Goal: Information Seeking & Learning: Learn about a topic

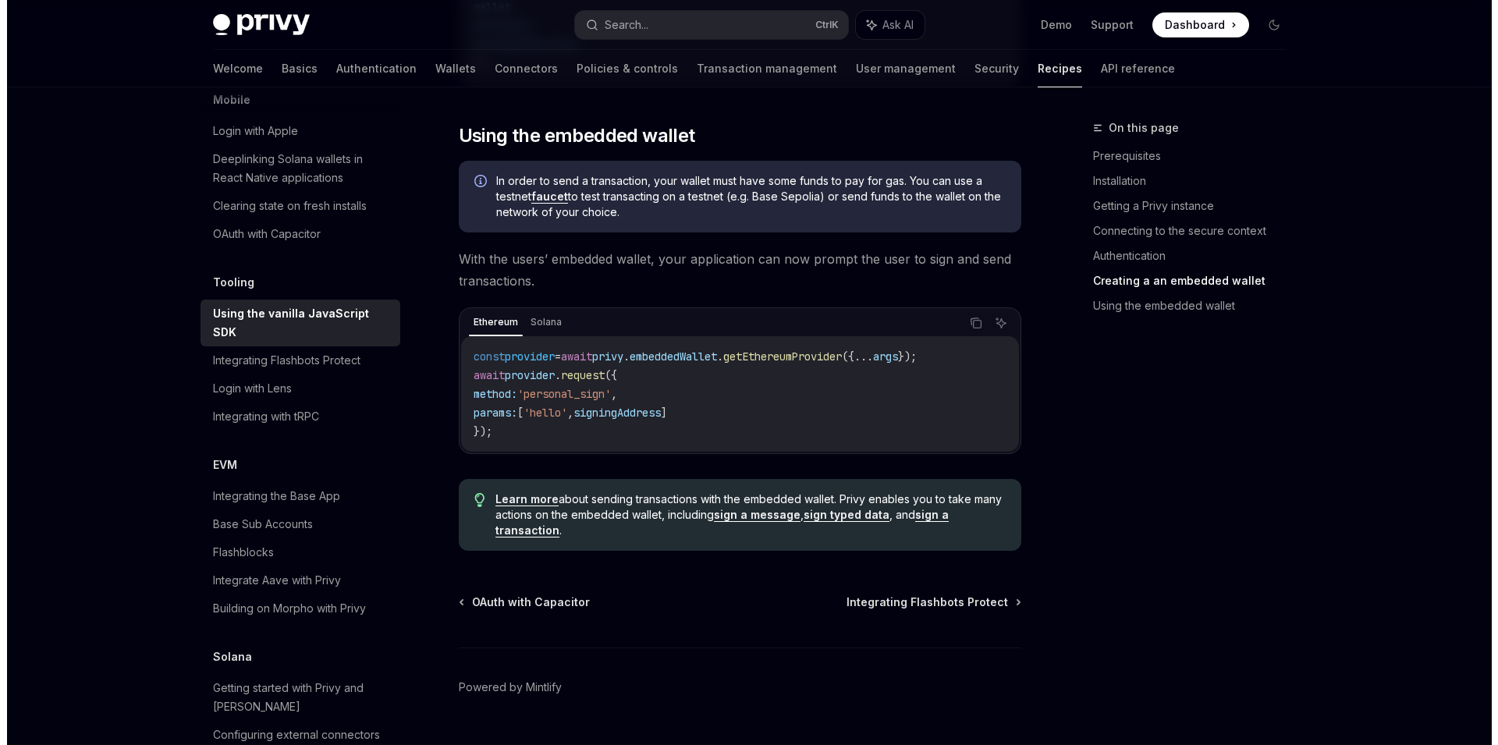
scroll to position [2128, 0]
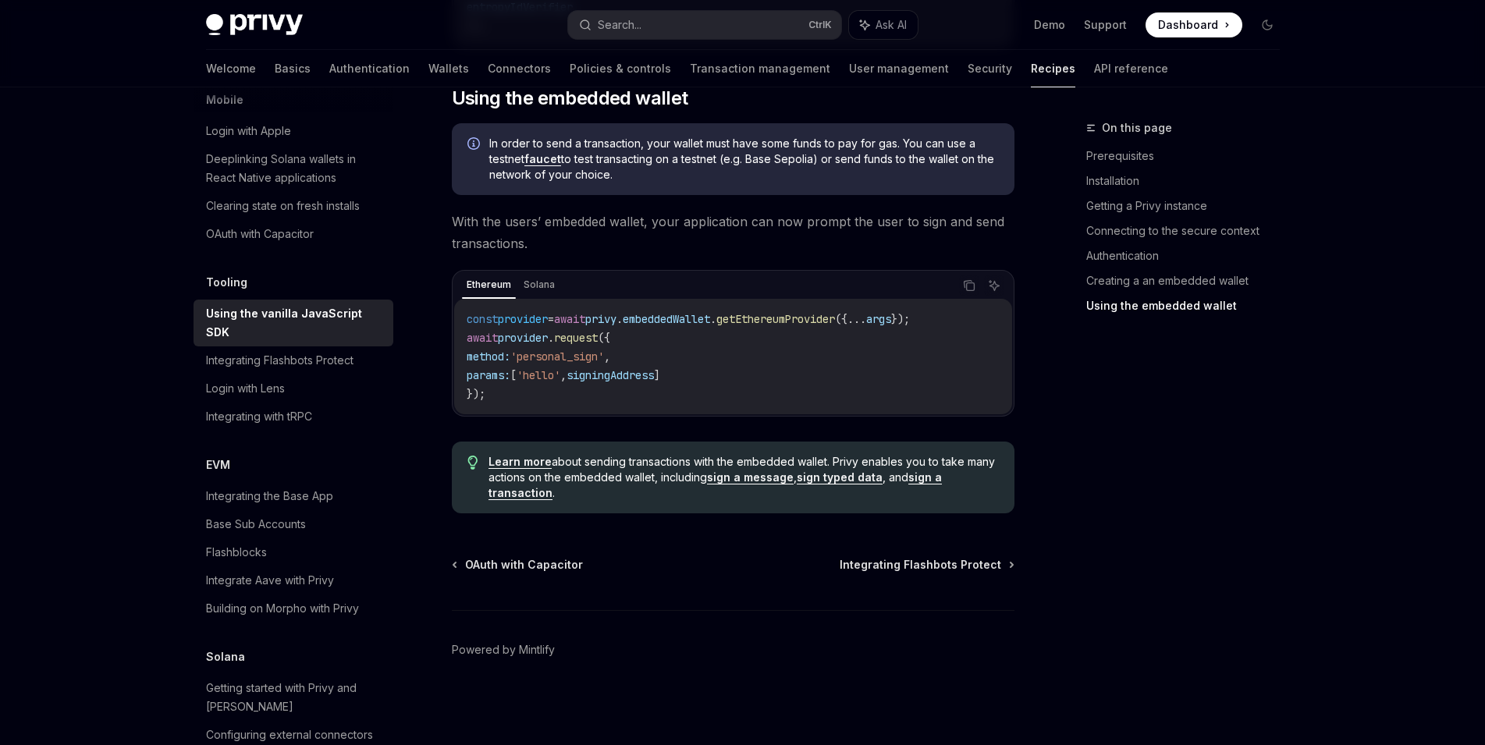
click at [616, 320] on span "privy" at bounding box center [600, 319] width 31 height 14
drag, startPoint x: 814, startPoint y: 324, endPoint x: 860, endPoint y: 325, distance: 46.1
click at [835, 325] on span "getEthereumProvider" at bounding box center [775, 319] width 119 height 14
click at [853, 374] on code "const provider = await privy . embeddedWallet . getEthereumProvider ({ ... args…" at bounding box center [732, 357] width 533 height 94
click at [620, 24] on div "Search..." at bounding box center [620, 25] width 44 height 19
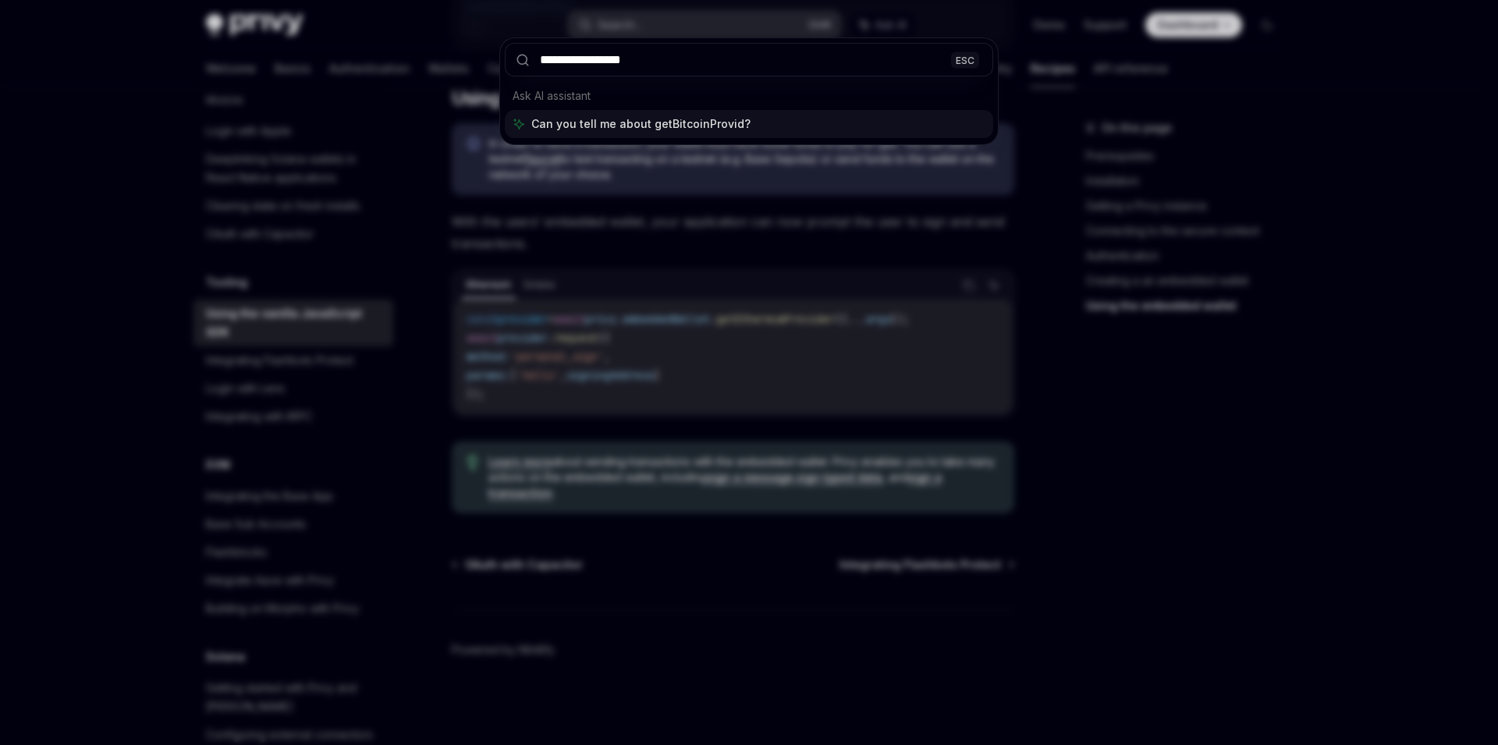
type input "**********"
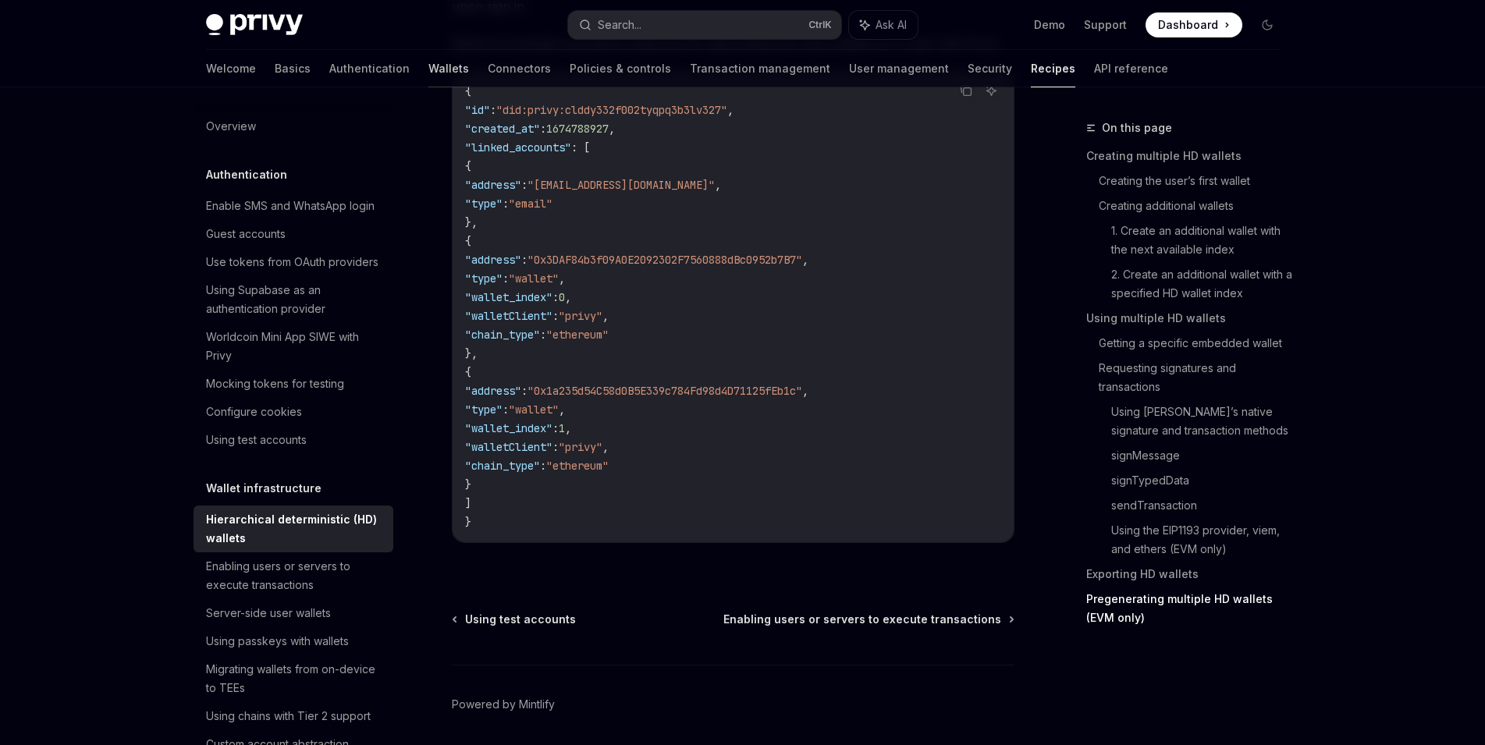
click at [428, 72] on link "Wallets" at bounding box center [448, 68] width 41 height 37
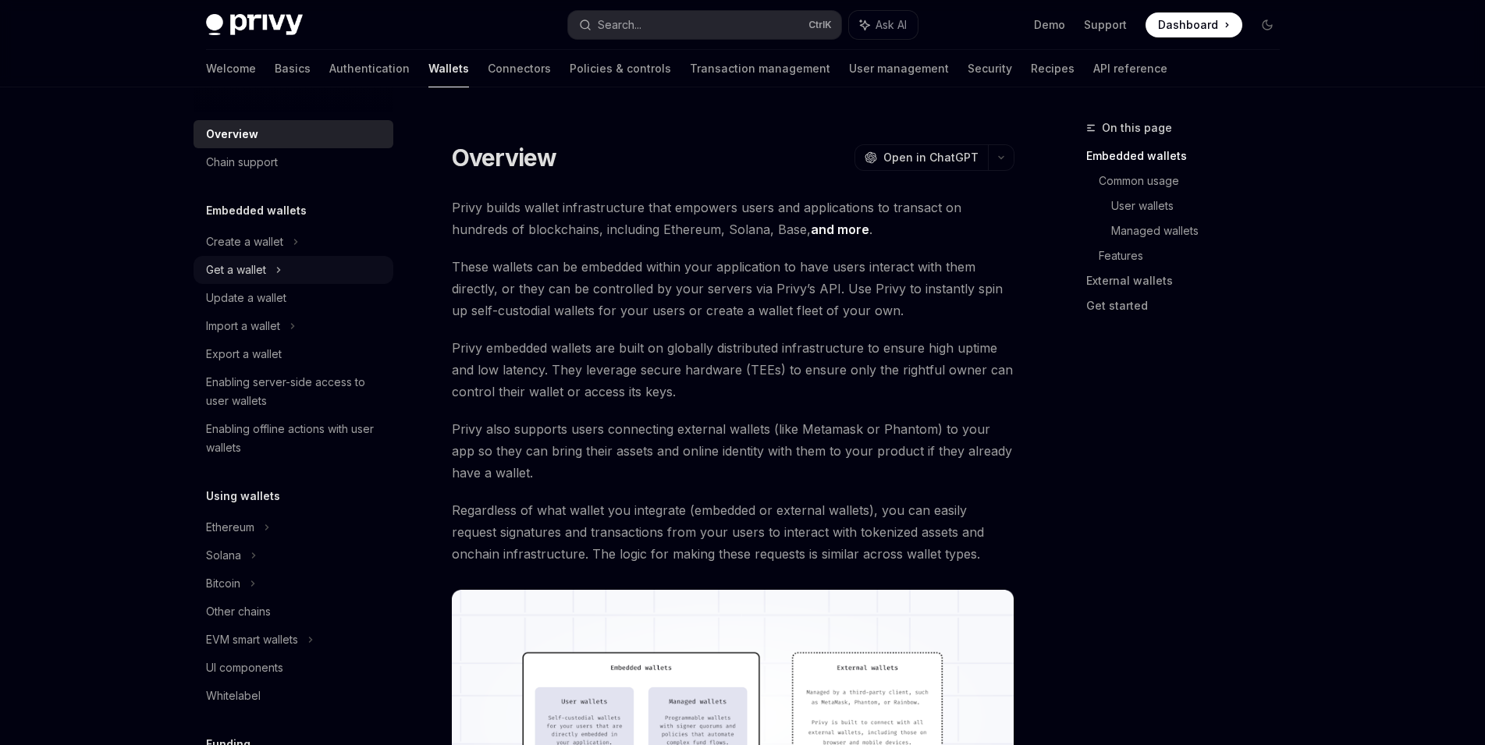
click at [298, 279] on div "Get a wallet" at bounding box center [293, 270] width 200 height 28
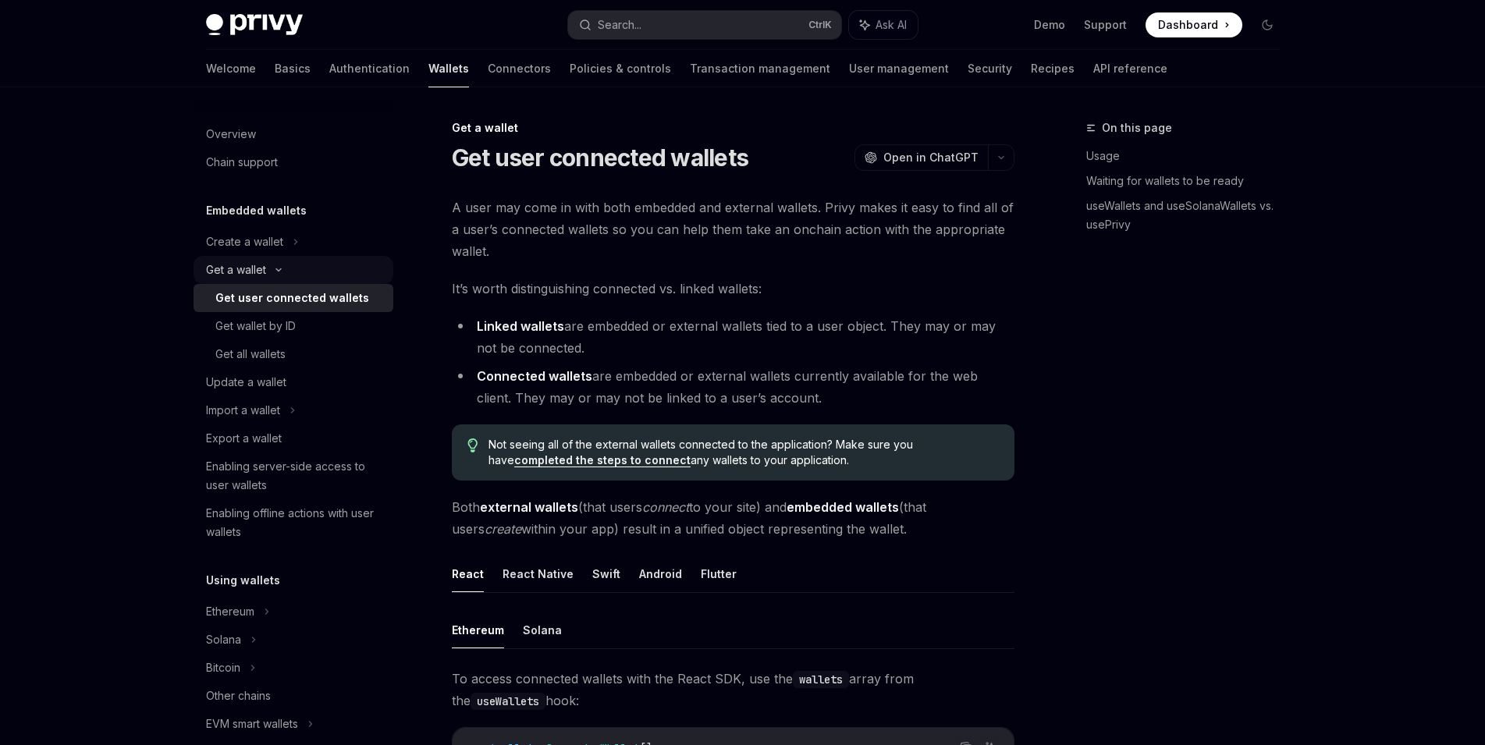
type textarea "*"
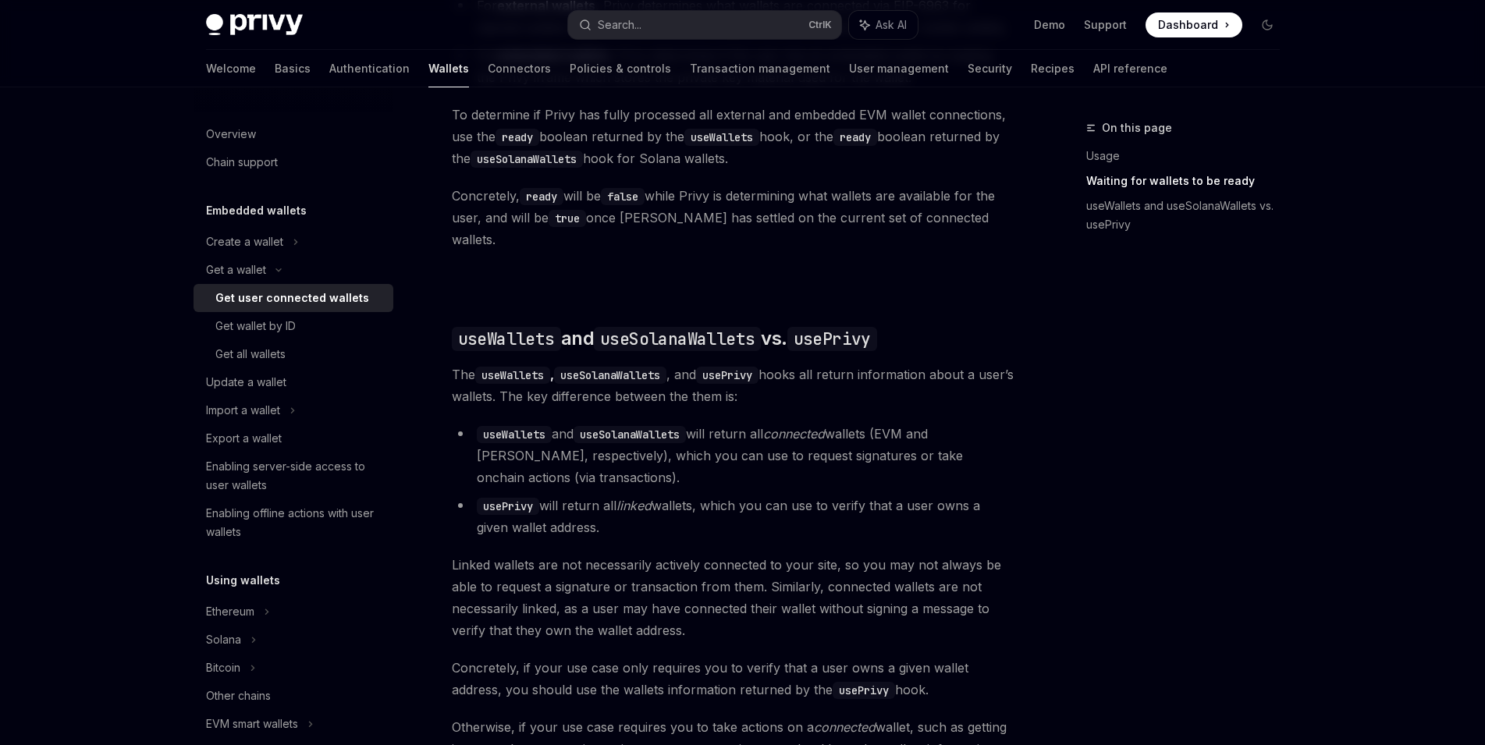
scroll to position [1109, 0]
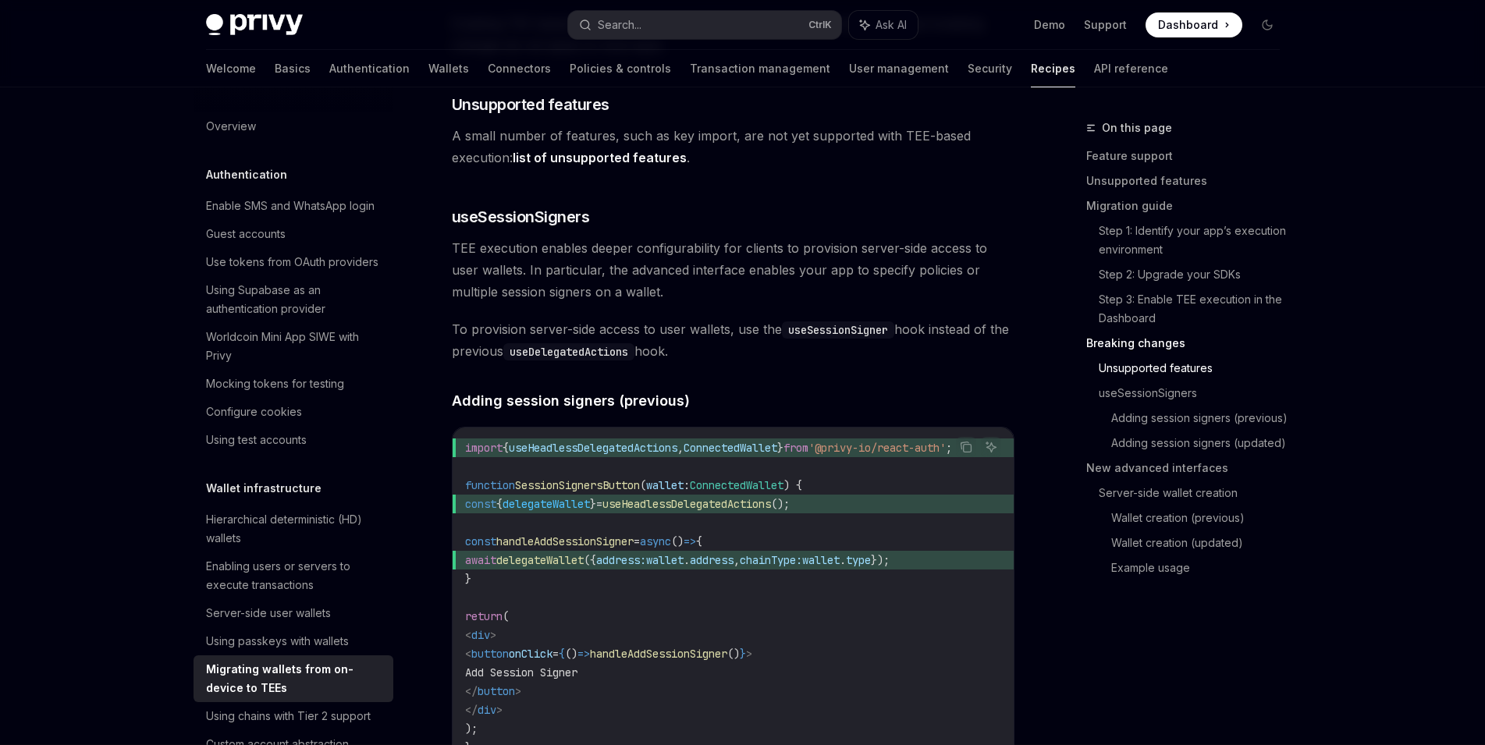
scroll to position [2219, 0]
click at [1094, 74] on link "API reference" at bounding box center [1131, 68] width 74 height 37
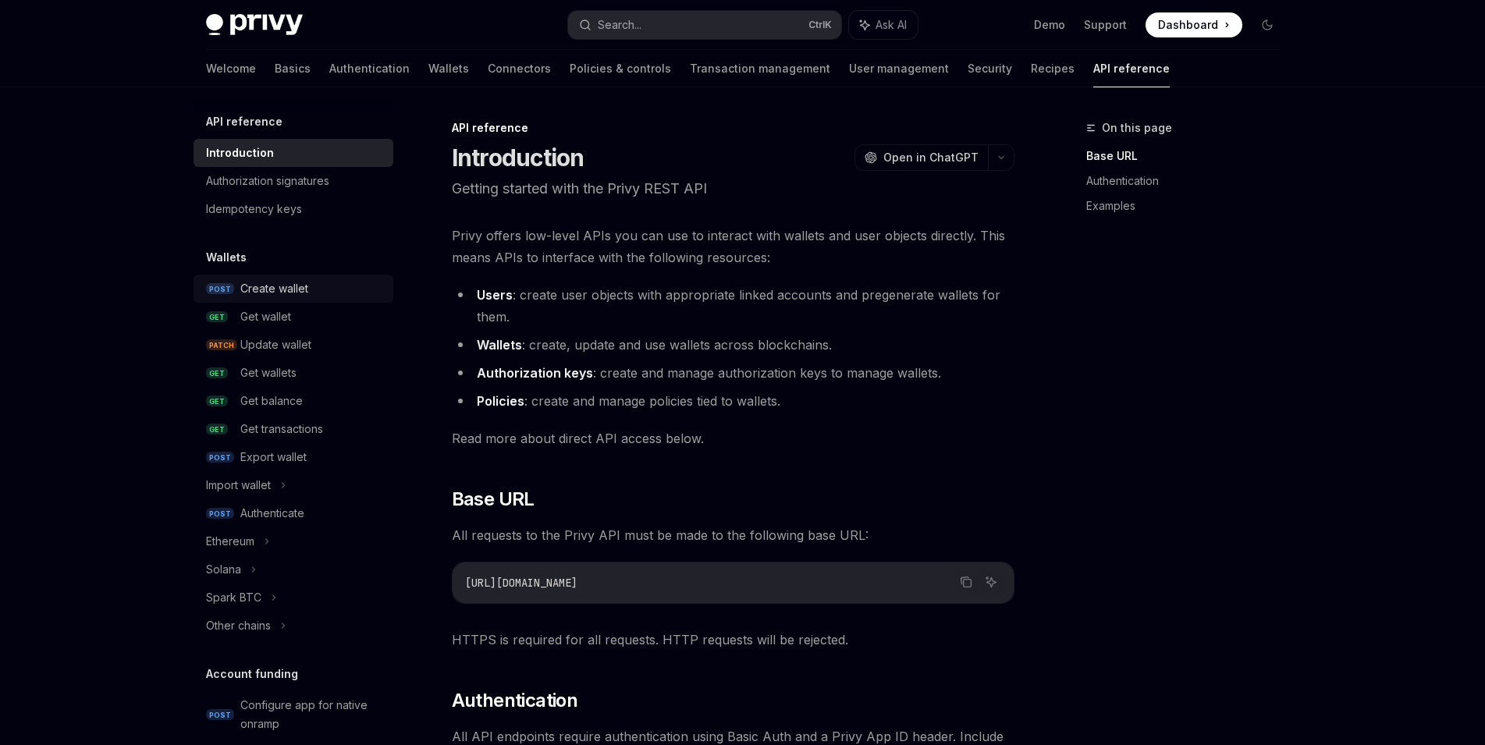
click at [309, 293] on div "Create wallet" at bounding box center [312, 288] width 144 height 19
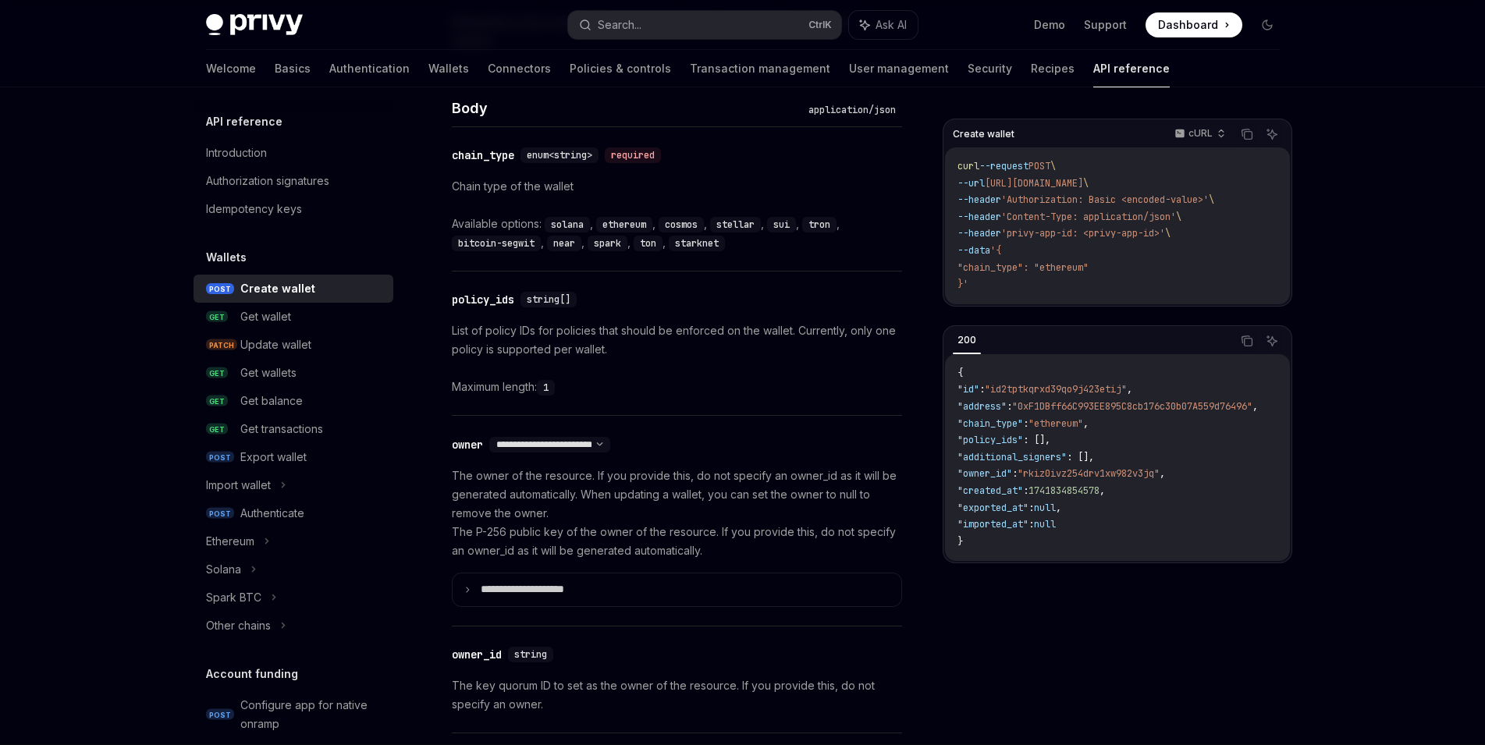
scroll to position [630, 0]
click at [496, 244] on code "bitcoin-segwit" at bounding box center [496, 244] width 89 height 16
drag, startPoint x: 538, startPoint y: 245, endPoint x: 445, endPoint y: 253, distance: 93.9
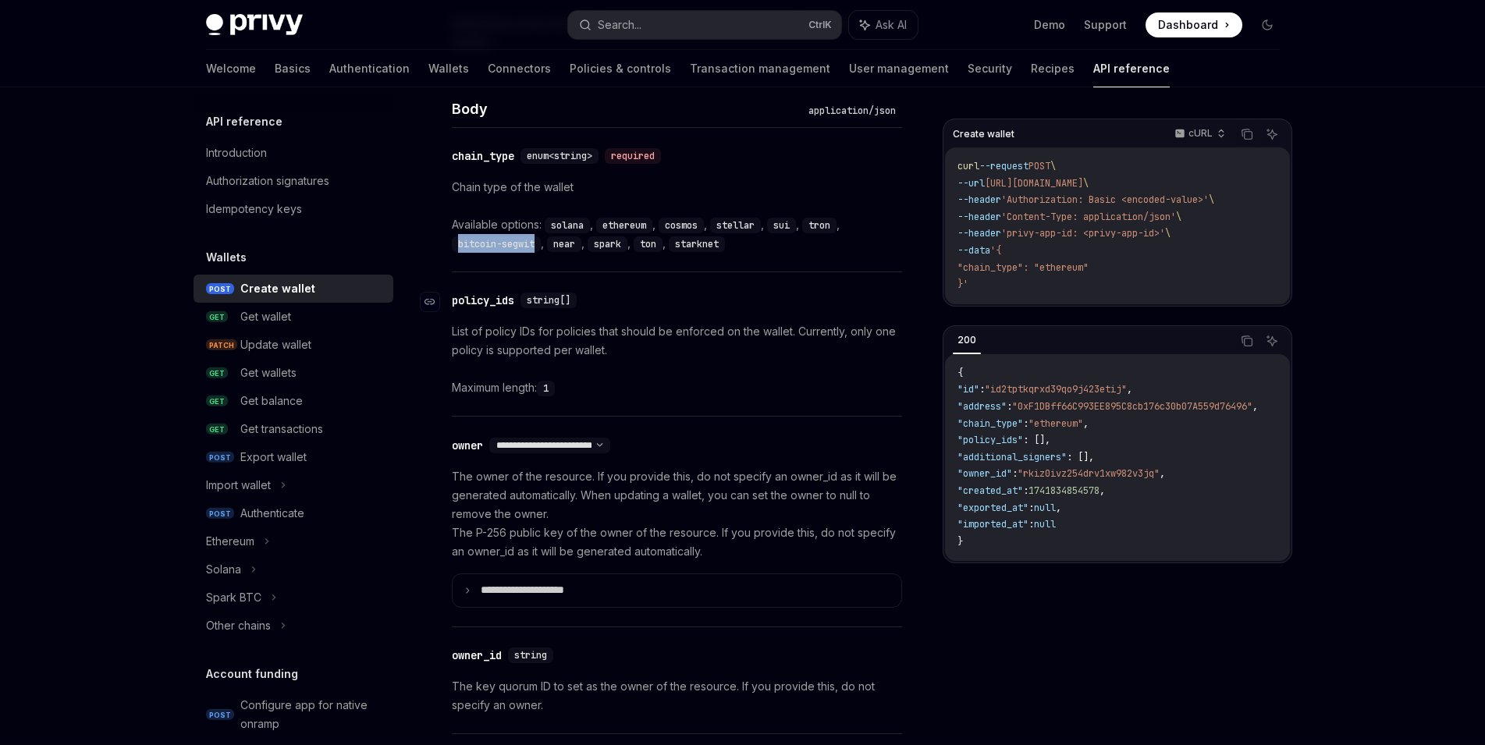
copy code "bitcoin-segwit"
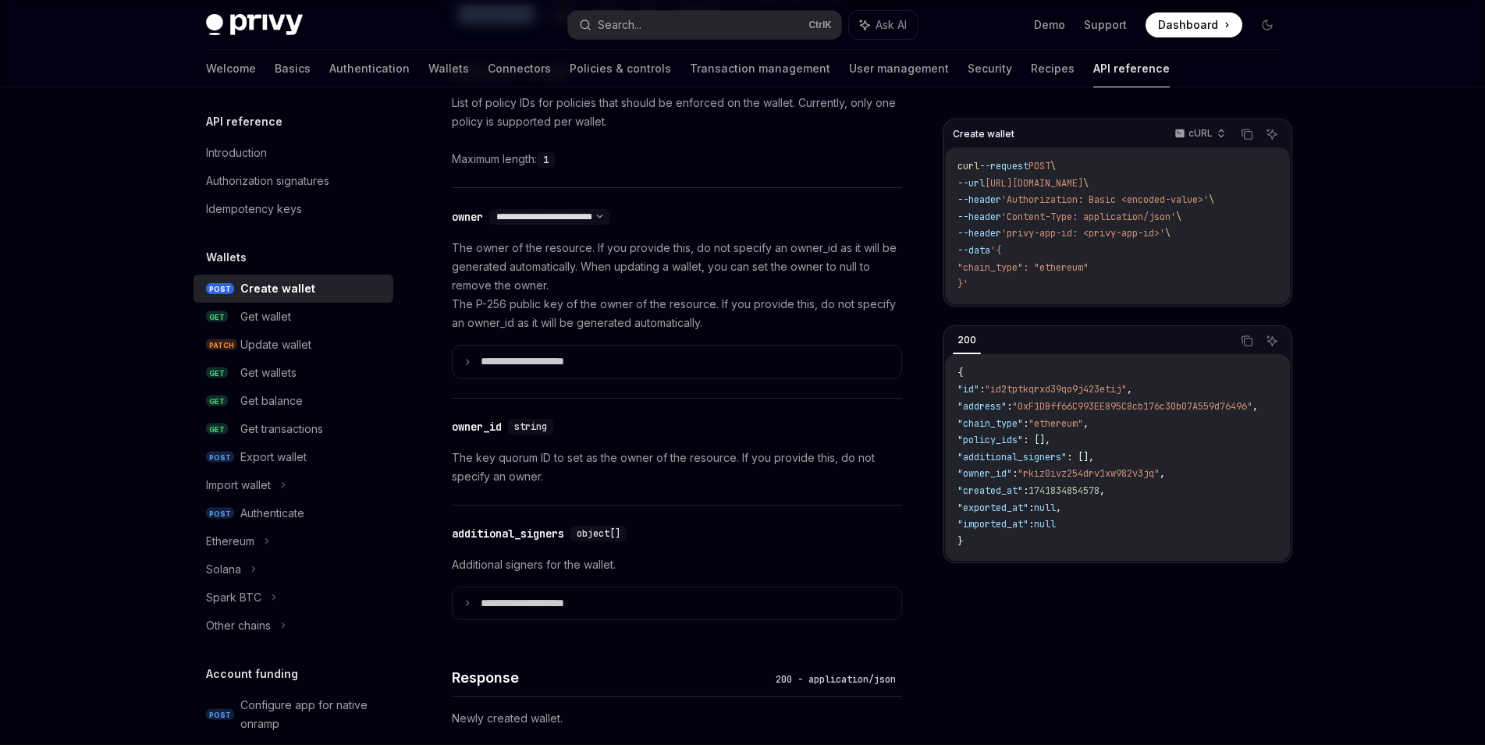
scroll to position [857, 0]
click at [617, 371] on summary "**********" at bounding box center [676, 362] width 449 height 33
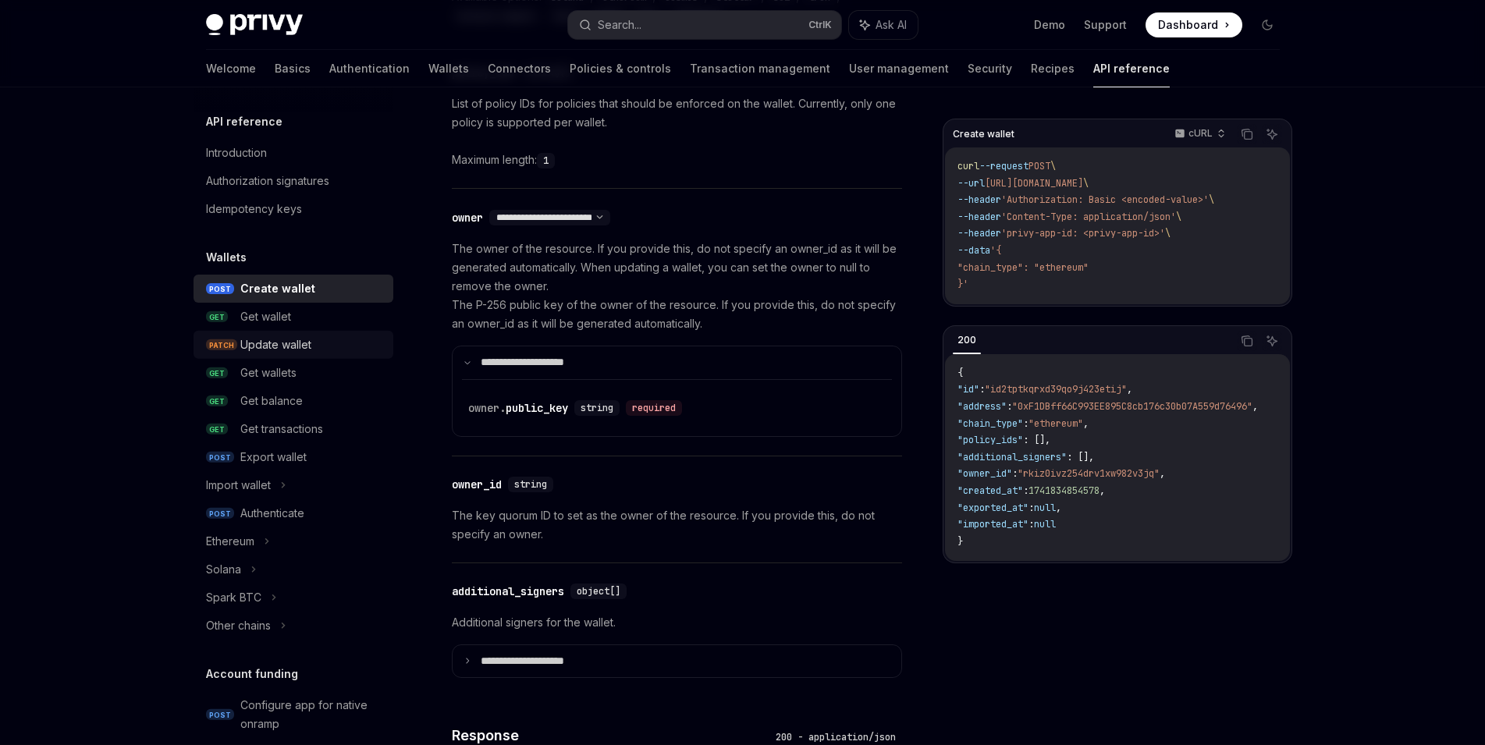
click at [328, 346] on div "Update wallet" at bounding box center [312, 344] width 144 height 19
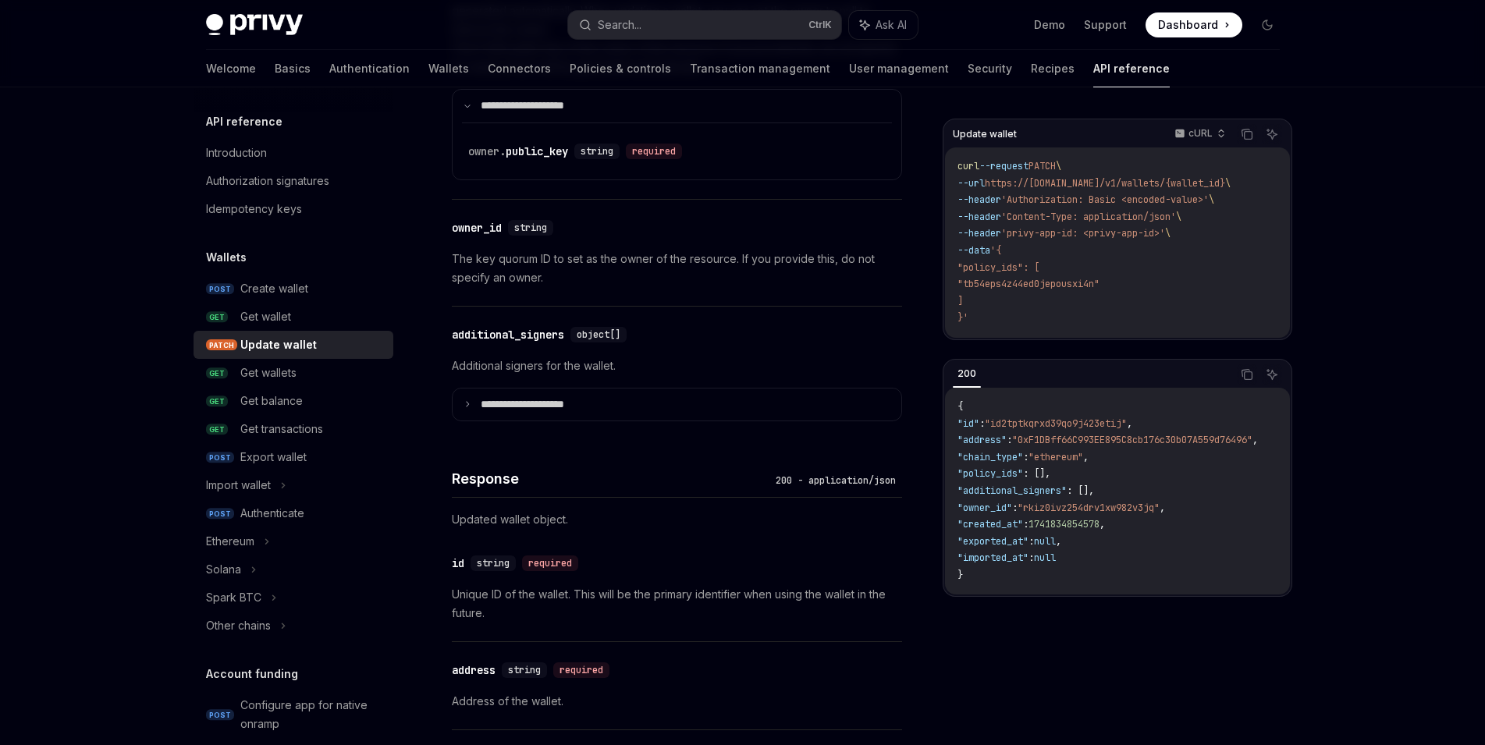
scroll to position [1122, 0]
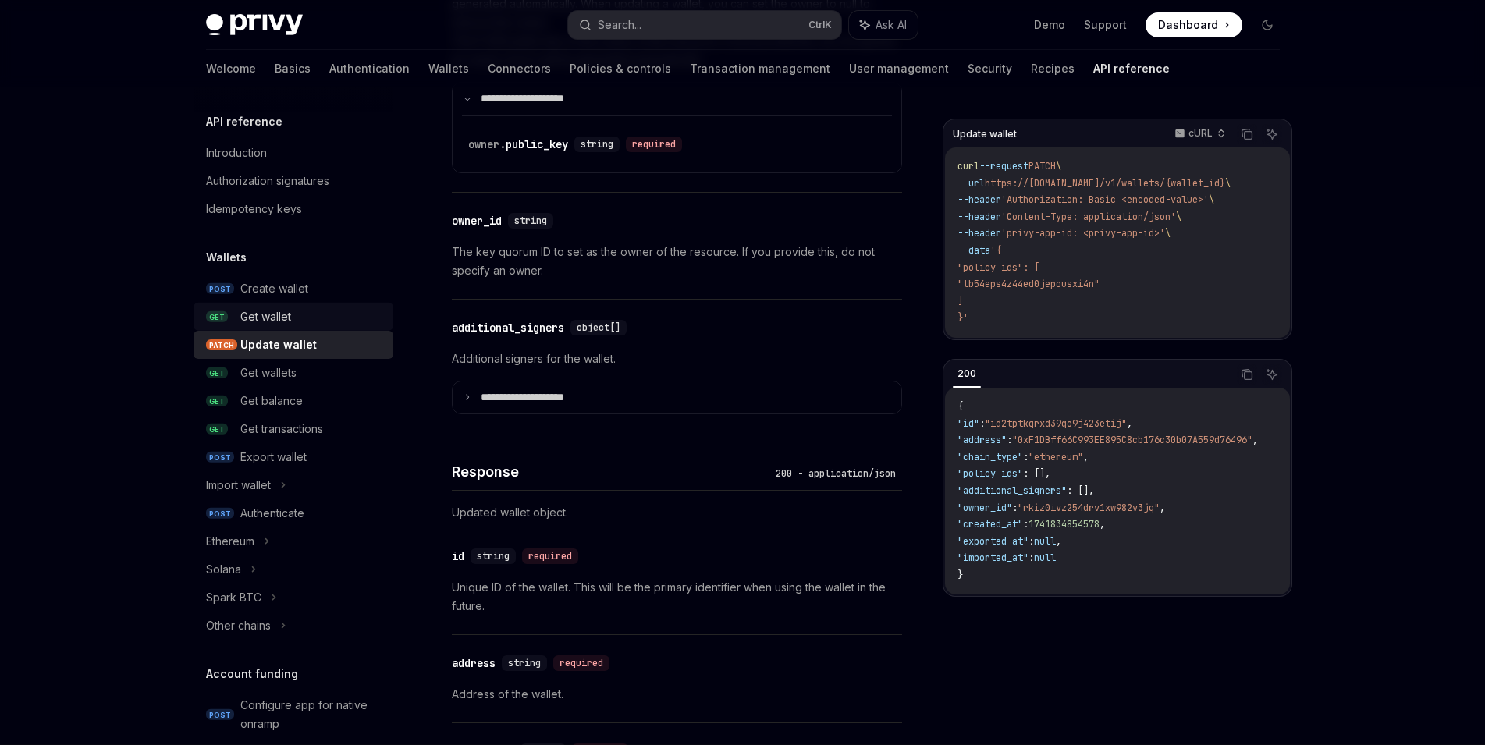
click at [318, 318] on div "Get wallet" at bounding box center [312, 316] width 144 height 19
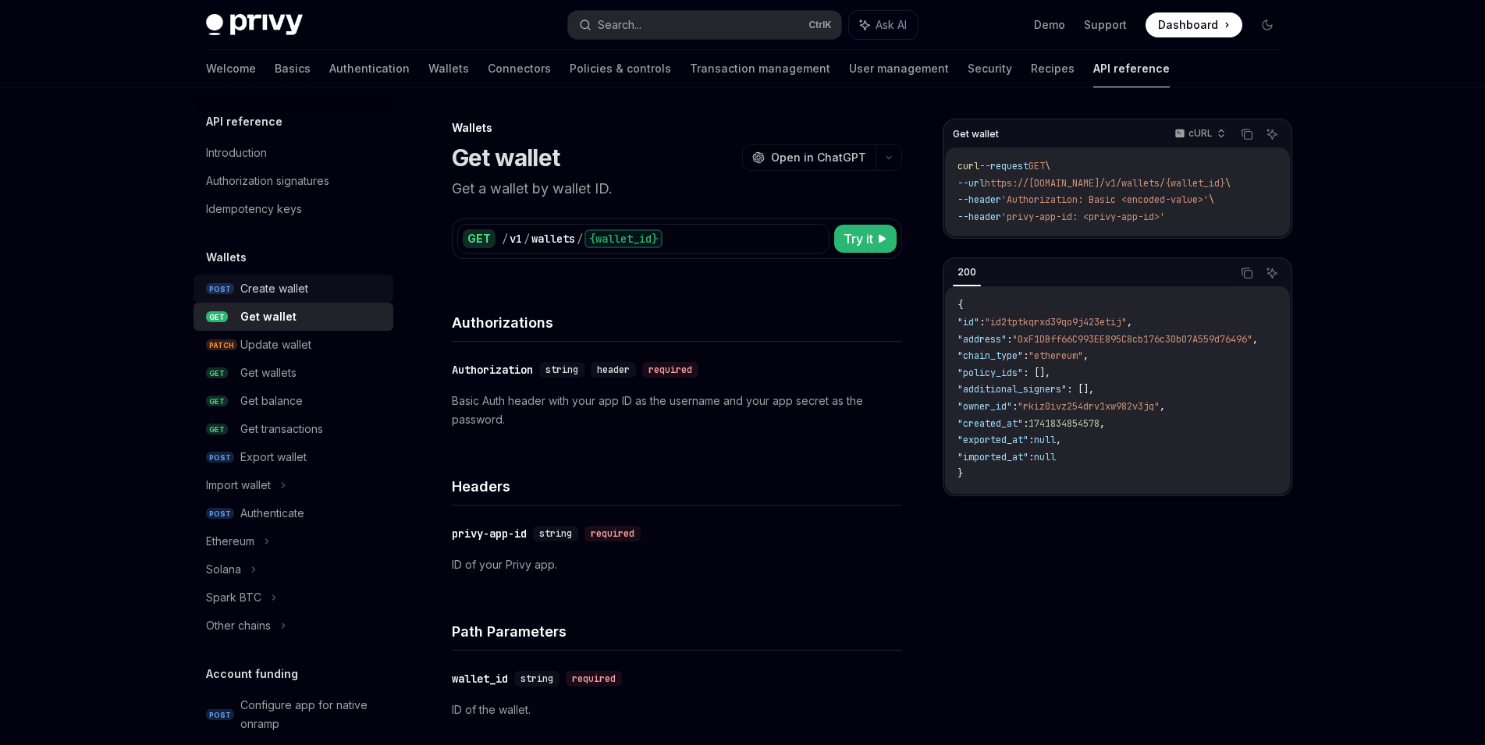
click at [314, 294] on div "Create wallet" at bounding box center [312, 288] width 144 height 19
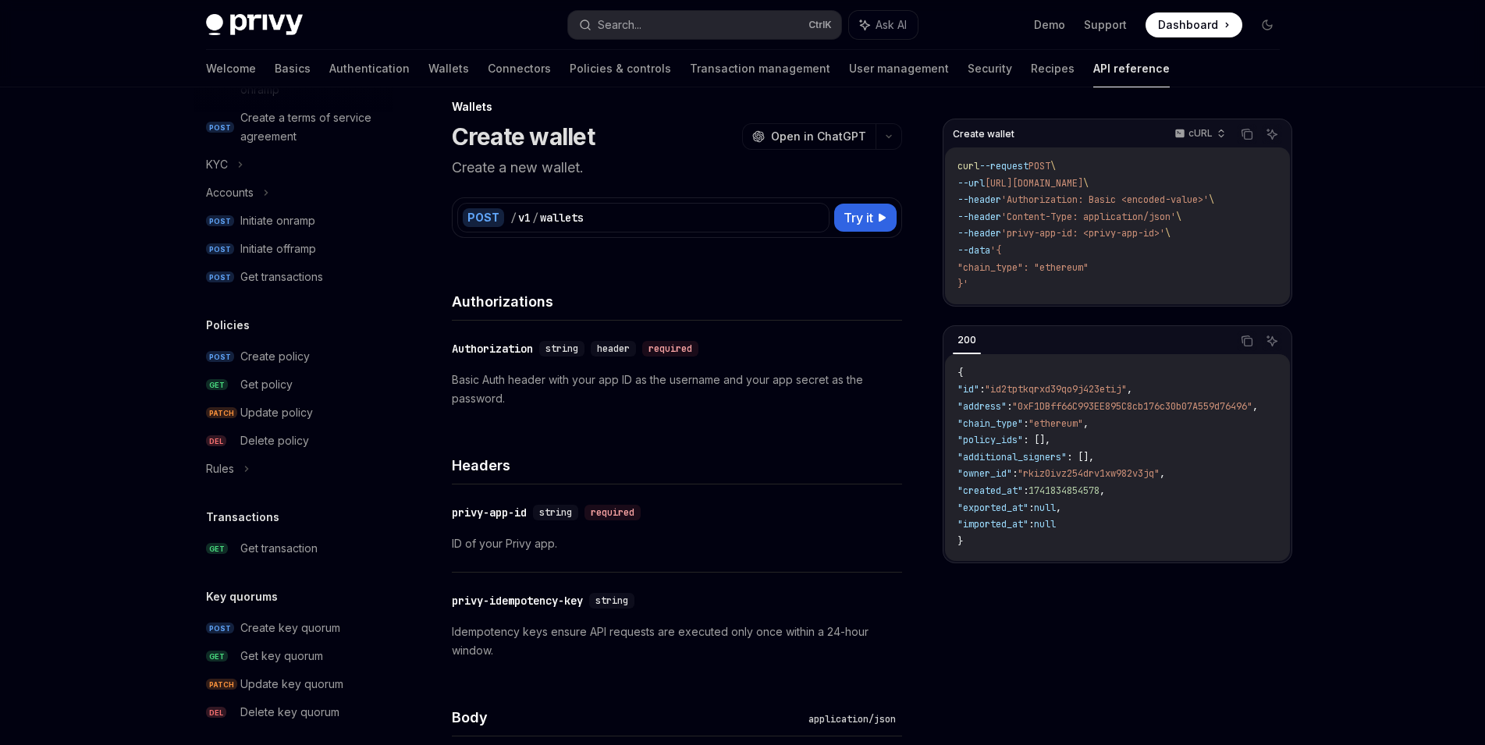
scroll to position [867, 0]
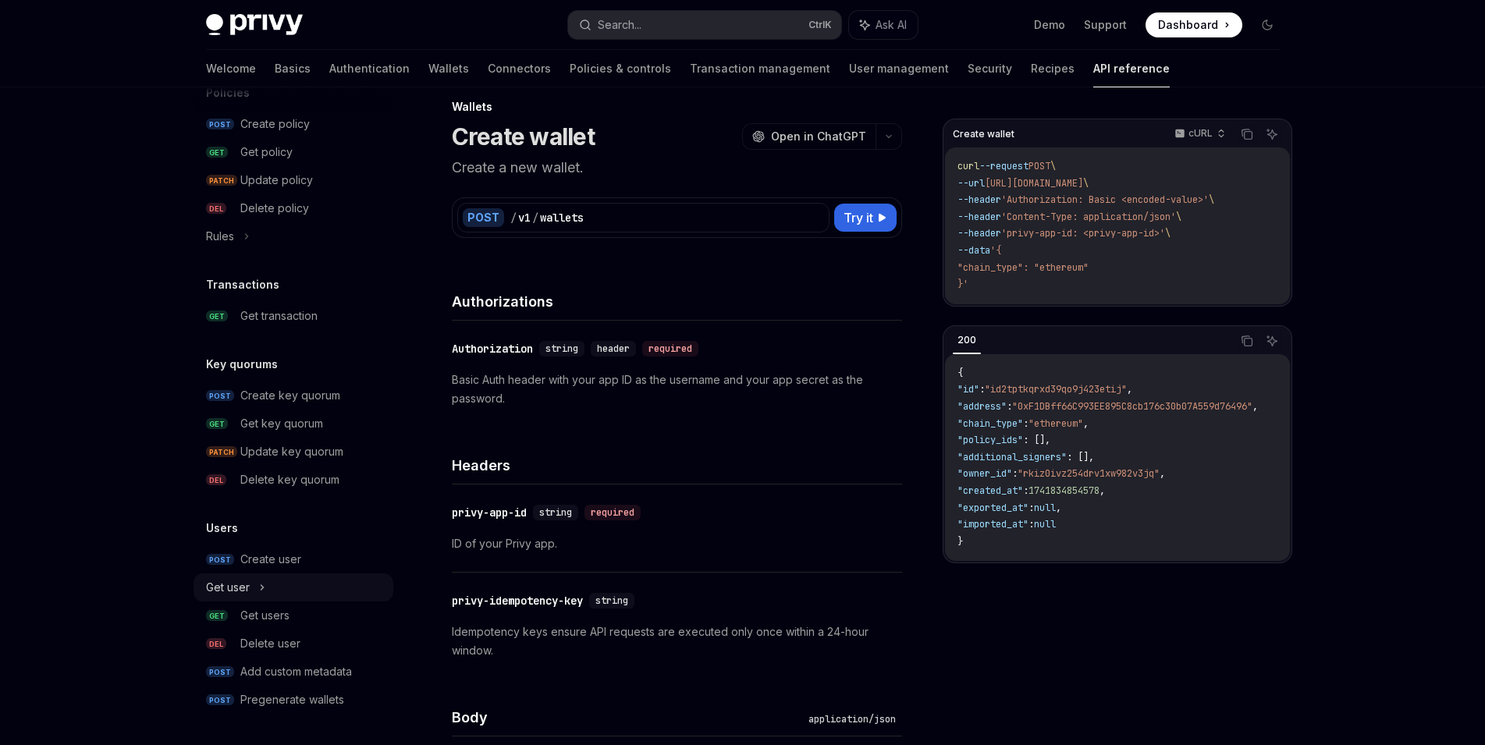
click at [286, 589] on div "Get user" at bounding box center [293, 587] width 200 height 28
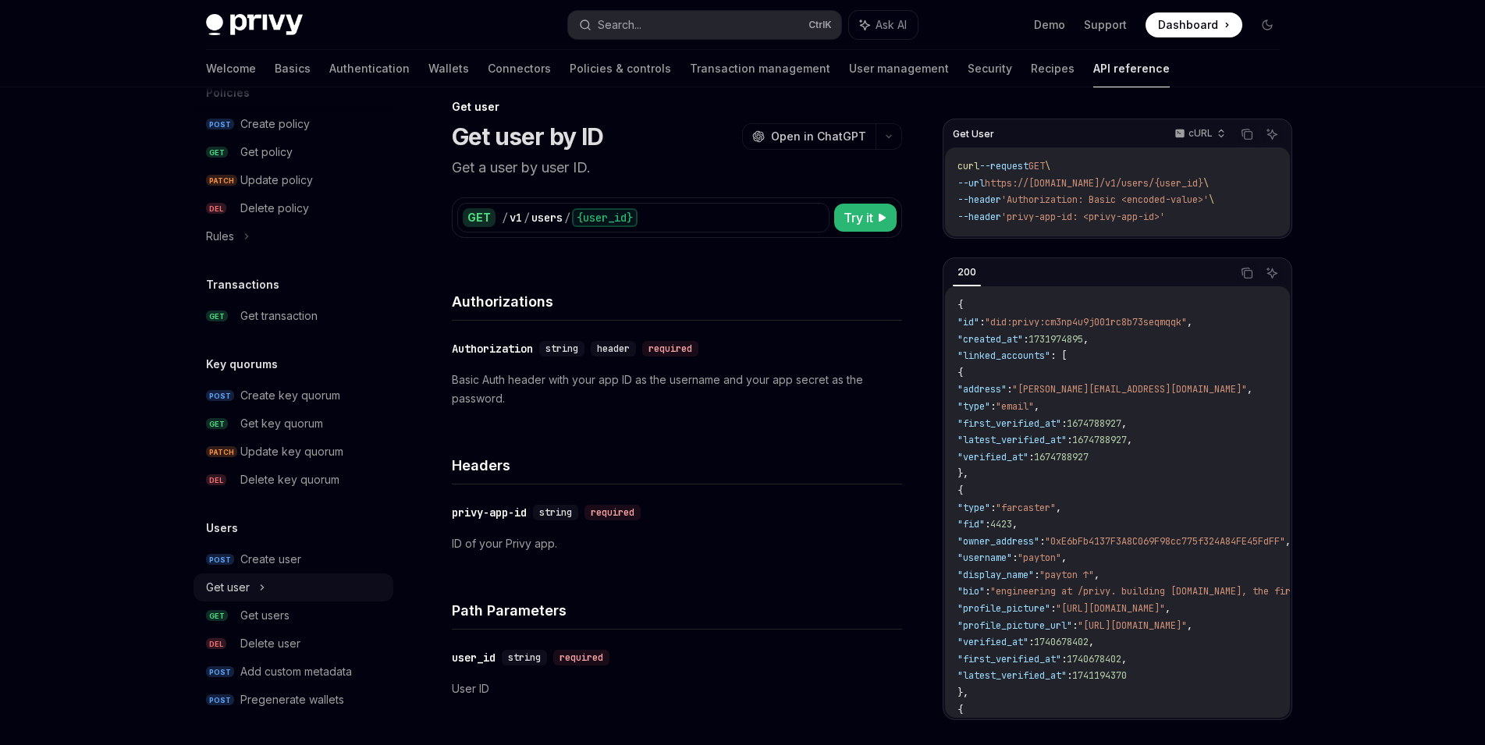
click at [286, 589] on div "Get user" at bounding box center [293, 587] width 200 height 28
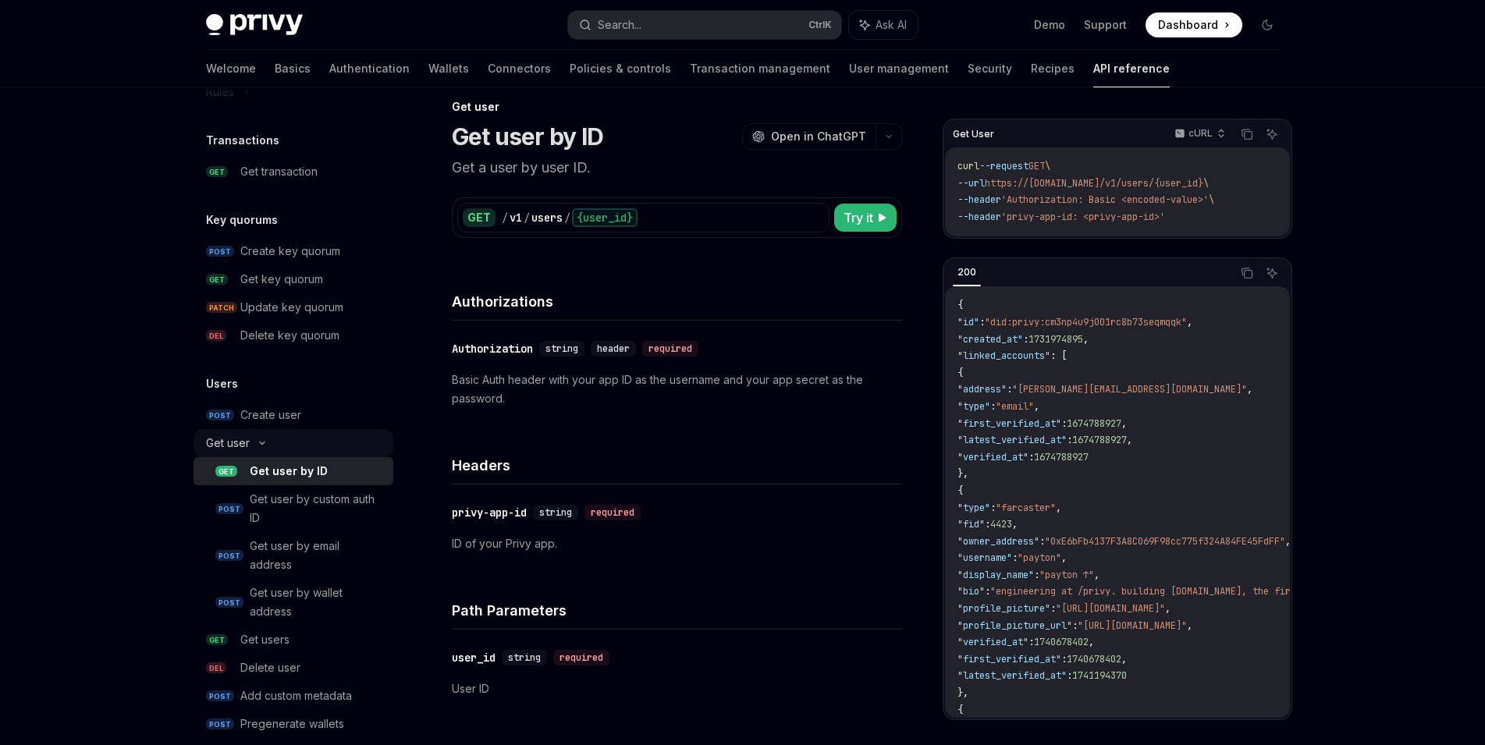
scroll to position [1035, 0]
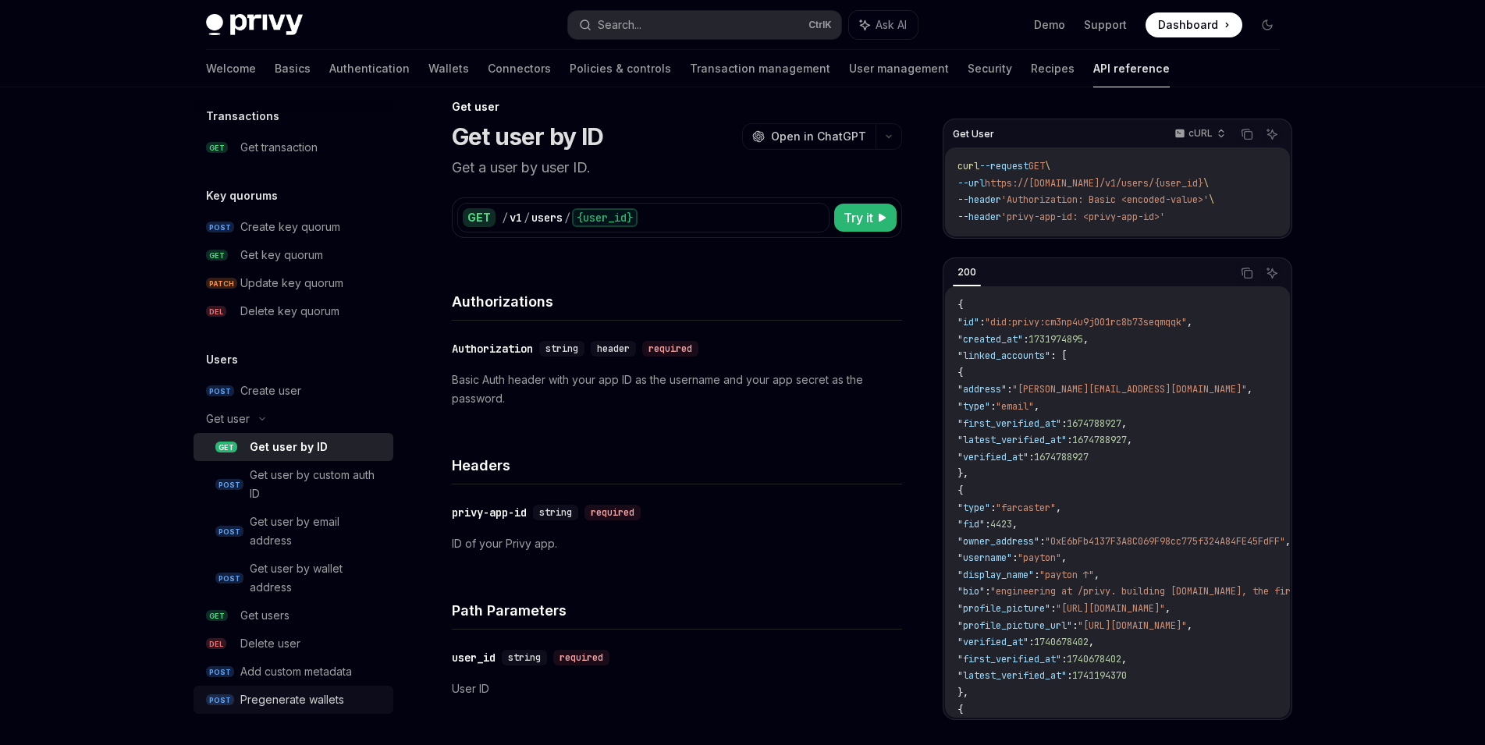
click at [327, 695] on div "Pregenerate wallets" at bounding box center [292, 699] width 104 height 19
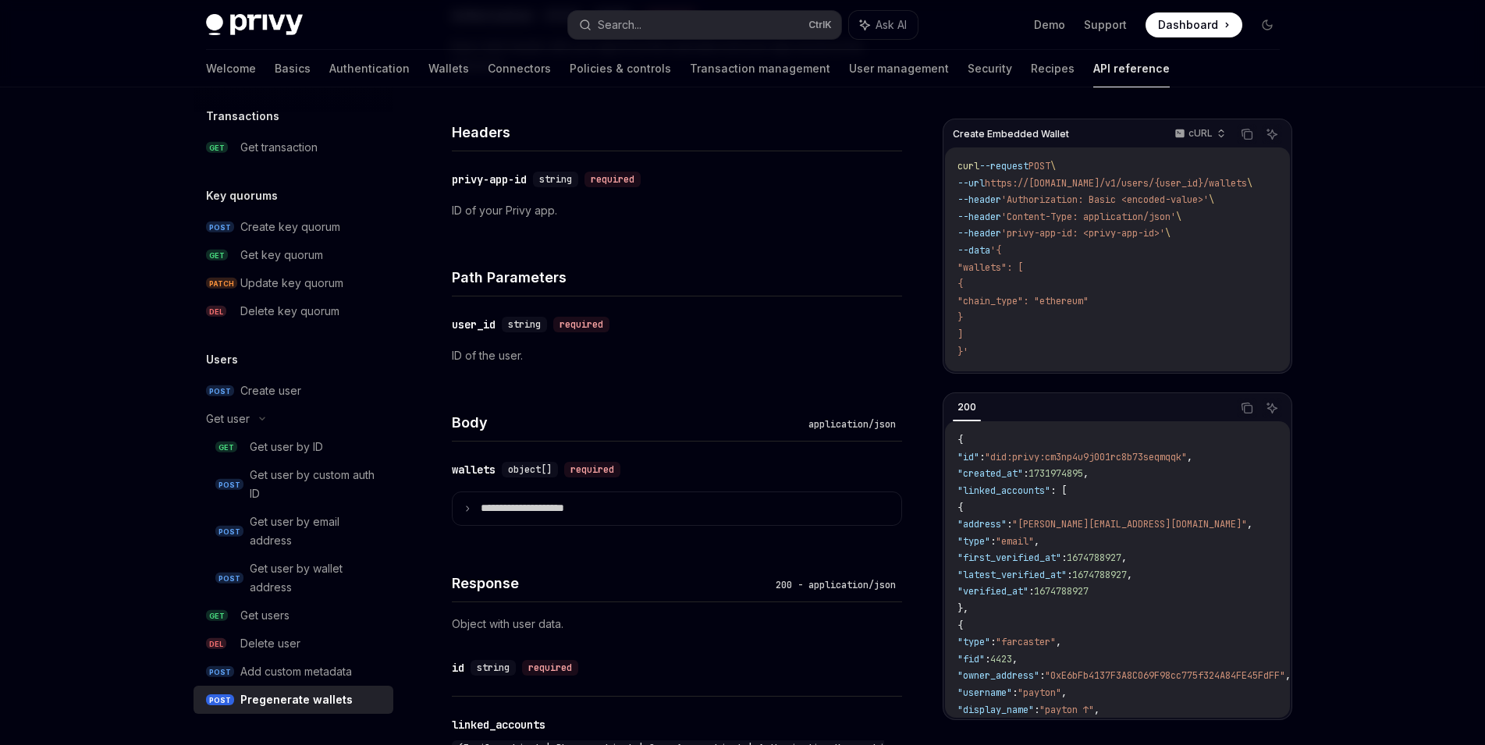
scroll to position [497, 0]
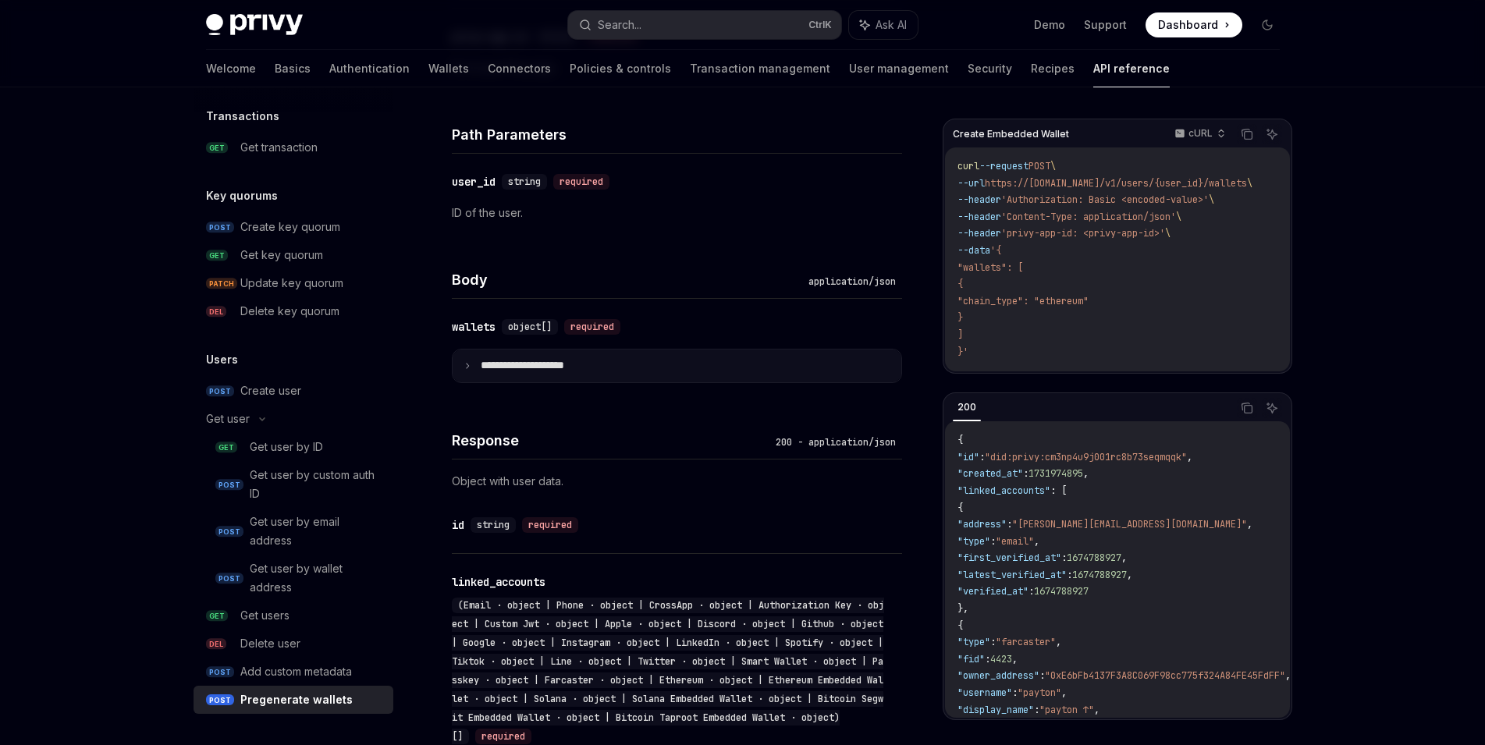
click at [572, 369] on p "**********" at bounding box center [535, 366] width 108 height 14
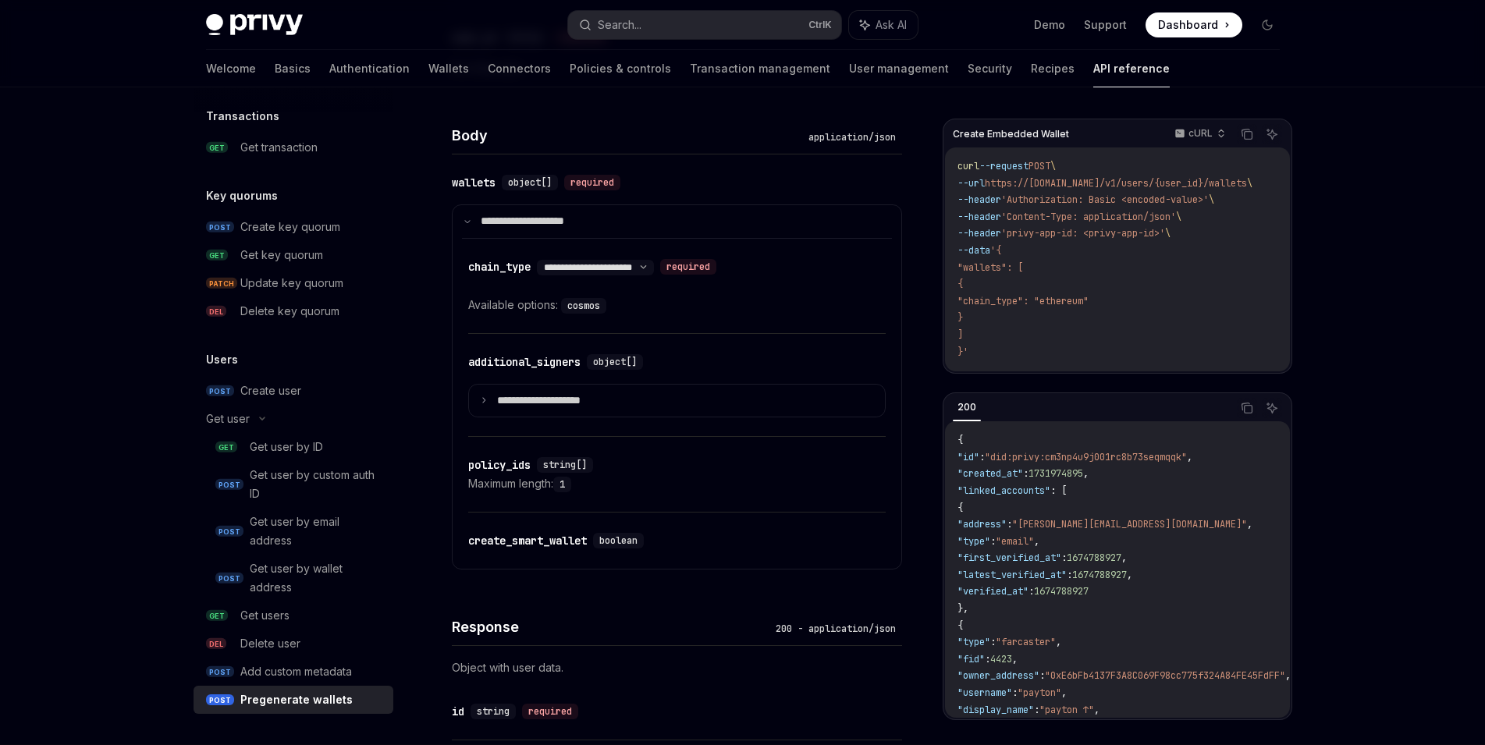
scroll to position [640, 0]
click at [647, 402] on summary "**********" at bounding box center [677, 401] width 416 height 33
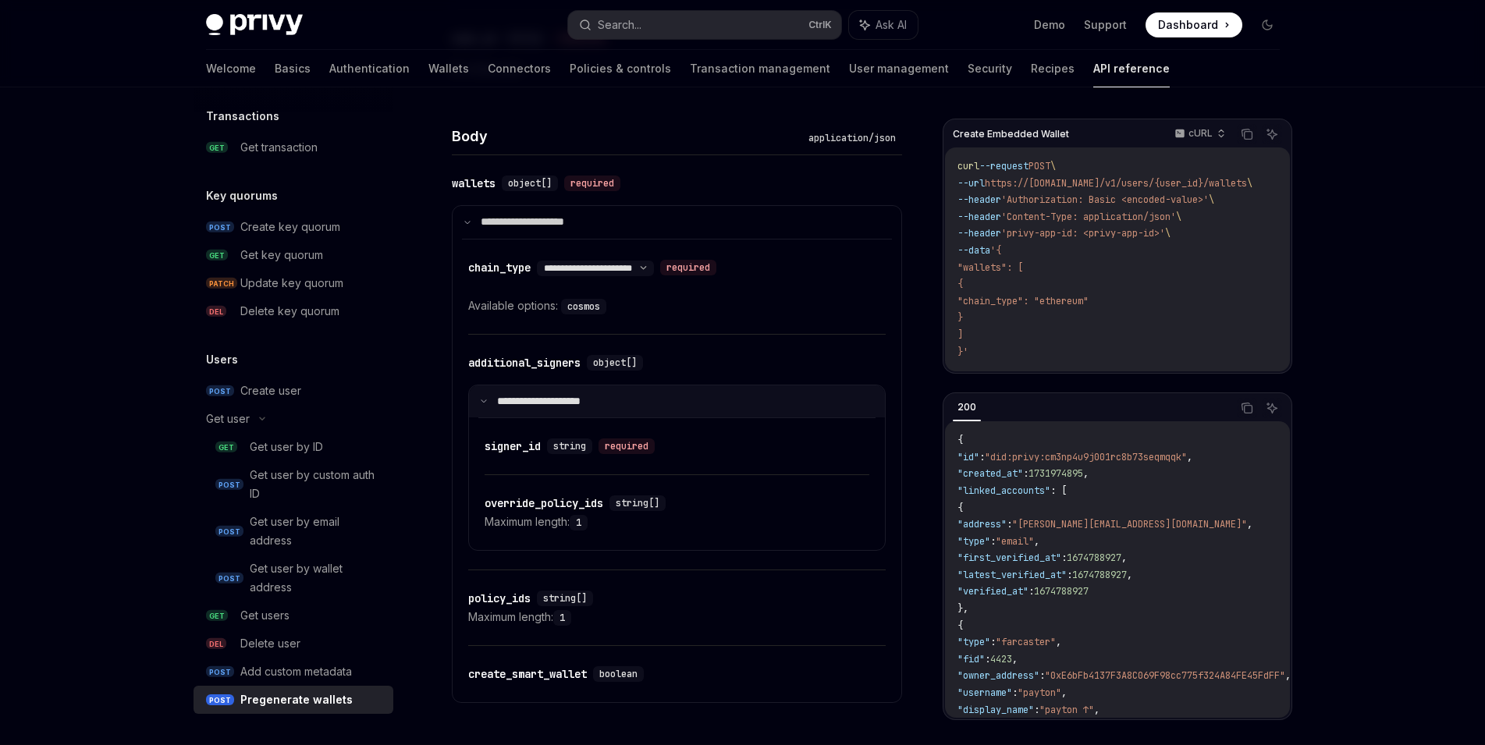
click at [649, 403] on summary "**********" at bounding box center [677, 401] width 416 height 33
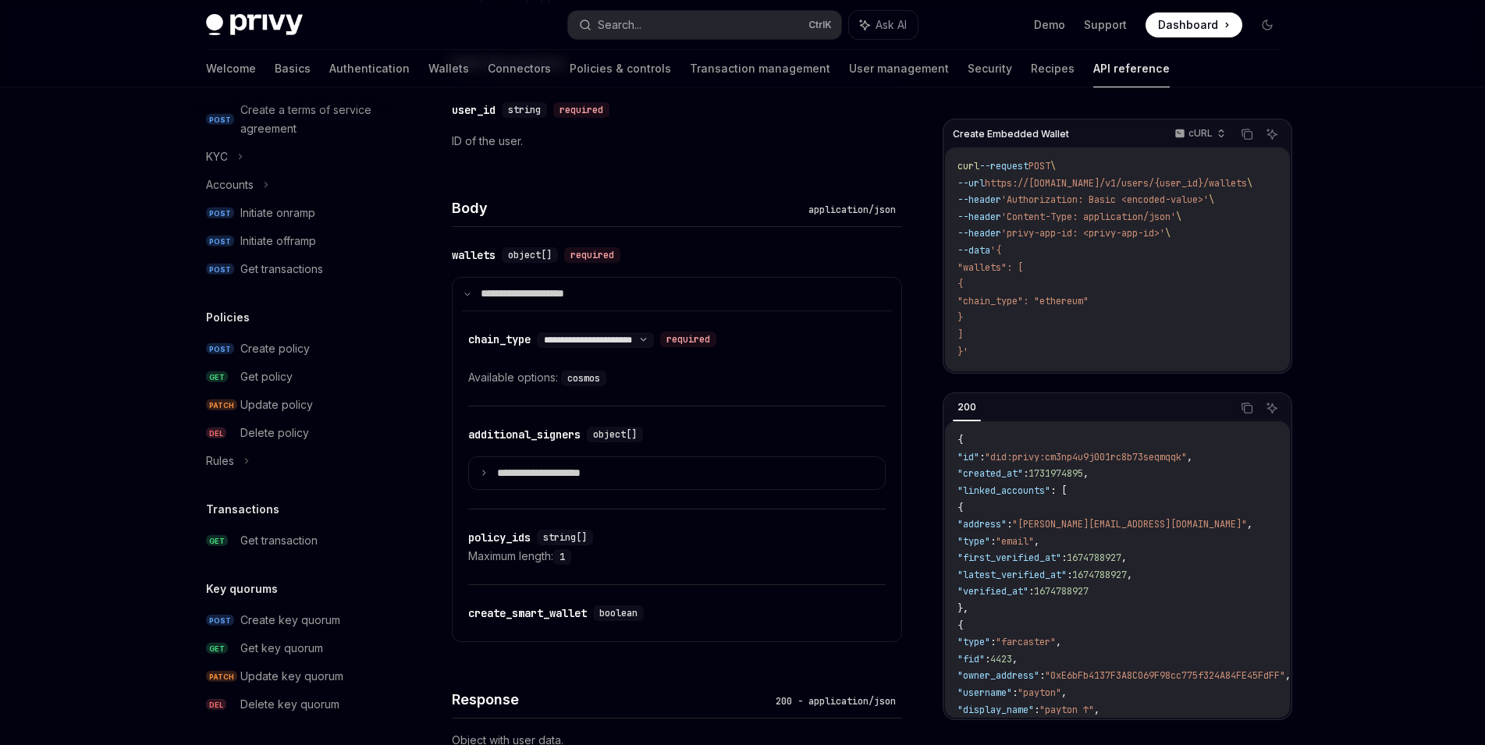
scroll to position [1035, 0]
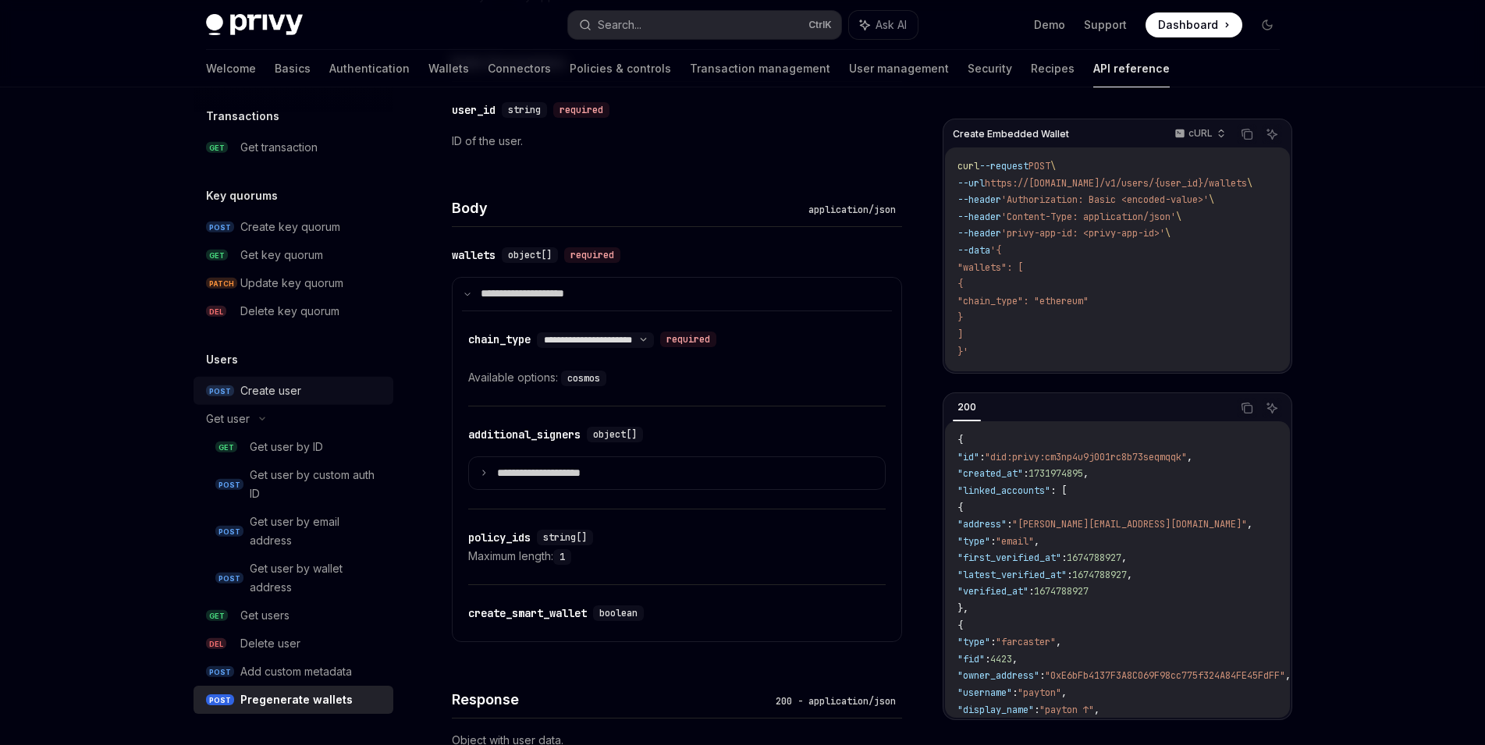
click at [317, 398] on div "Create user" at bounding box center [312, 390] width 144 height 19
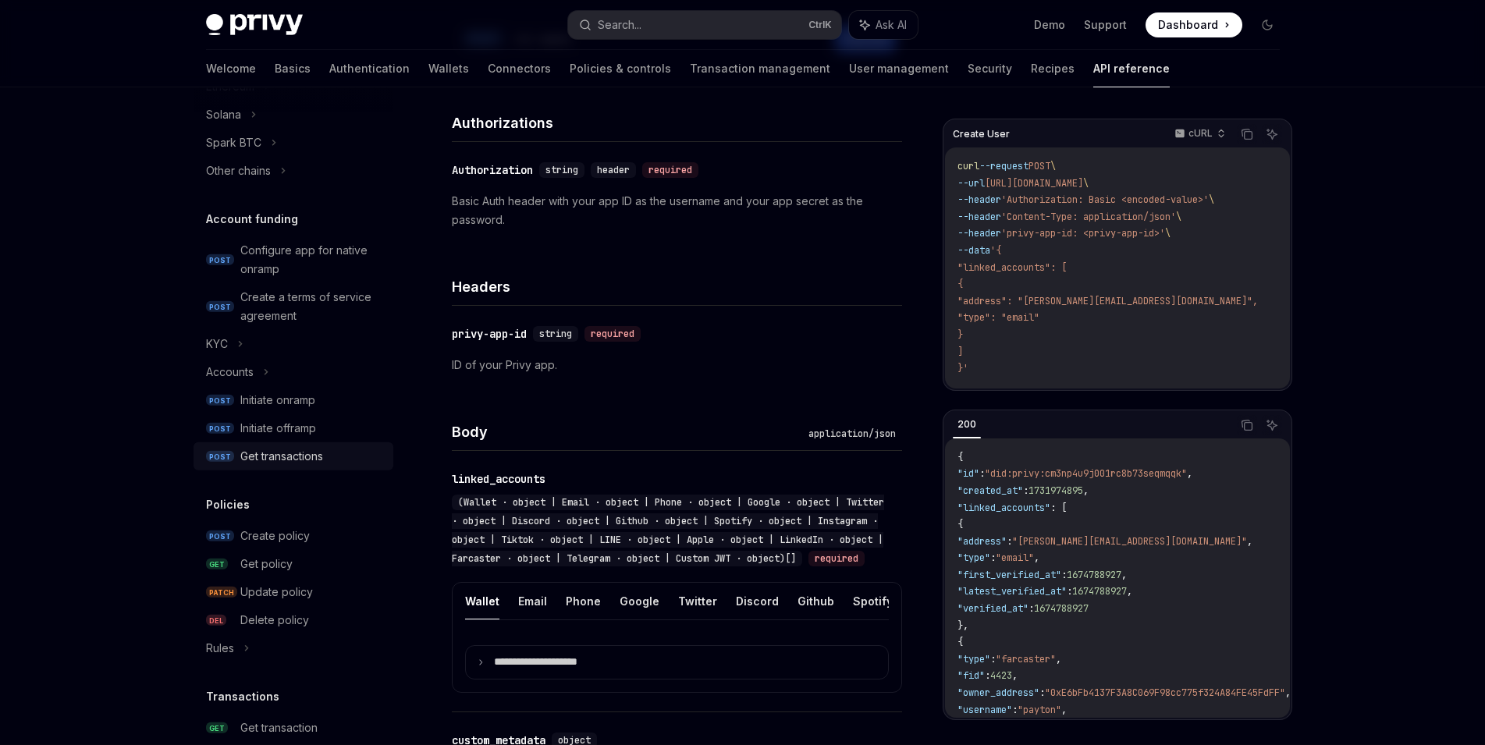
scroll to position [445, 0]
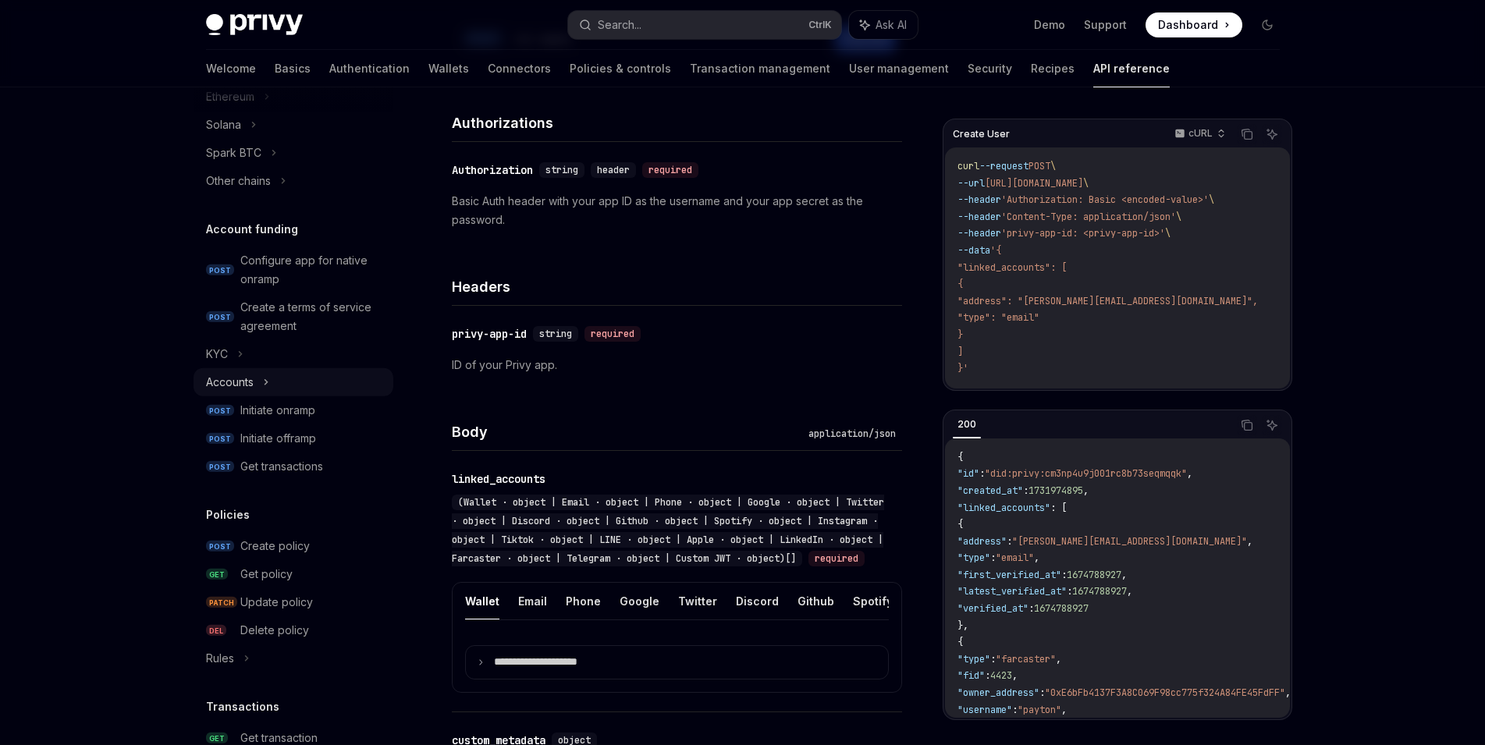
click at [308, 379] on div "Accounts" at bounding box center [293, 382] width 200 height 28
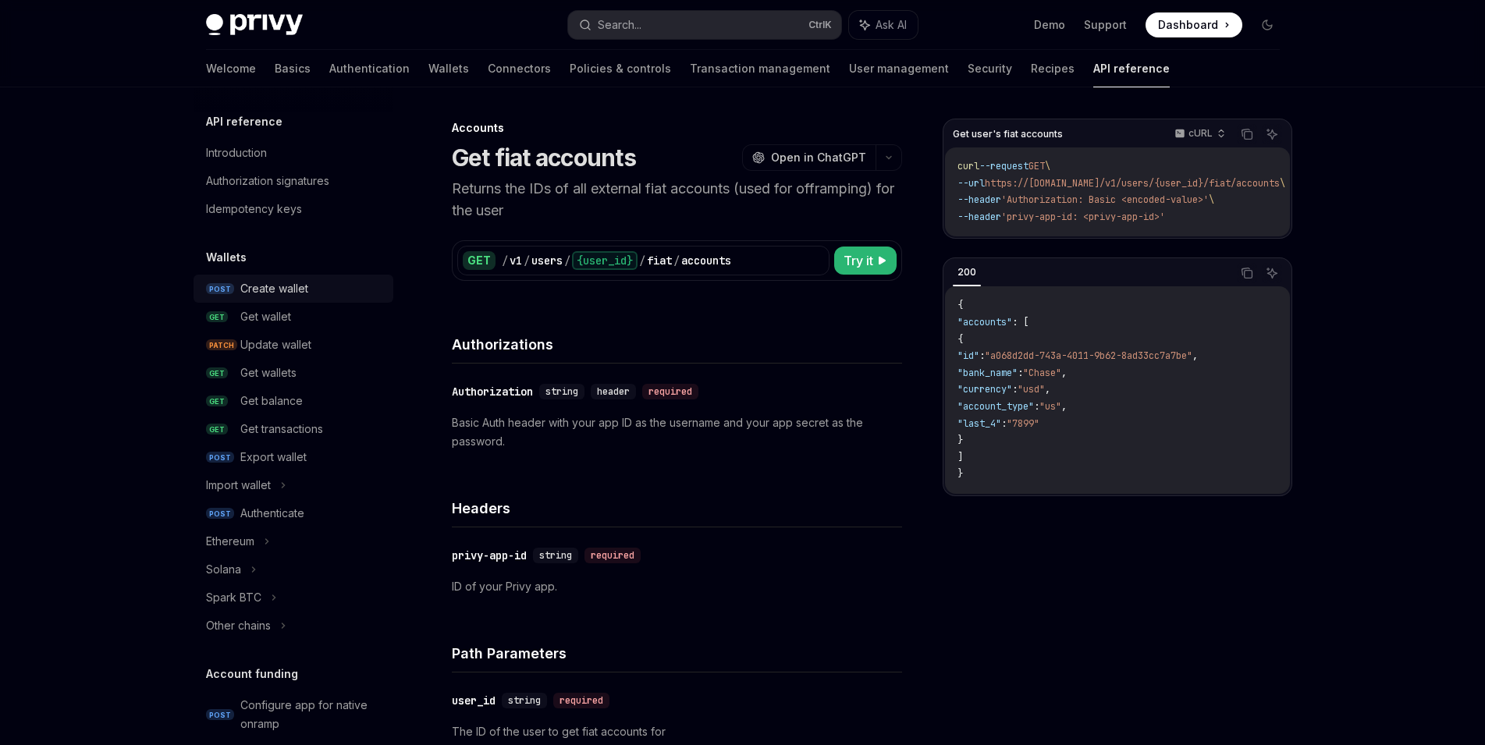
click at [295, 300] on link "POST Create wallet" at bounding box center [293, 289] width 200 height 28
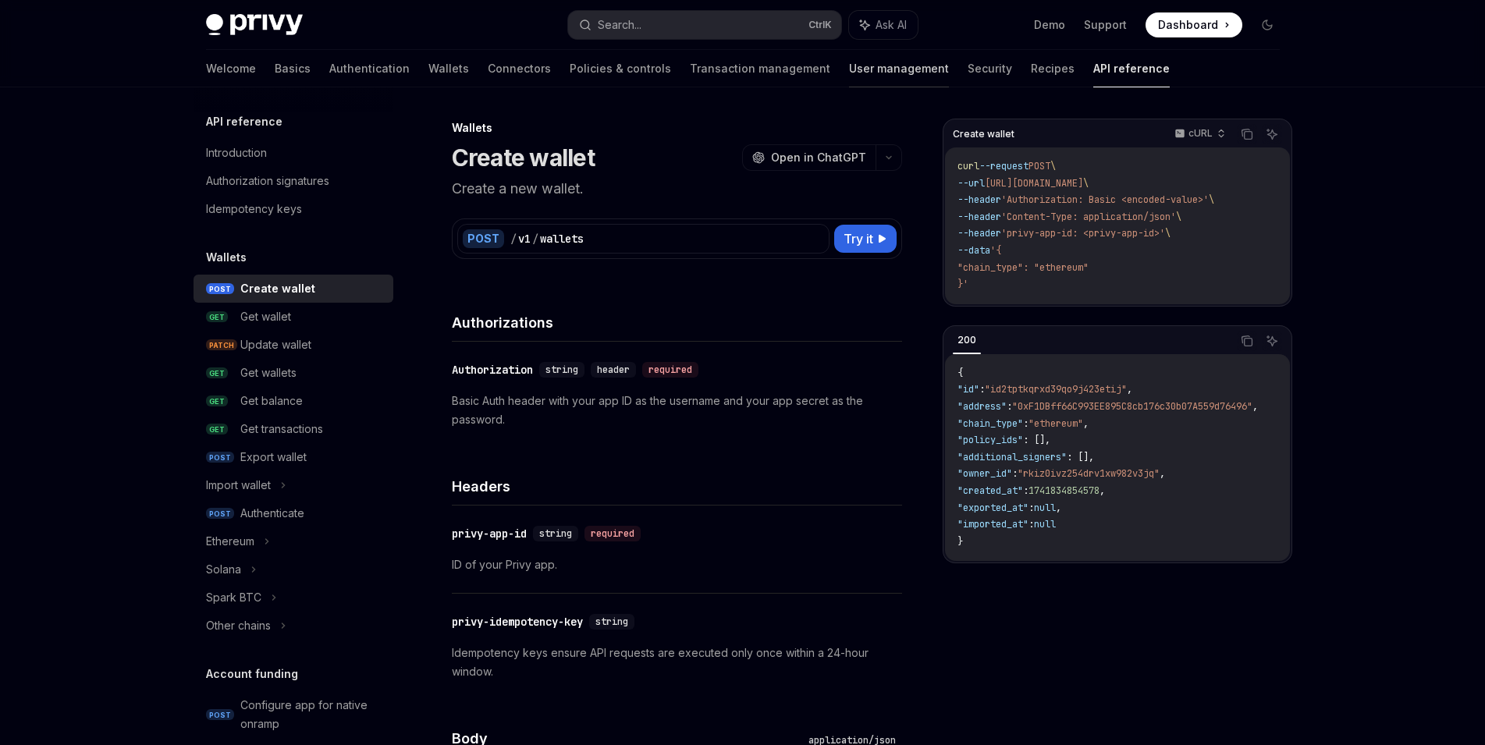
click at [849, 64] on link "User management" at bounding box center [899, 68] width 100 height 37
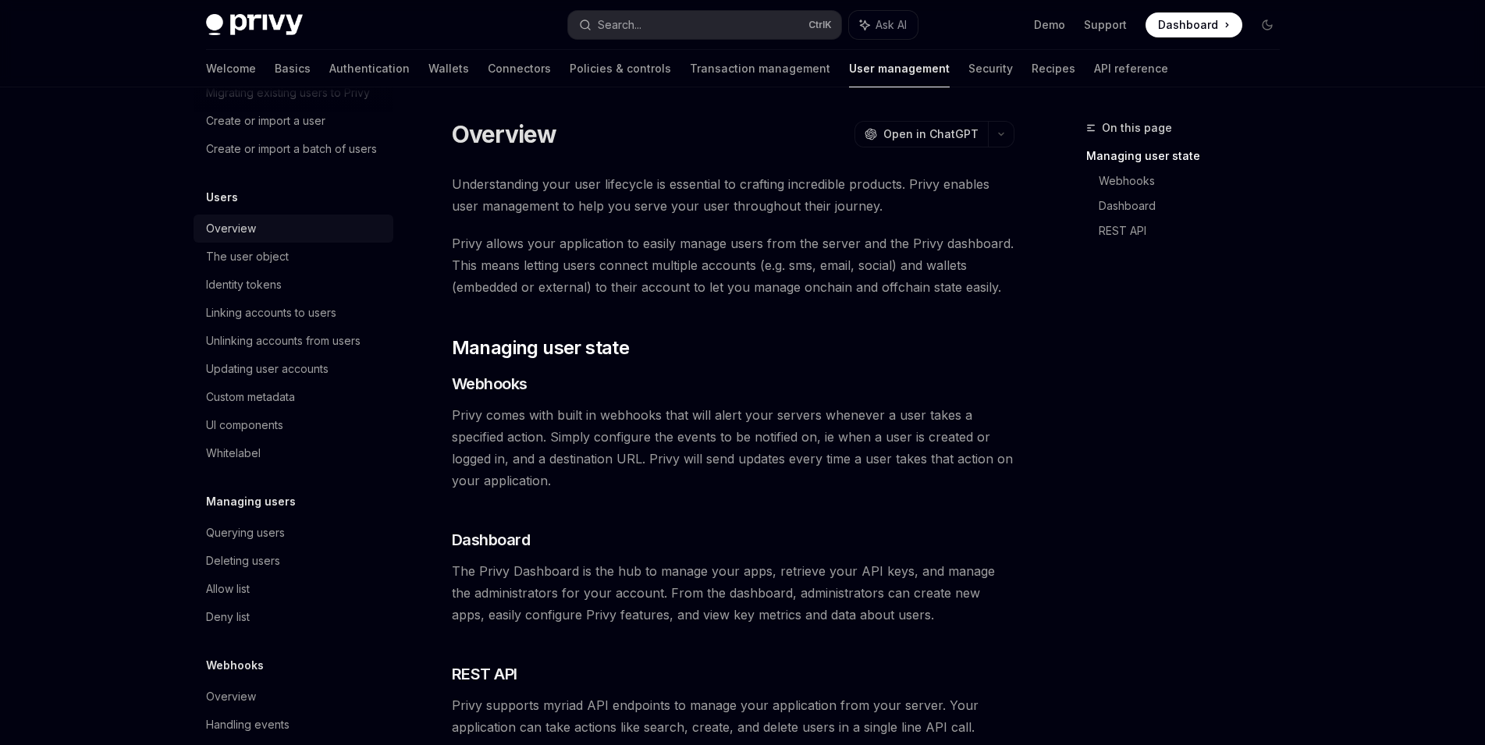
scroll to position [114, 0]
click at [328, 321] on div "Linking accounts to users" at bounding box center [271, 312] width 130 height 19
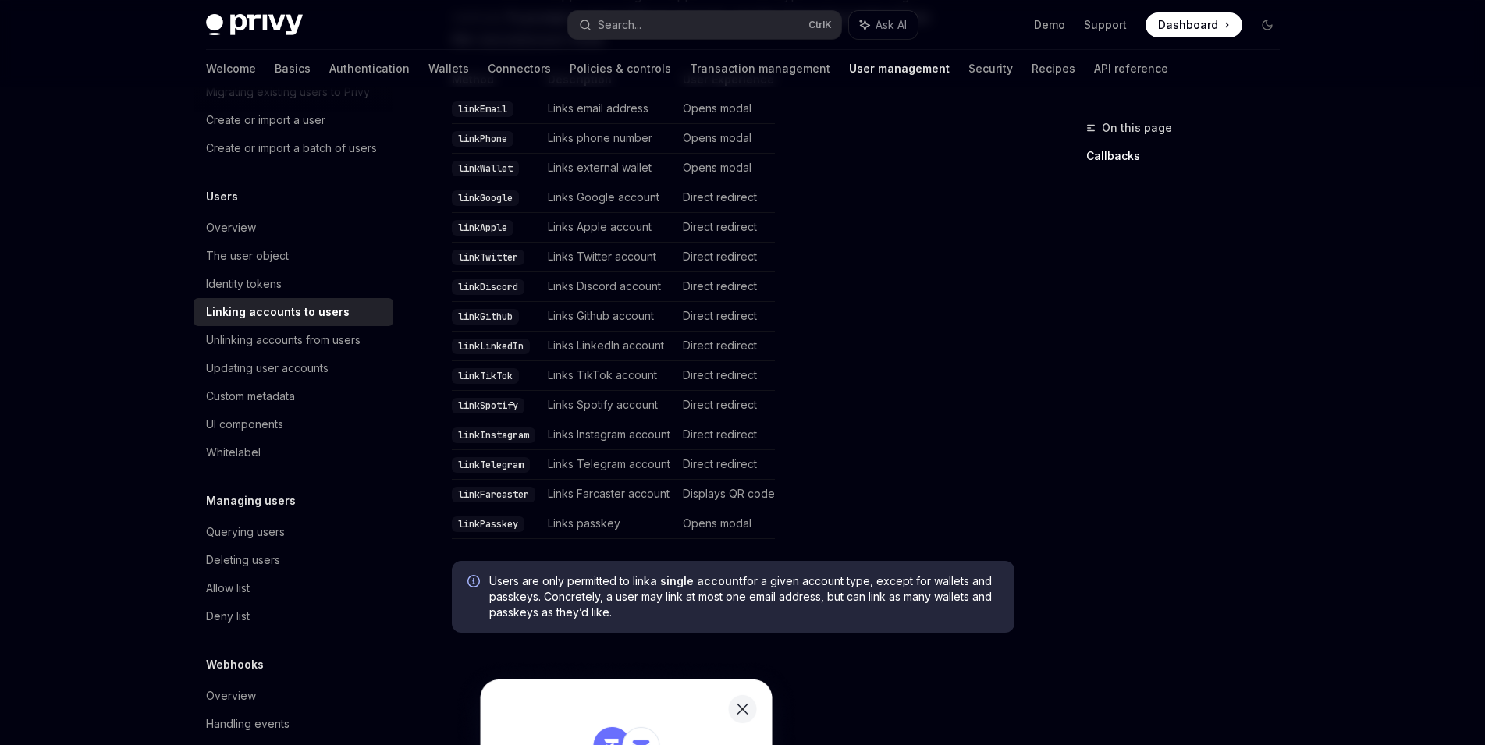
scroll to position [416, 0]
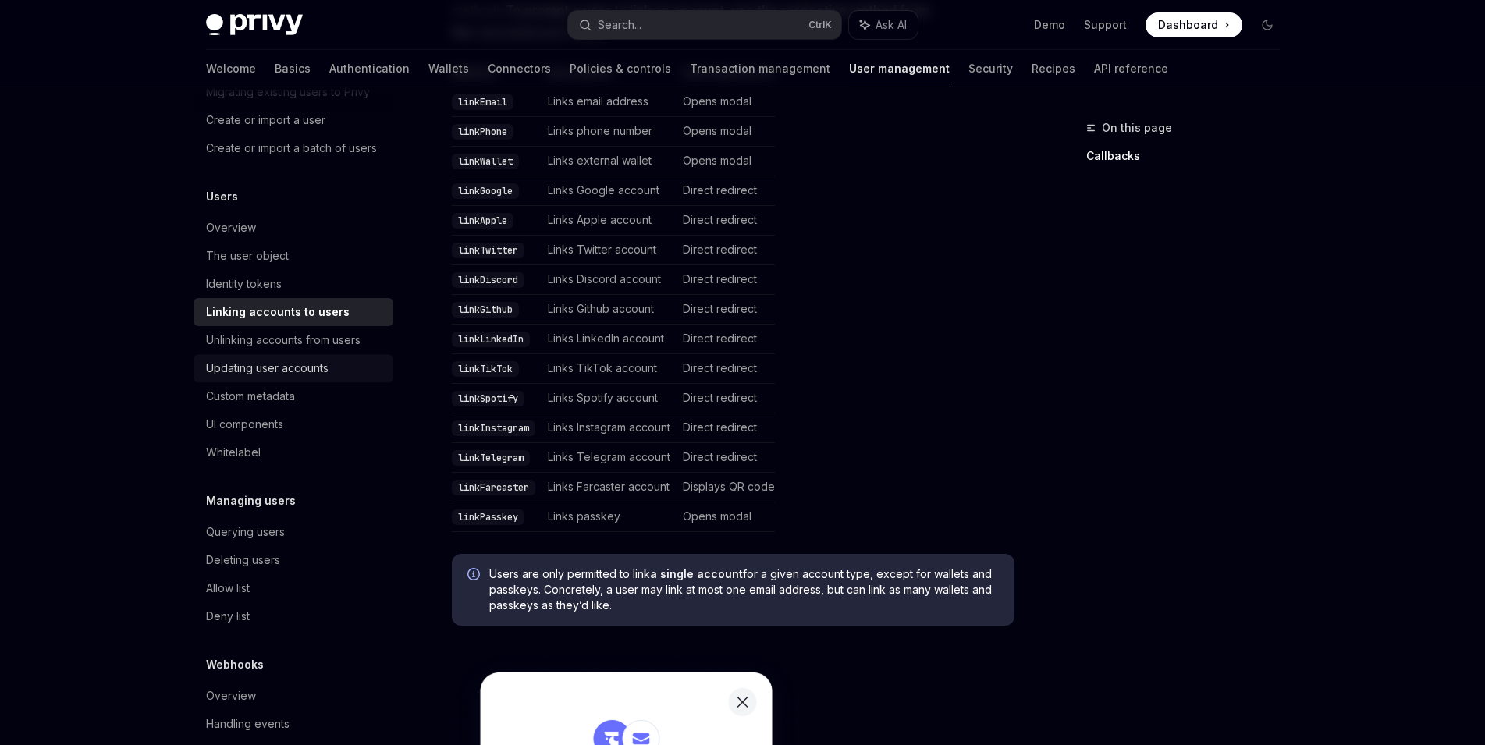
click at [349, 378] on div "Updating user accounts" at bounding box center [295, 368] width 178 height 19
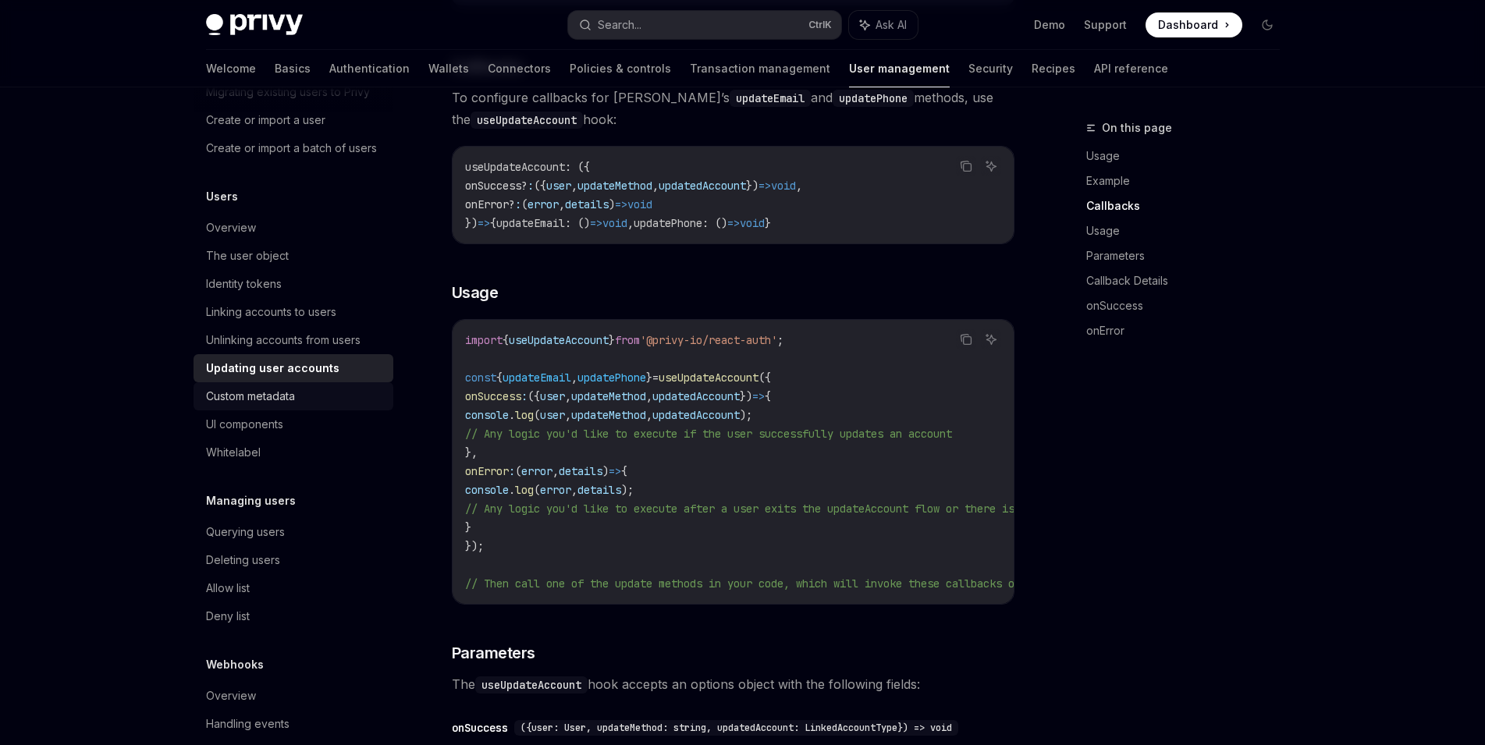
scroll to position [176, 0]
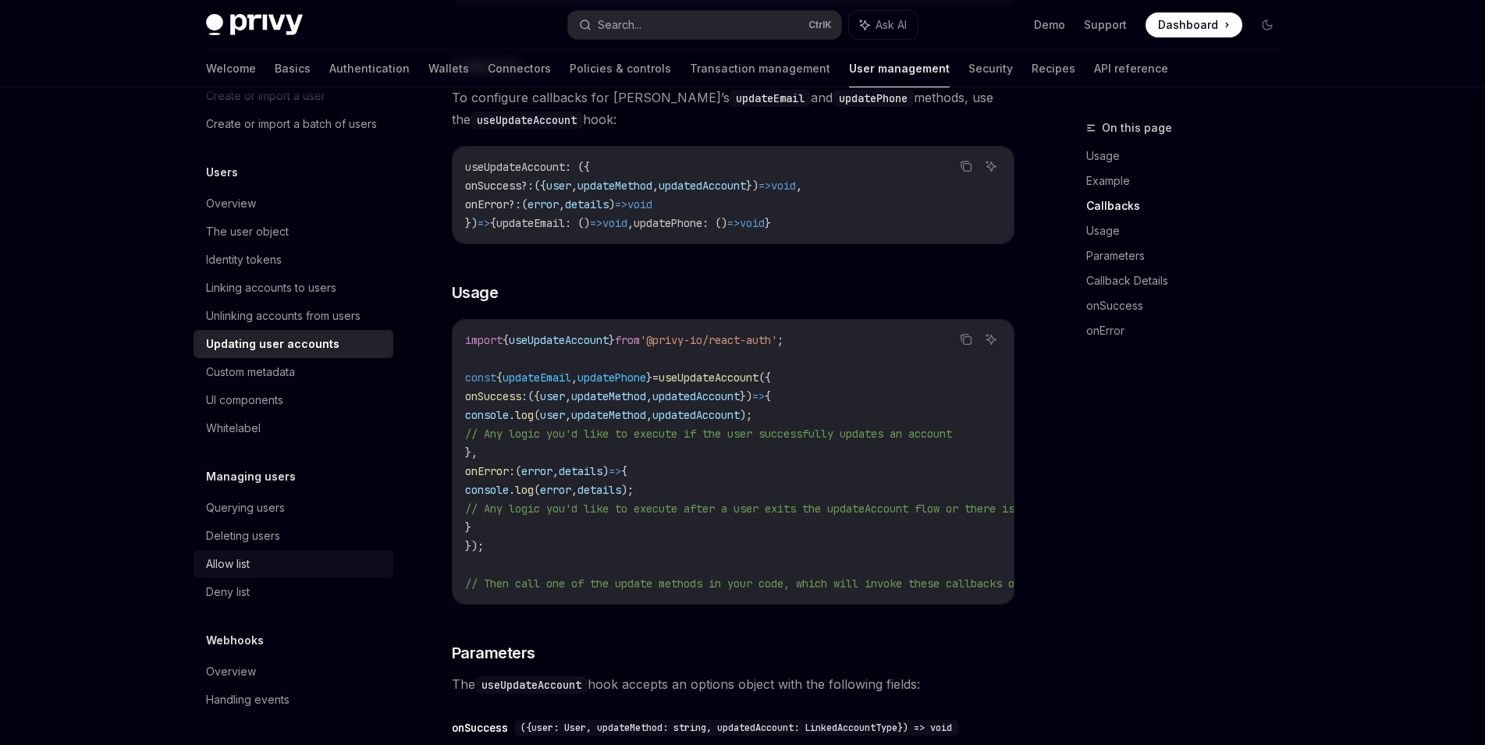
click at [302, 571] on div "Allow list" at bounding box center [295, 564] width 178 height 19
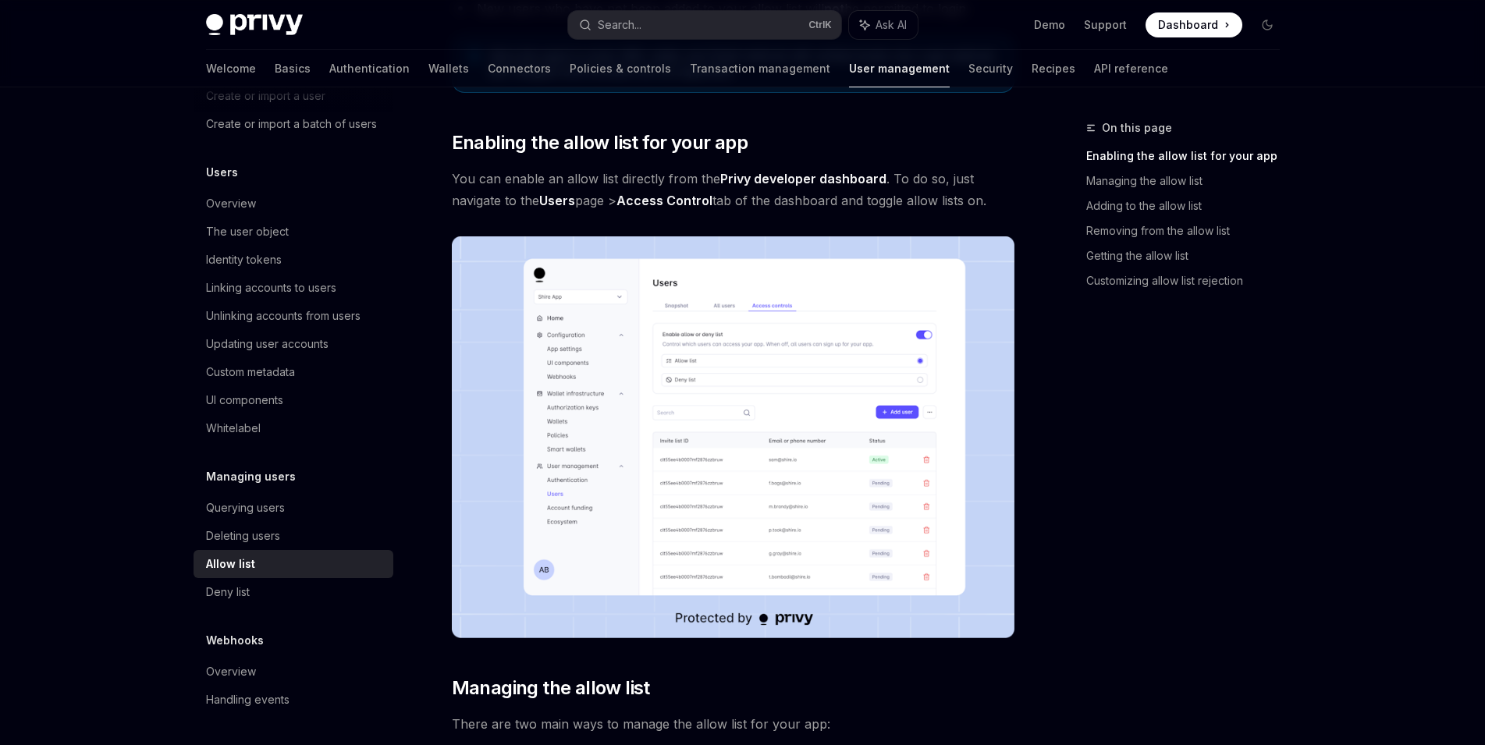
scroll to position [415, 0]
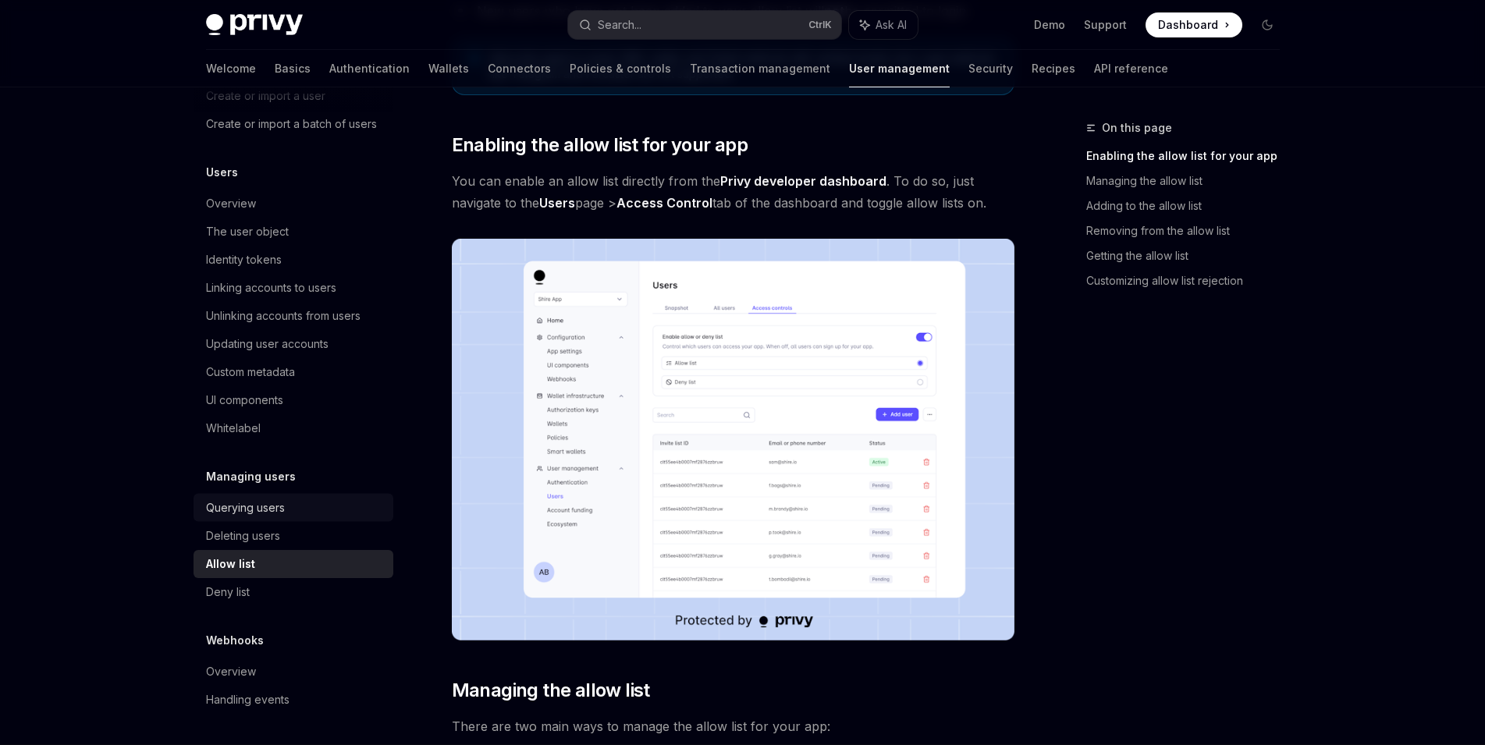
click at [300, 511] on div "Querying users" at bounding box center [295, 507] width 178 height 19
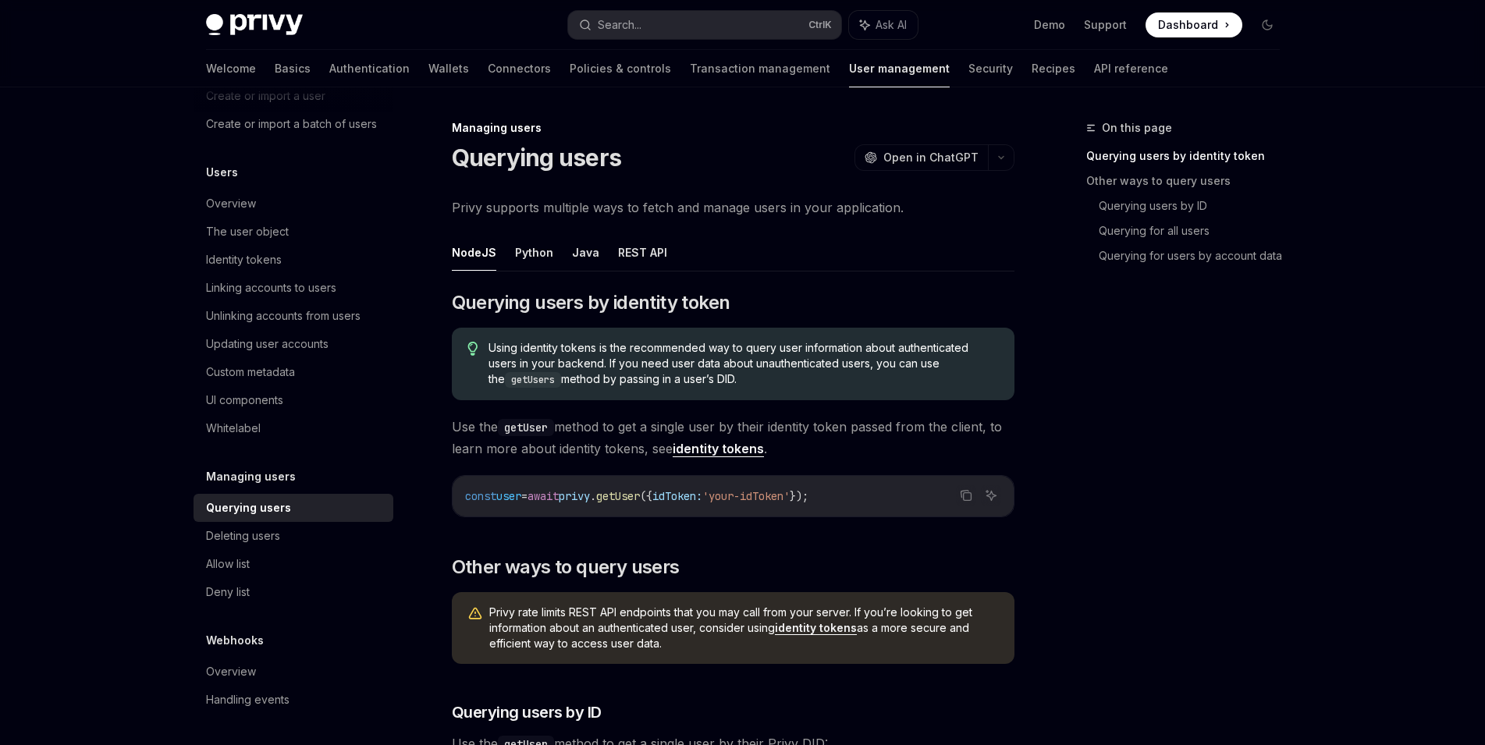
click at [402, 72] on div "Welcome Basics Authentication Wallets Connectors Policies & controls Transactio…" at bounding box center [687, 68] width 962 height 37
click at [428, 72] on link "Wallets" at bounding box center [448, 68] width 41 height 37
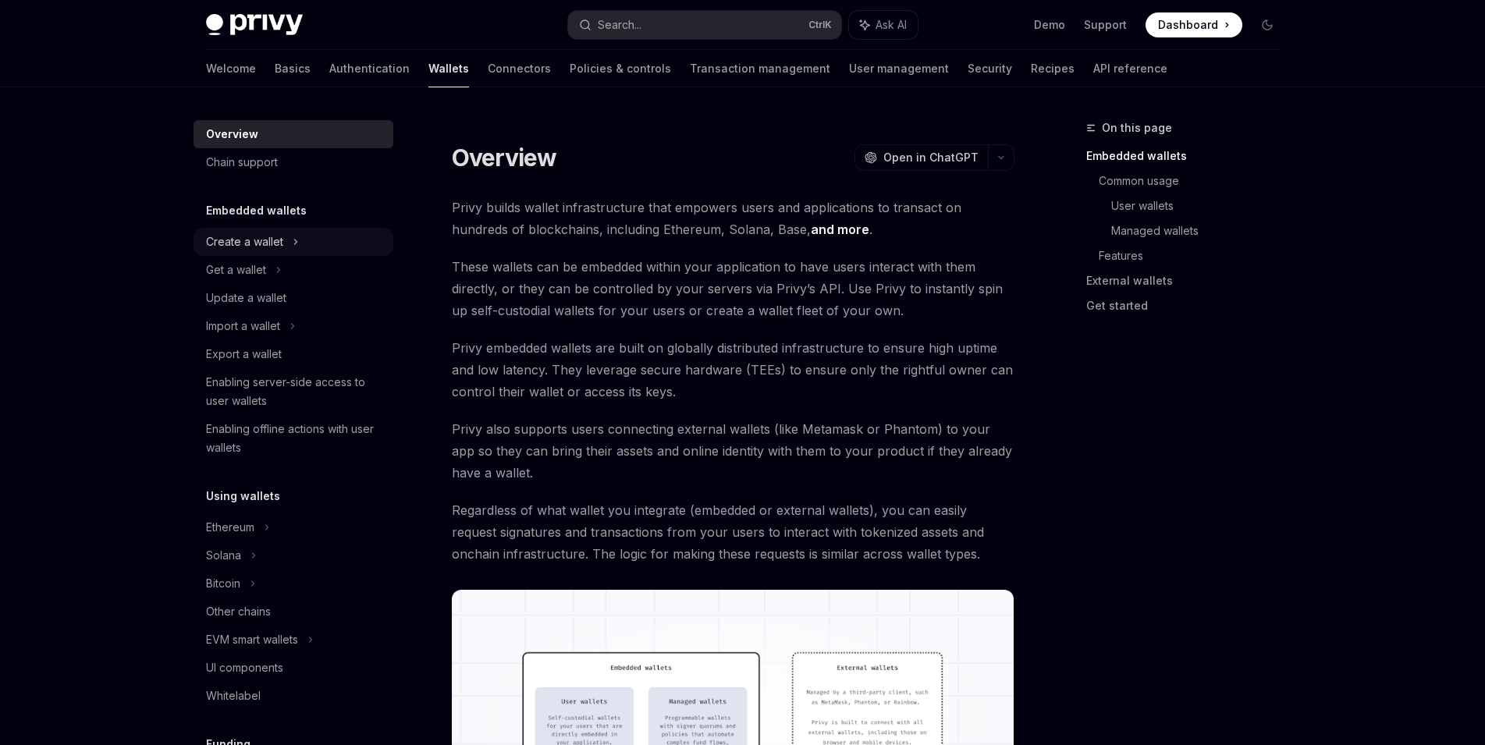
click at [303, 232] on div "Create a wallet" at bounding box center [293, 242] width 200 height 28
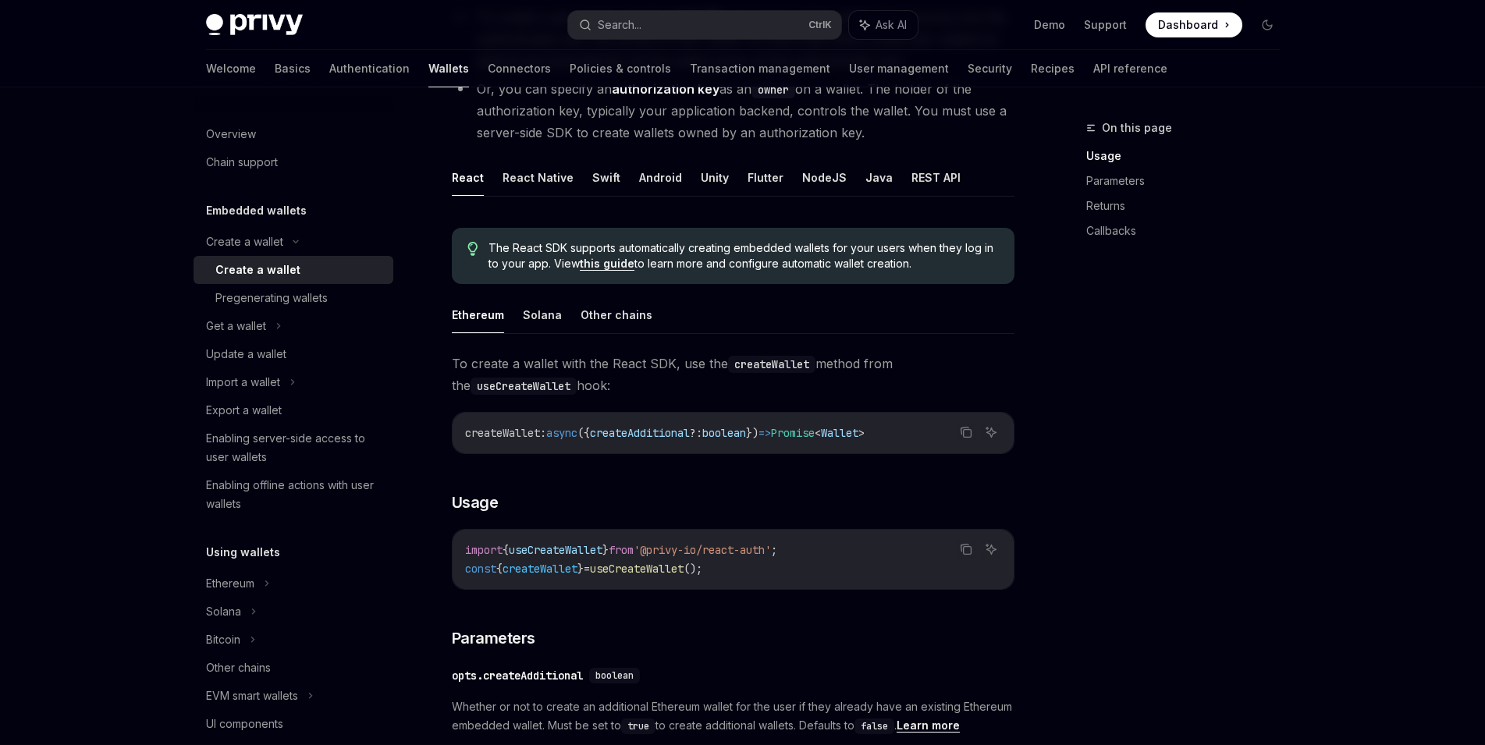
scroll to position [249, 0]
click at [806, 174] on button "NodeJS" at bounding box center [824, 178] width 44 height 37
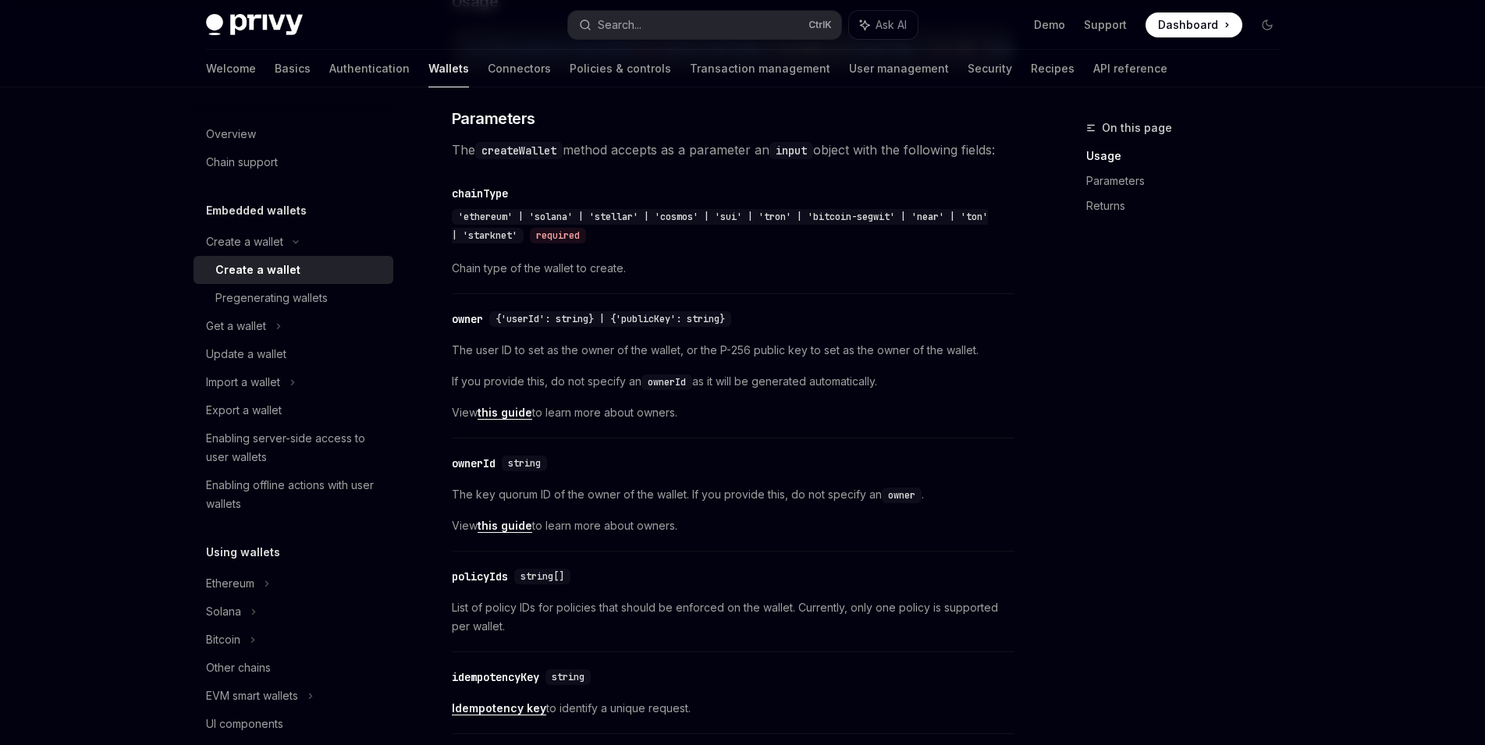
scroll to position [725, 0]
click at [510, 419] on link "this guide" at bounding box center [504, 412] width 55 height 14
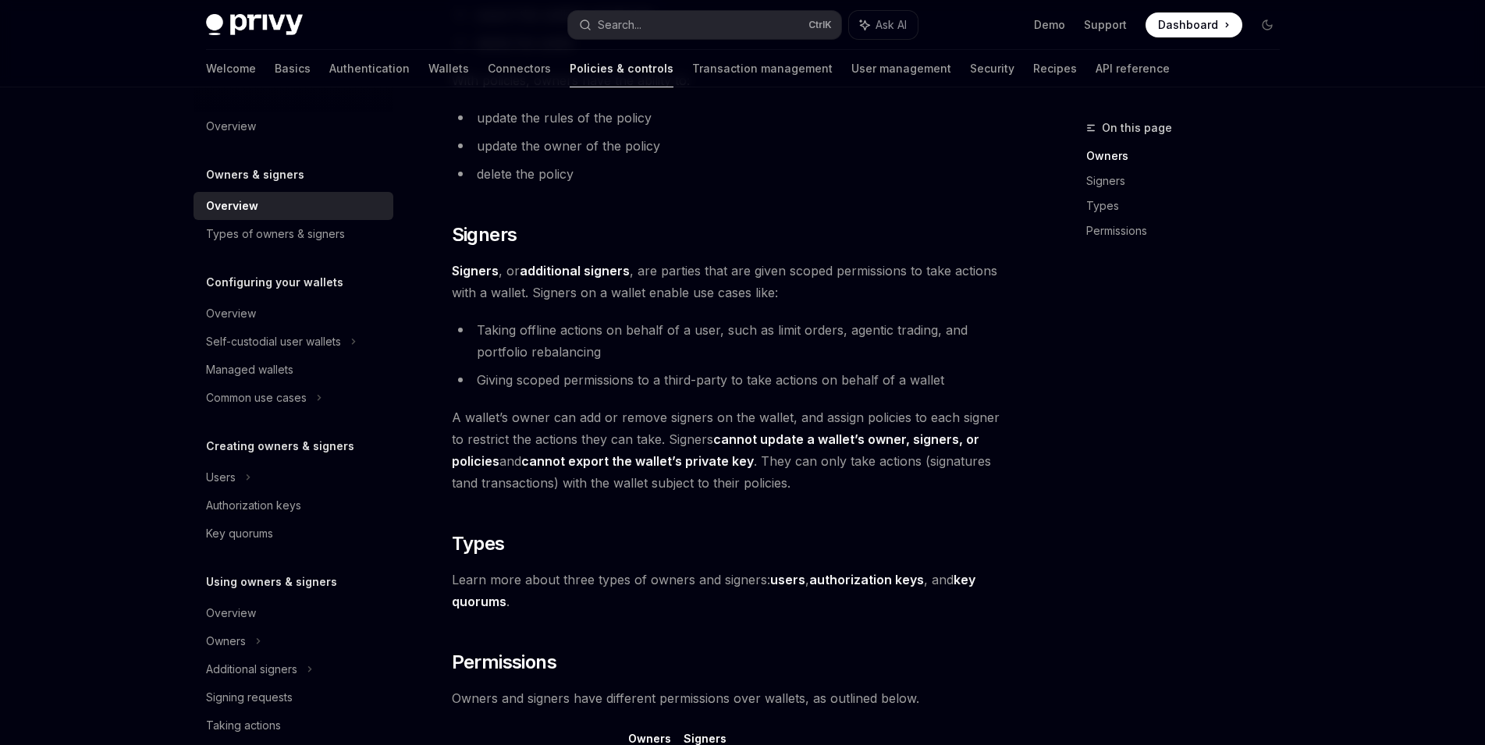
scroll to position [786, 0]
click at [1095, 74] on link "API reference" at bounding box center [1132, 68] width 74 height 37
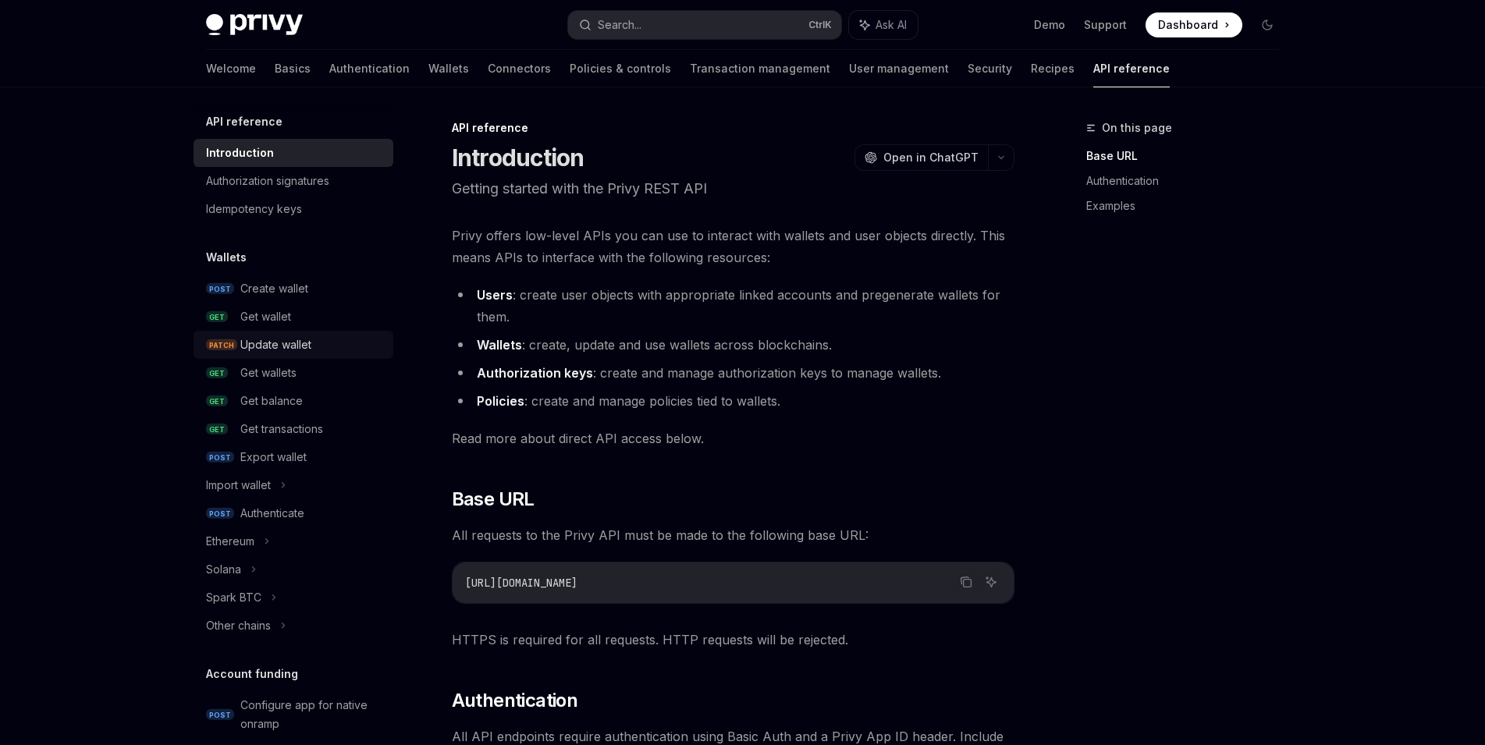
click at [299, 346] on div "Update wallet" at bounding box center [275, 344] width 71 height 19
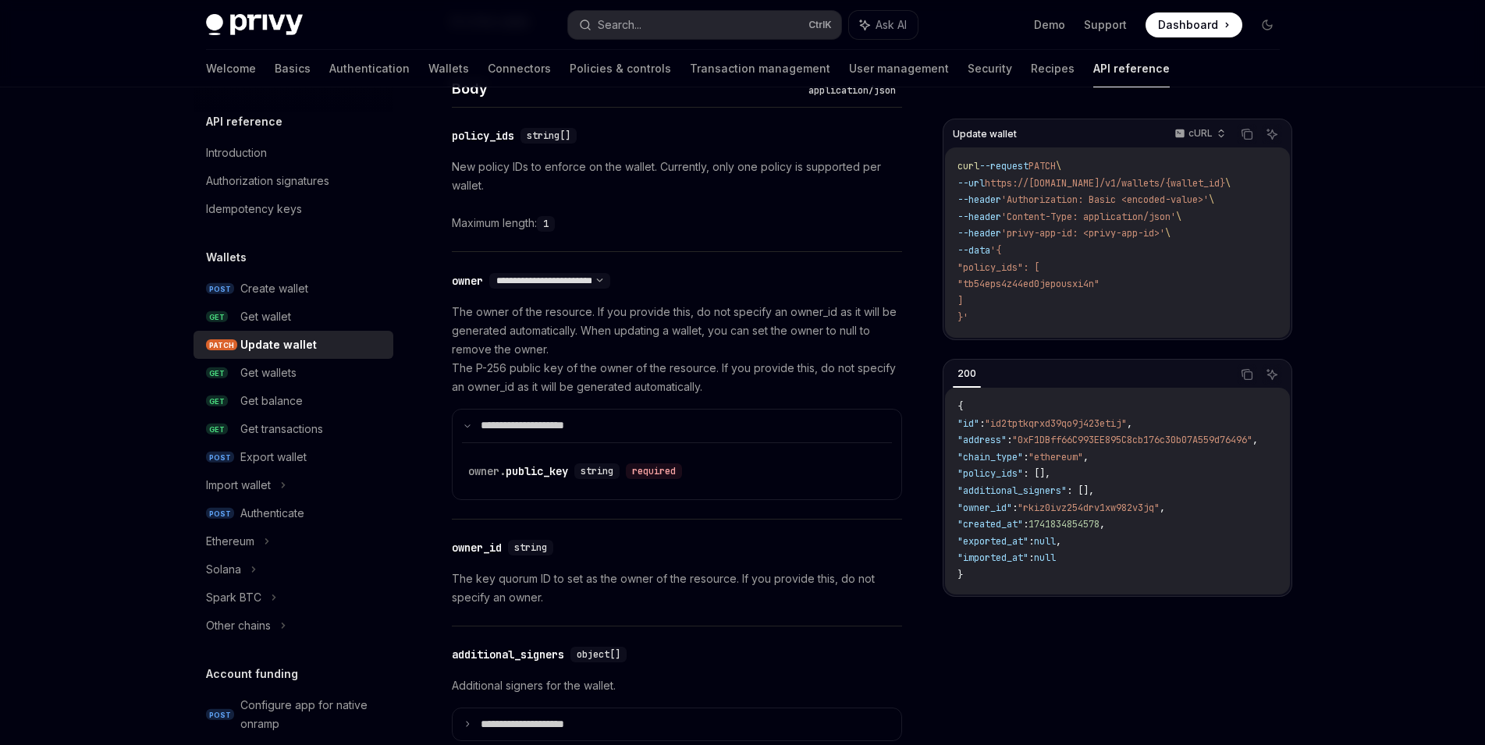
scroll to position [794, 0]
click at [1069, 514] on span ""rkiz0ivz254drv1xw982v3jq"" at bounding box center [1088, 508] width 142 height 12
click at [848, 382] on p "The owner of the resource. If you provide this, do not specify an owner_id as i…" at bounding box center [677, 350] width 450 height 94
click at [774, 291] on div "**********" at bounding box center [677, 386] width 450 height 267
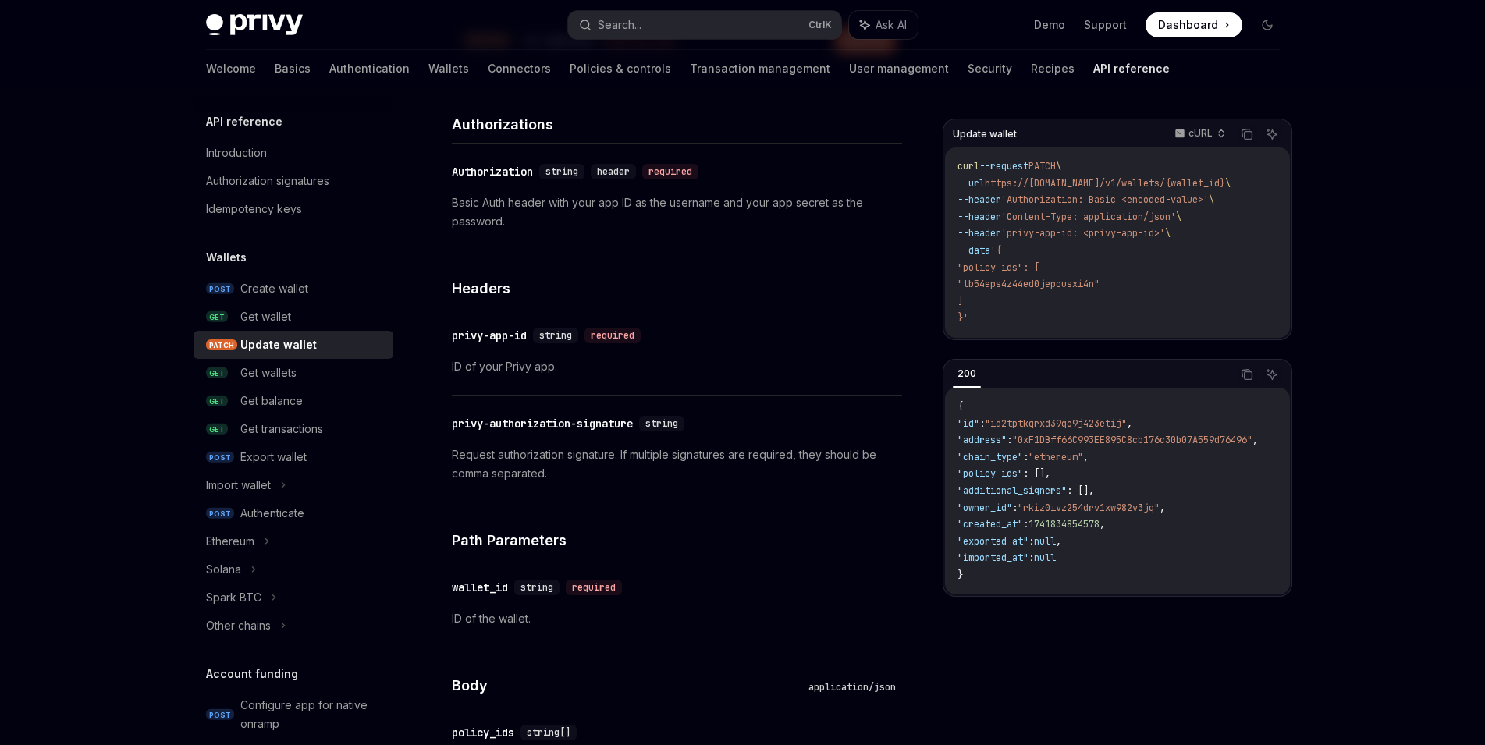
scroll to position [197, 0]
click at [321, 290] on div "Create wallet" at bounding box center [312, 288] width 144 height 19
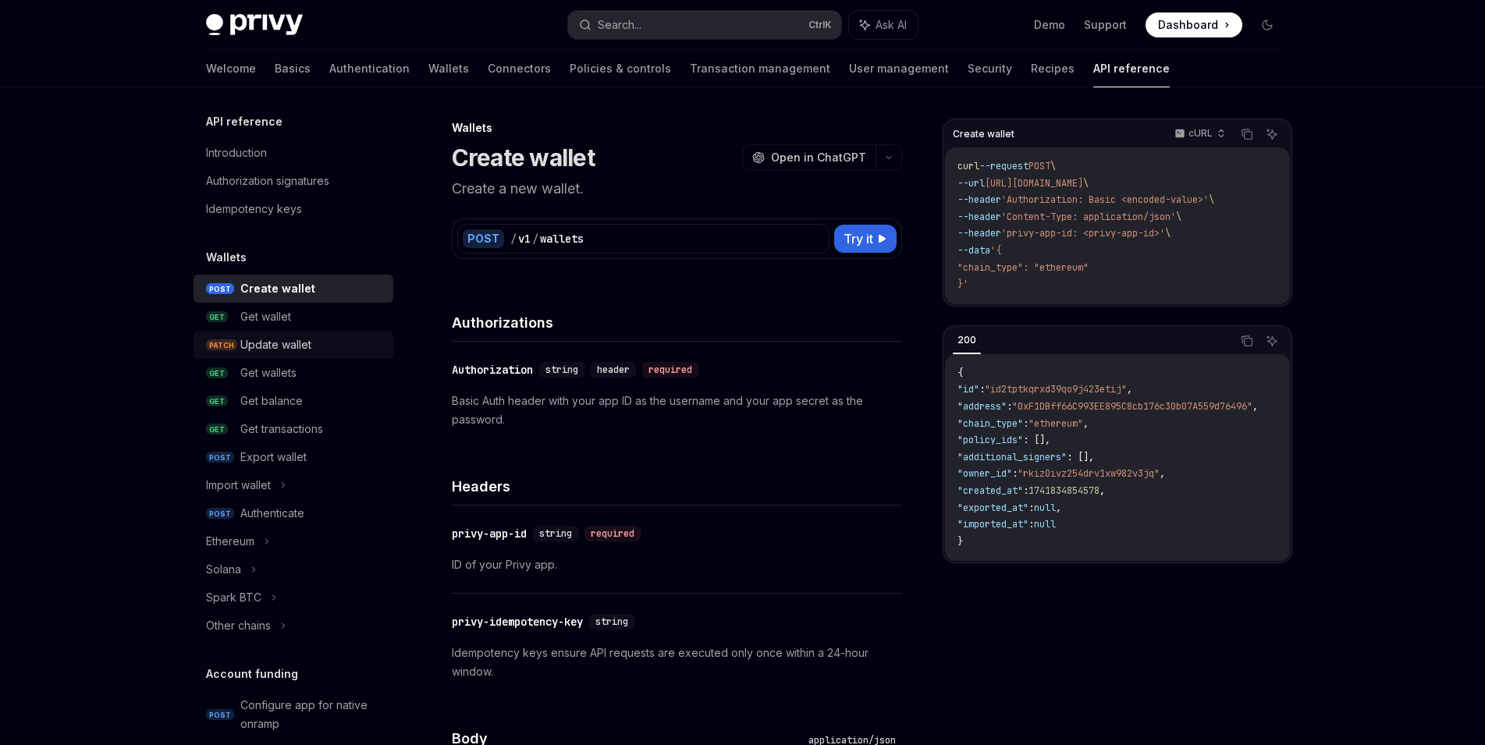
click at [295, 341] on div "Update wallet" at bounding box center [275, 344] width 71 height 19
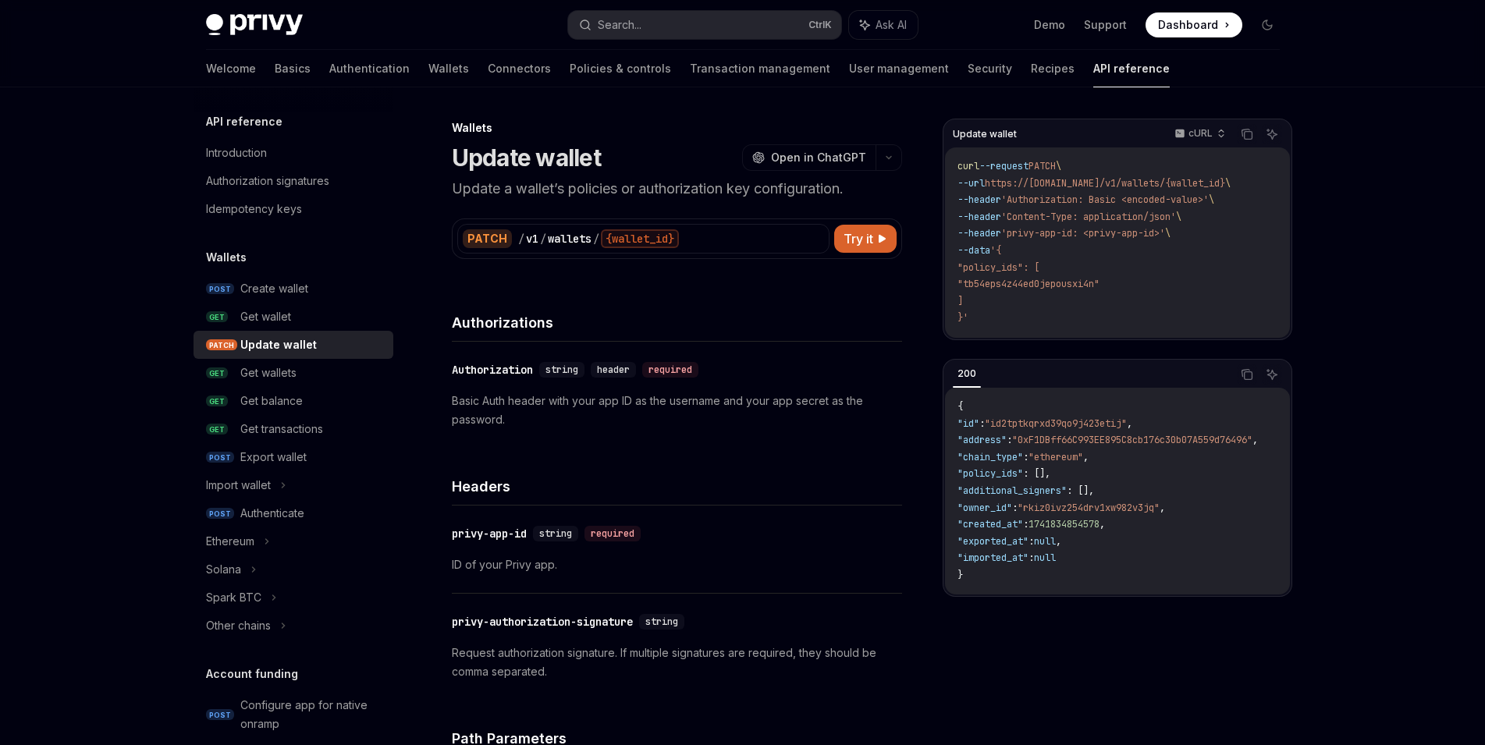
type textarea "*"
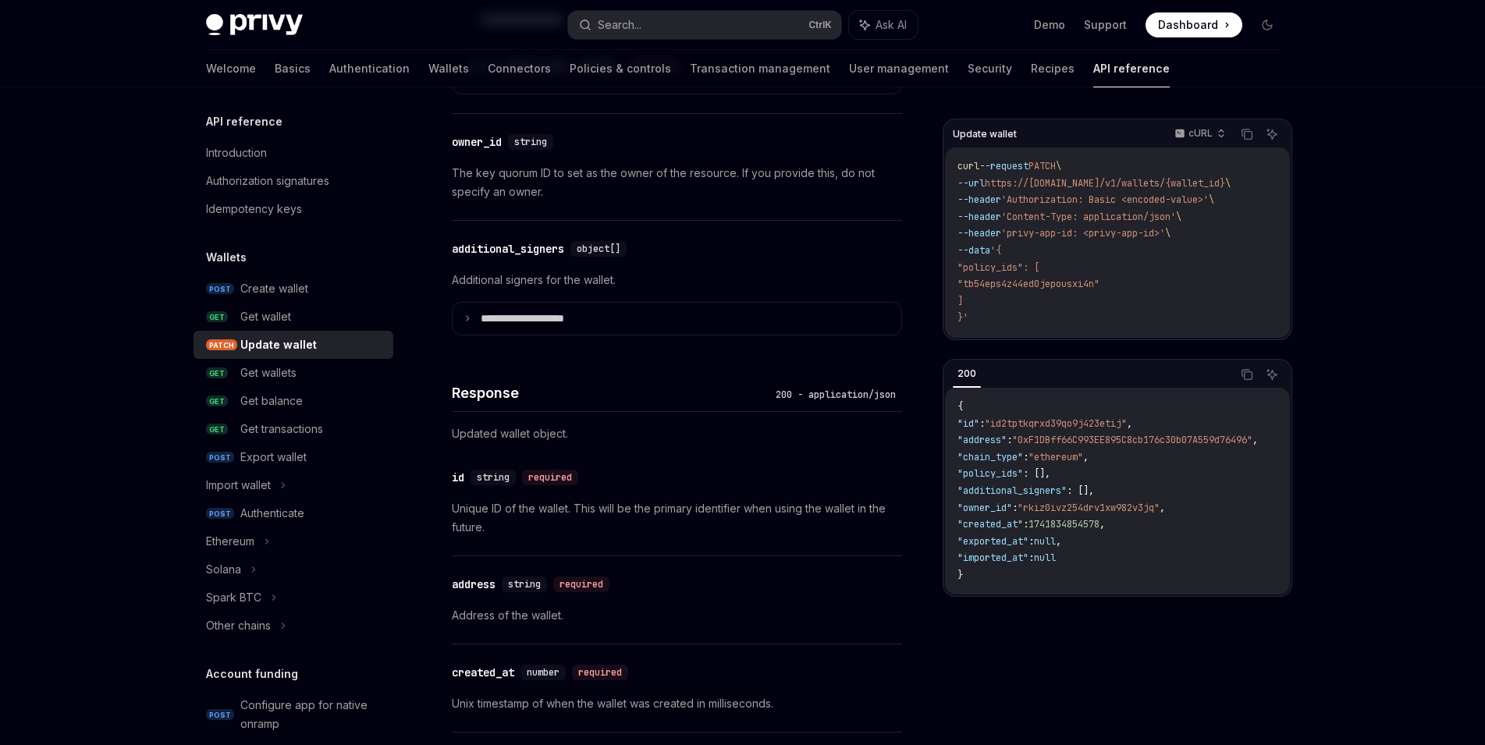
scroll to position [1200, 0]
click at [629, 32] on div "Search..." at bounding box center [620, 25] width 44 height 19
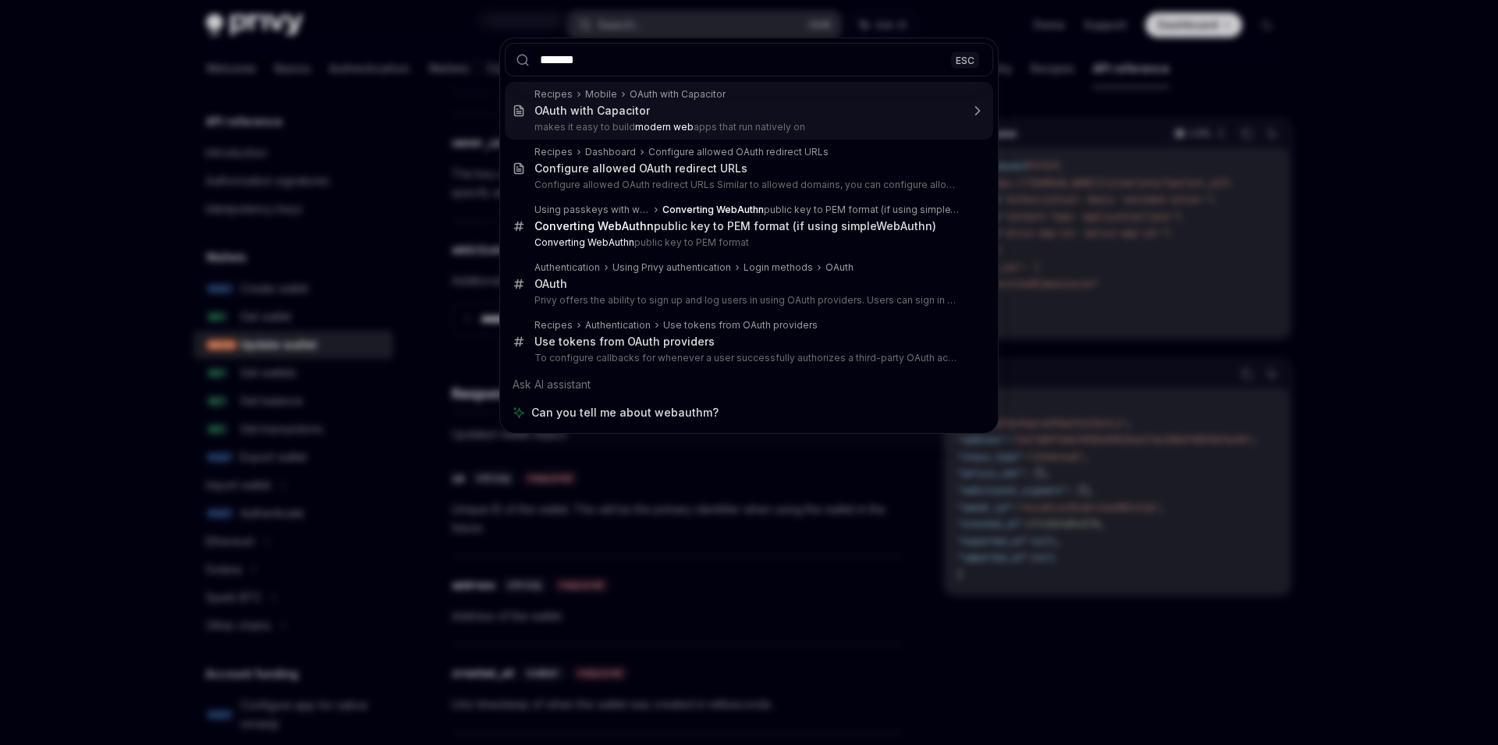
type input "********"
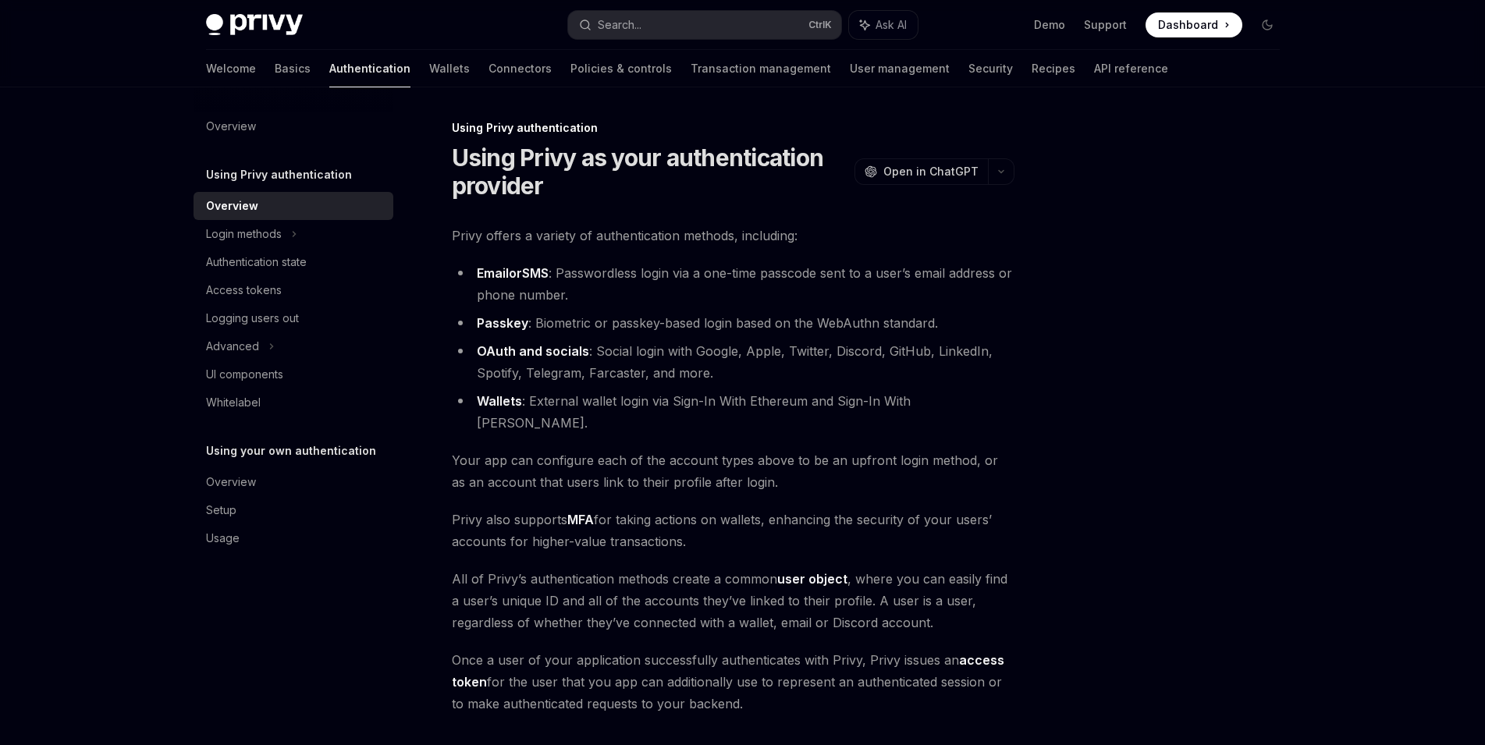
click at [579, 512] on link "MFA" at bounding box center [580, 520] width 27 height 16
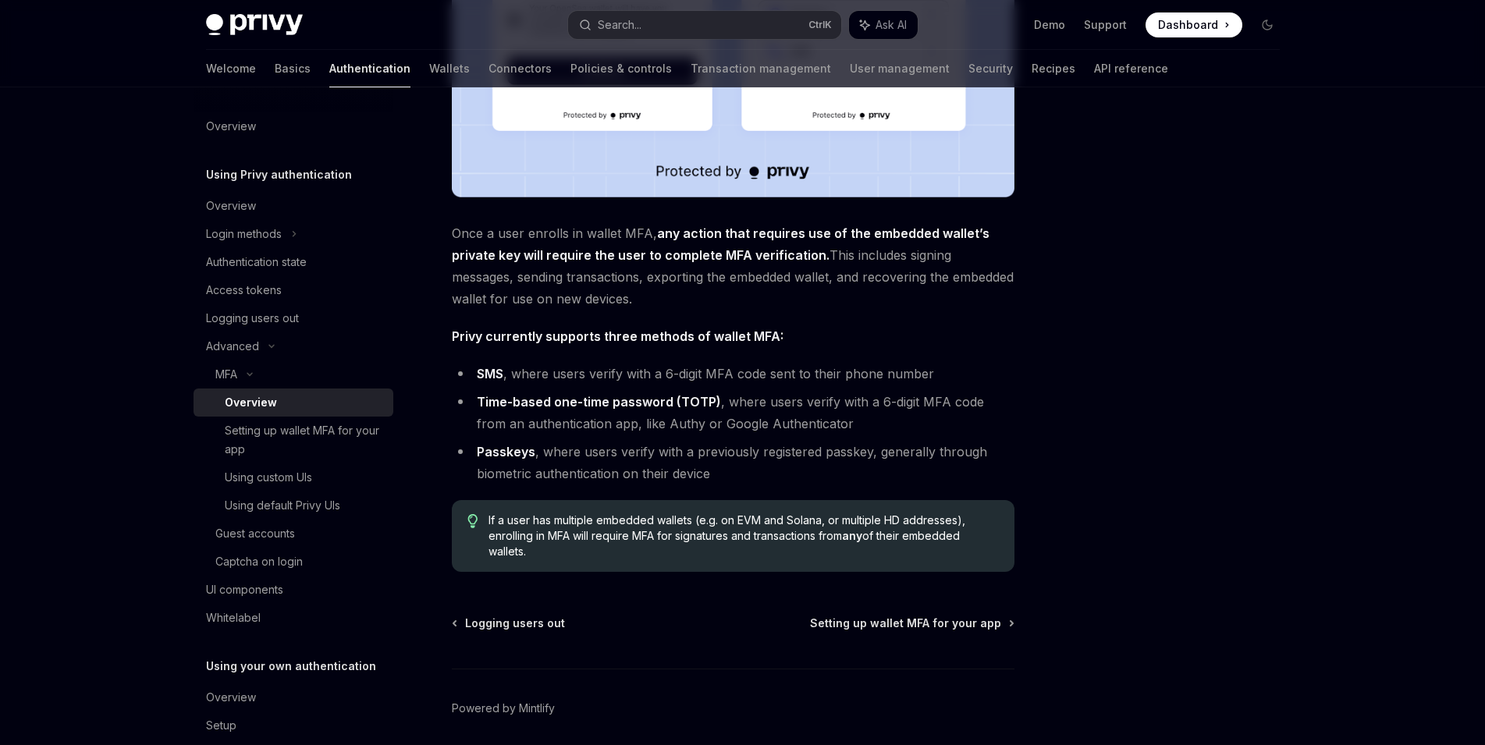
scroll to position [550, 0]
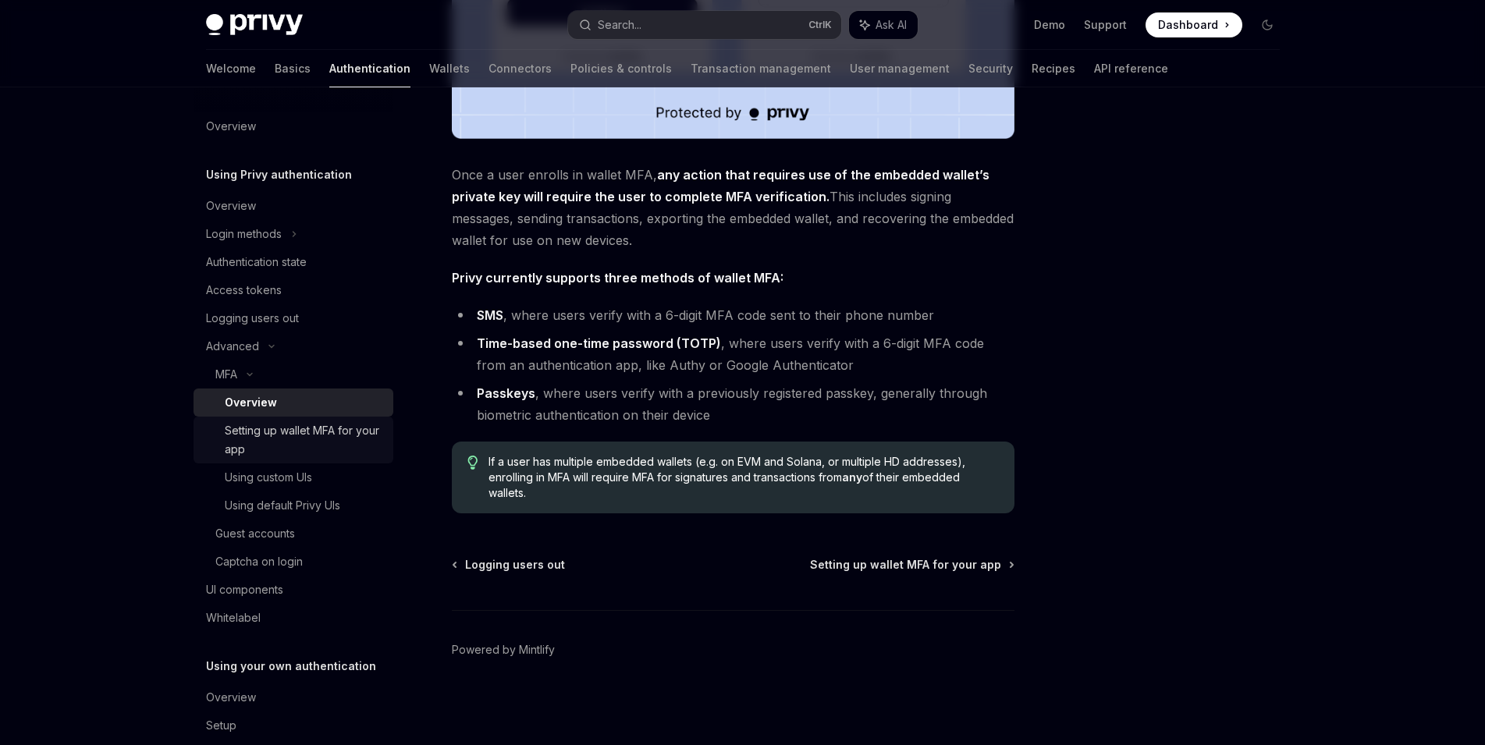
click at [325, 429] on div "Setting up wallet MFA for your app" at bounding box center [304, 439] width 159 height 37
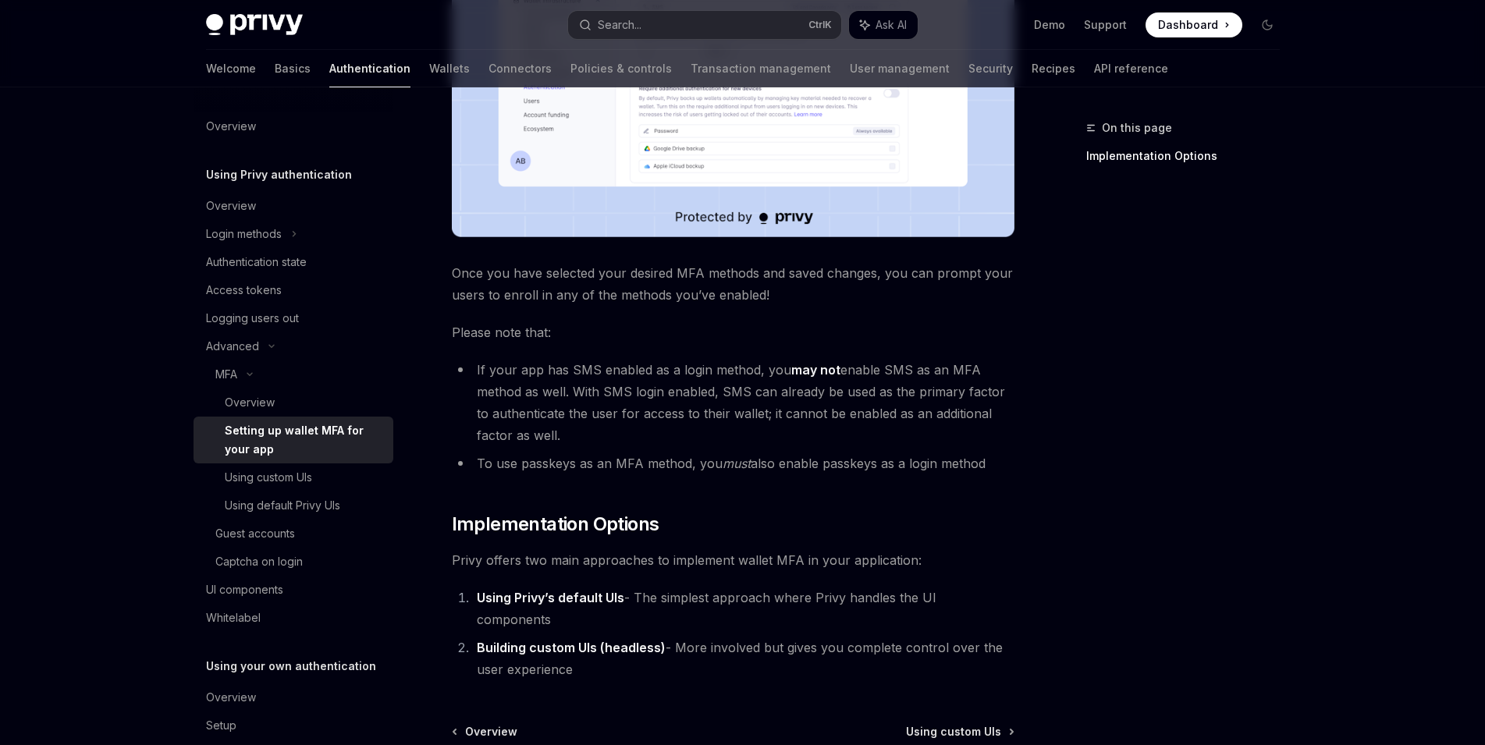
scroll to position [525, 0]
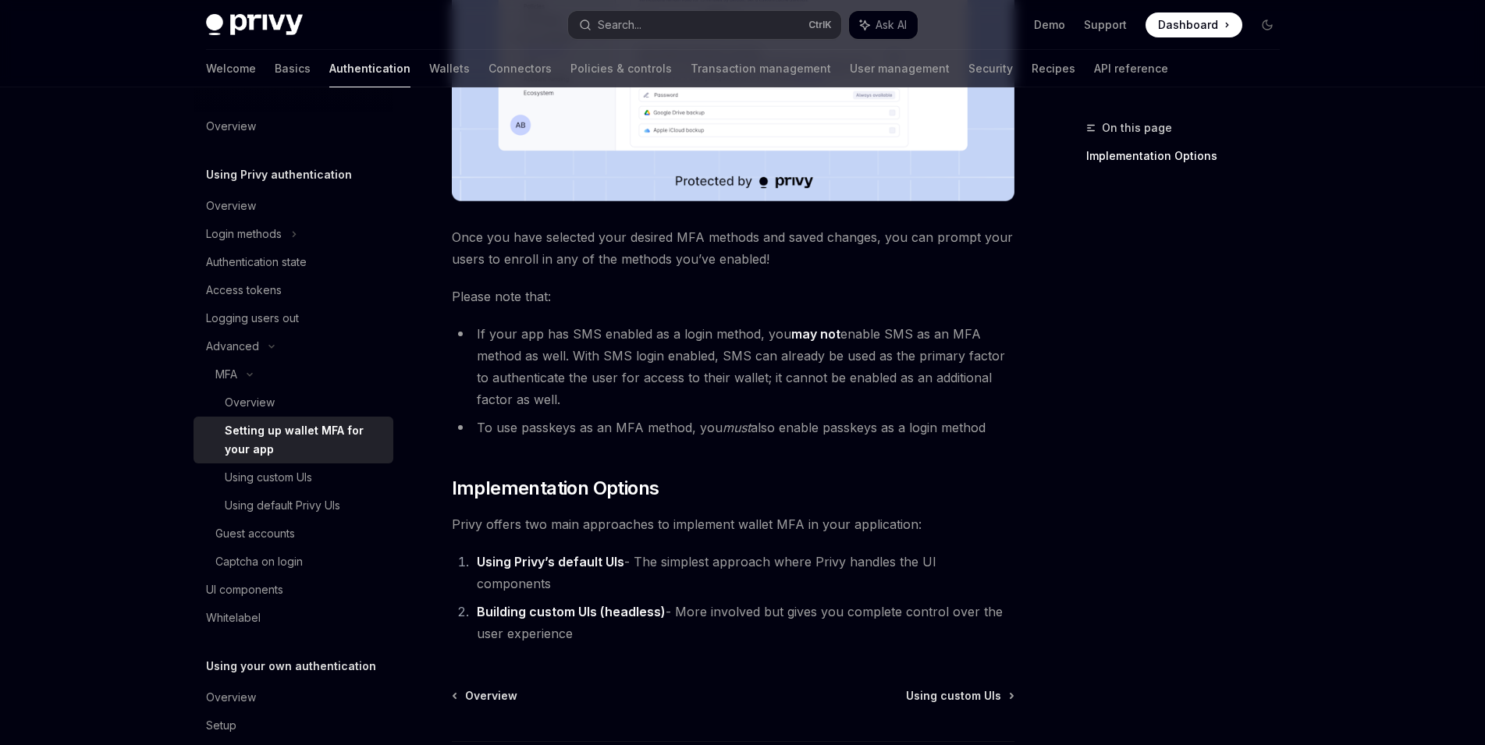
click at [633, 604] on strong "Building custom UIs (headless)" at bounding box center [571, 612] width 189 height 16
click at [555, 604] on strong "Building custom UIs (headless)" at bounding box center [571, 612] width 189 height 16
click at [328, 478] on div "Using custom UIs" at bounding box center [304, 477] width 159 height 19
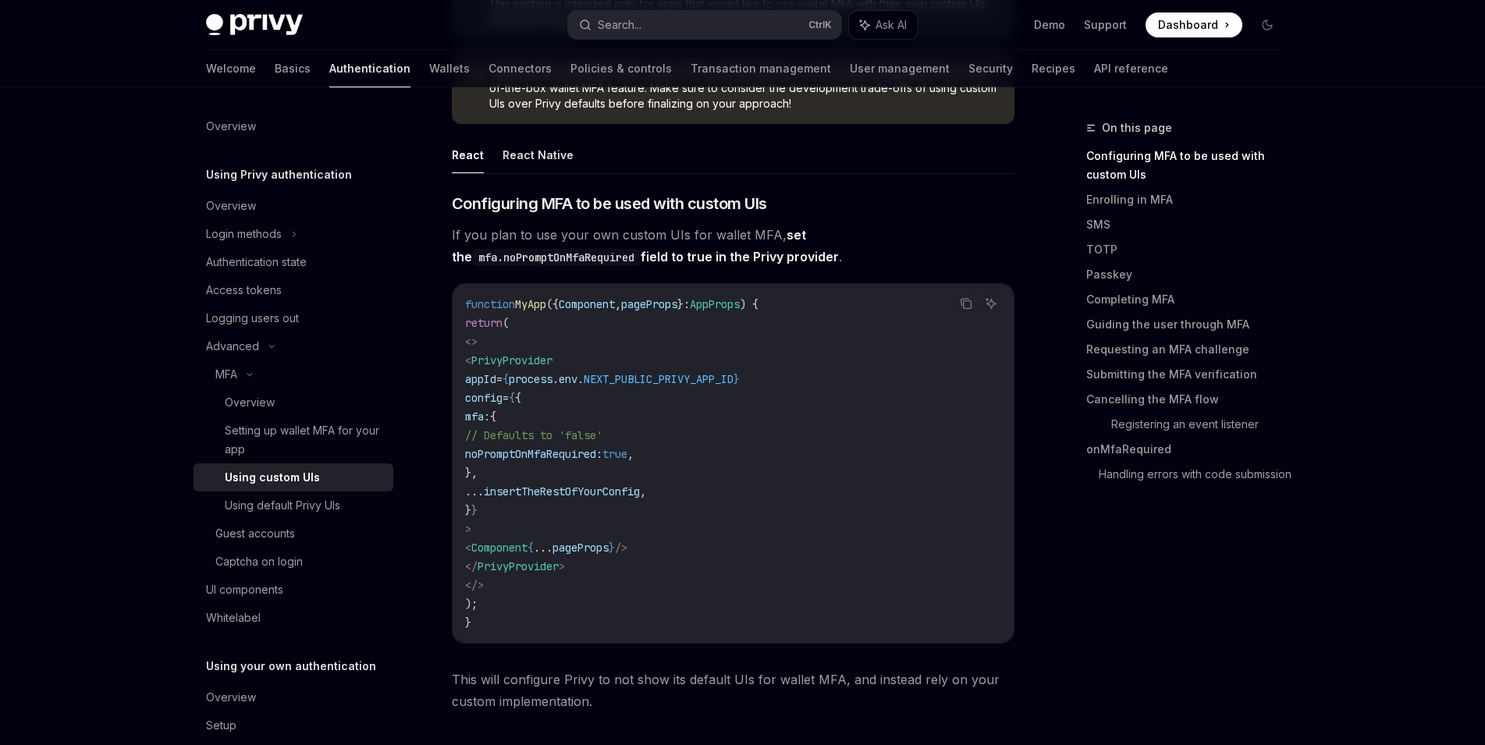
scroll to position [277, 0]
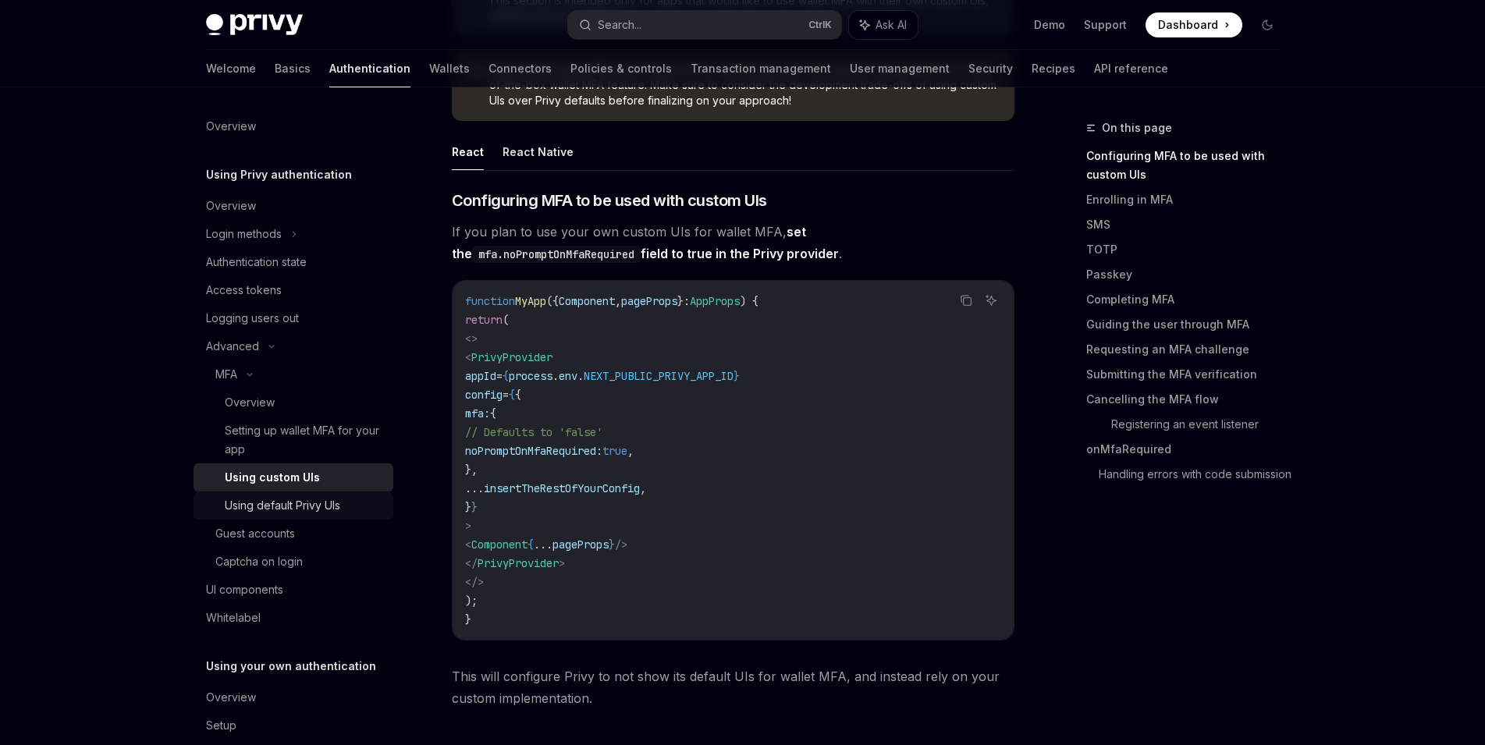
click at [332, 497] on div "Using default Privy UIs" at bounding box center [282, 505] width 115 height 19
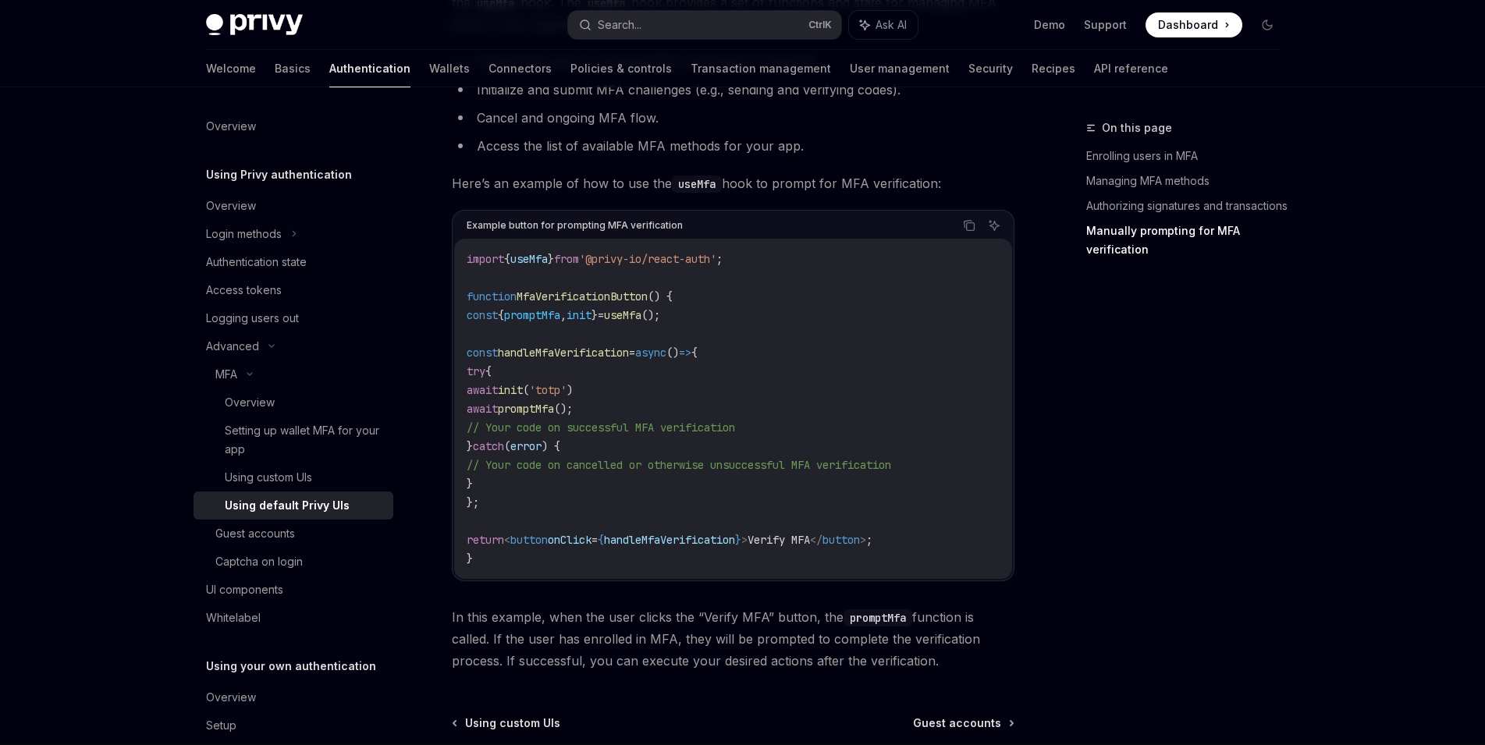
scroll to position [3023, 0]
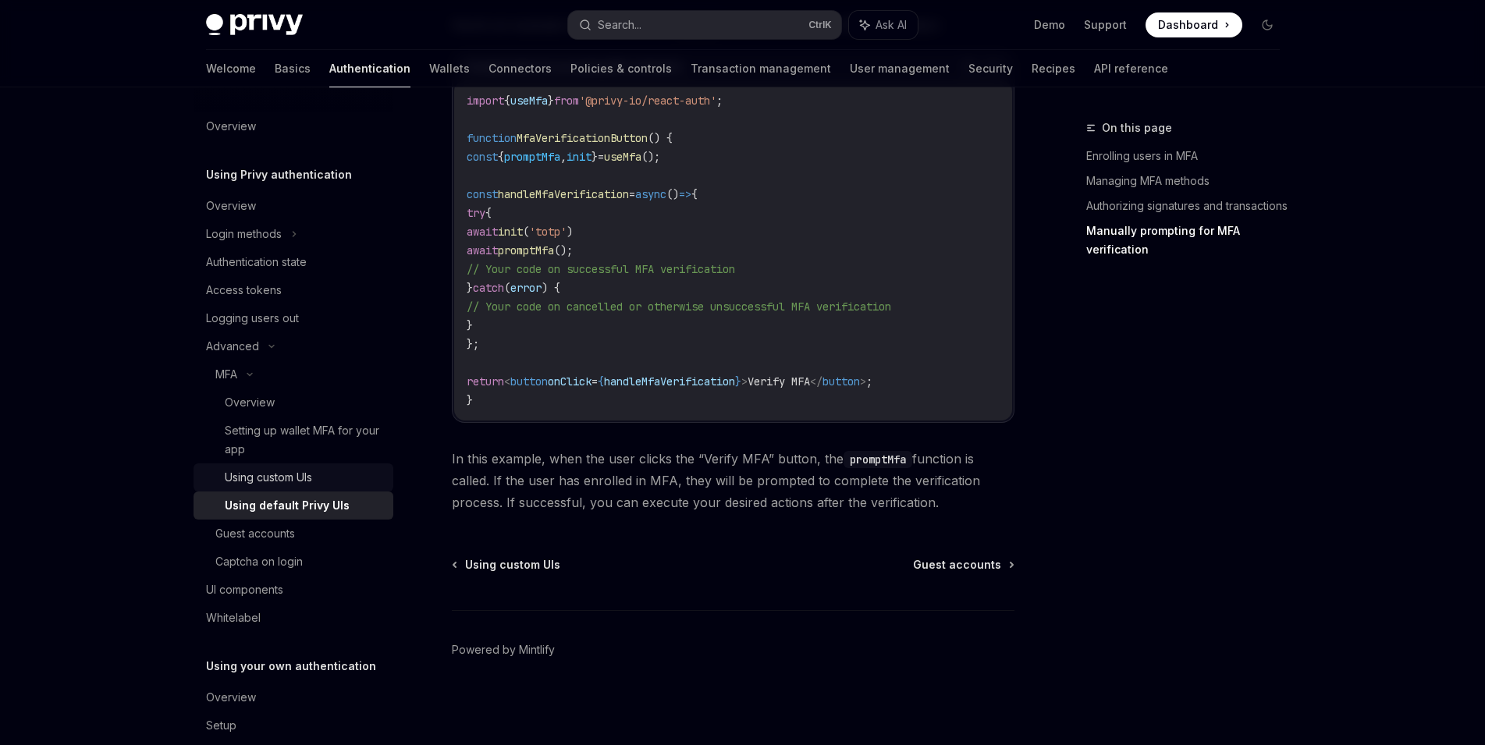
click at [308, 484] on div "Using custom UIs" at bounding box center [268, 477] width 87 height 19
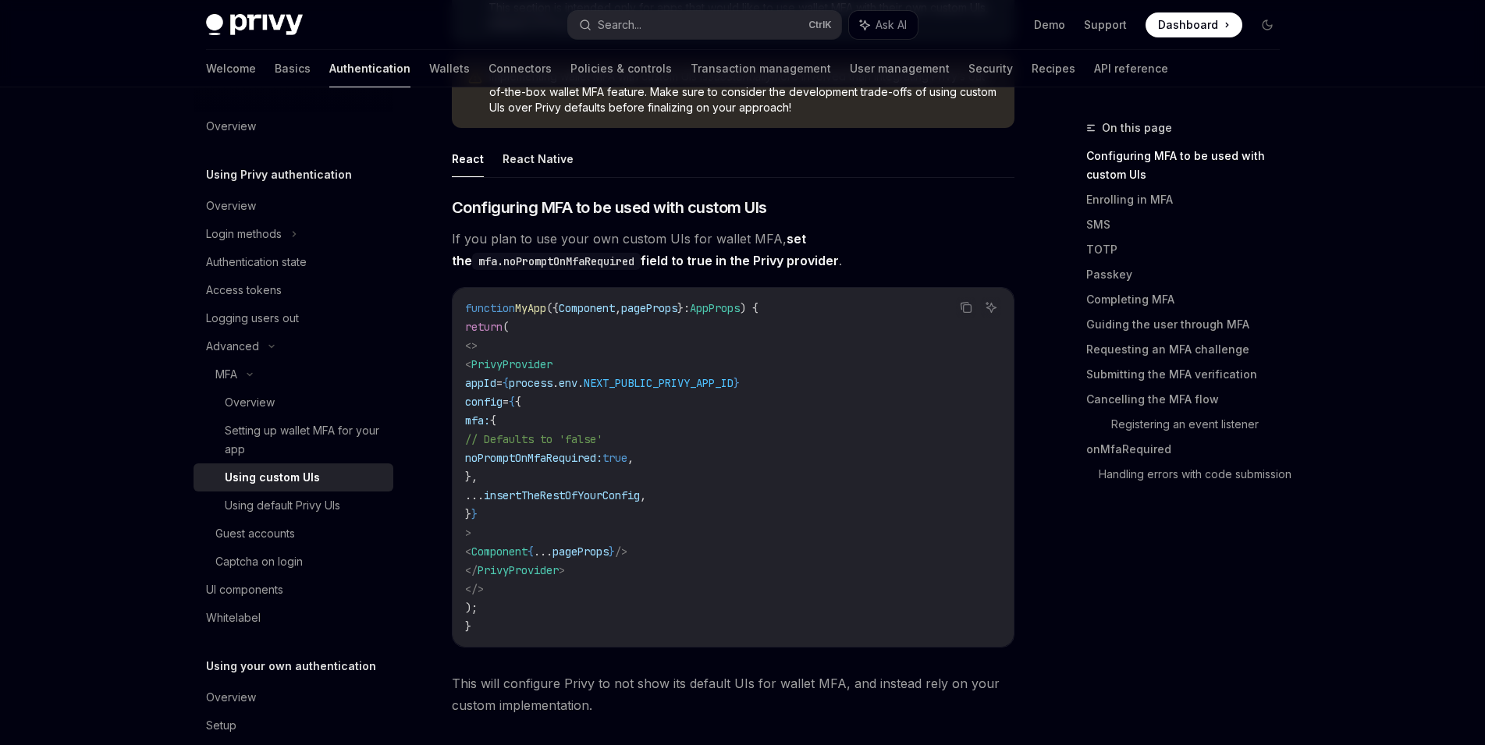
scroll to position [269, 0]
click at [339, 504] on div "Using default Privy UIs" at bounding box center [282, 505] width 115 height 19
type textarea "*"
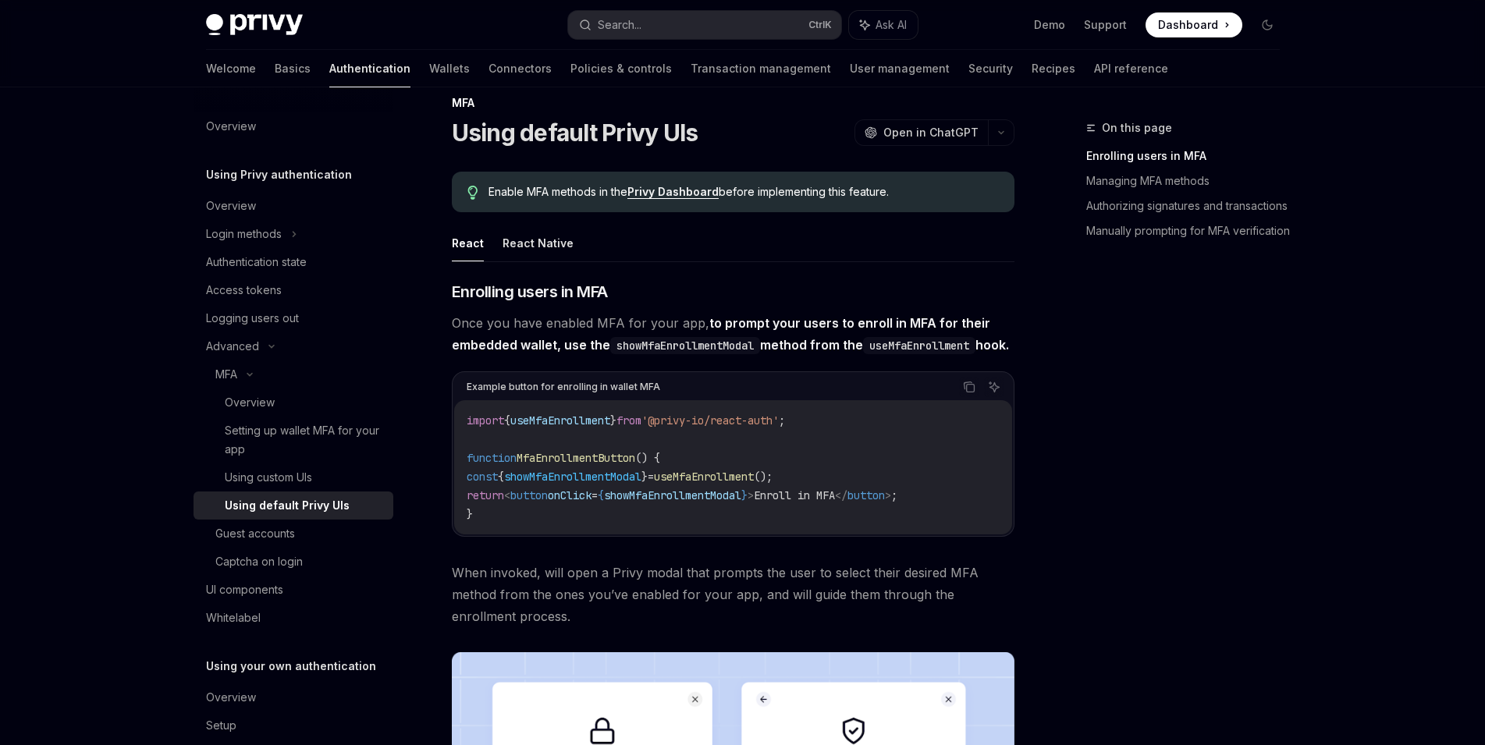
scroll to position [26, 0]
click at [661, 35] on button "Search... Ctrl K" at bounding box center [704, 25] width 273 height 28
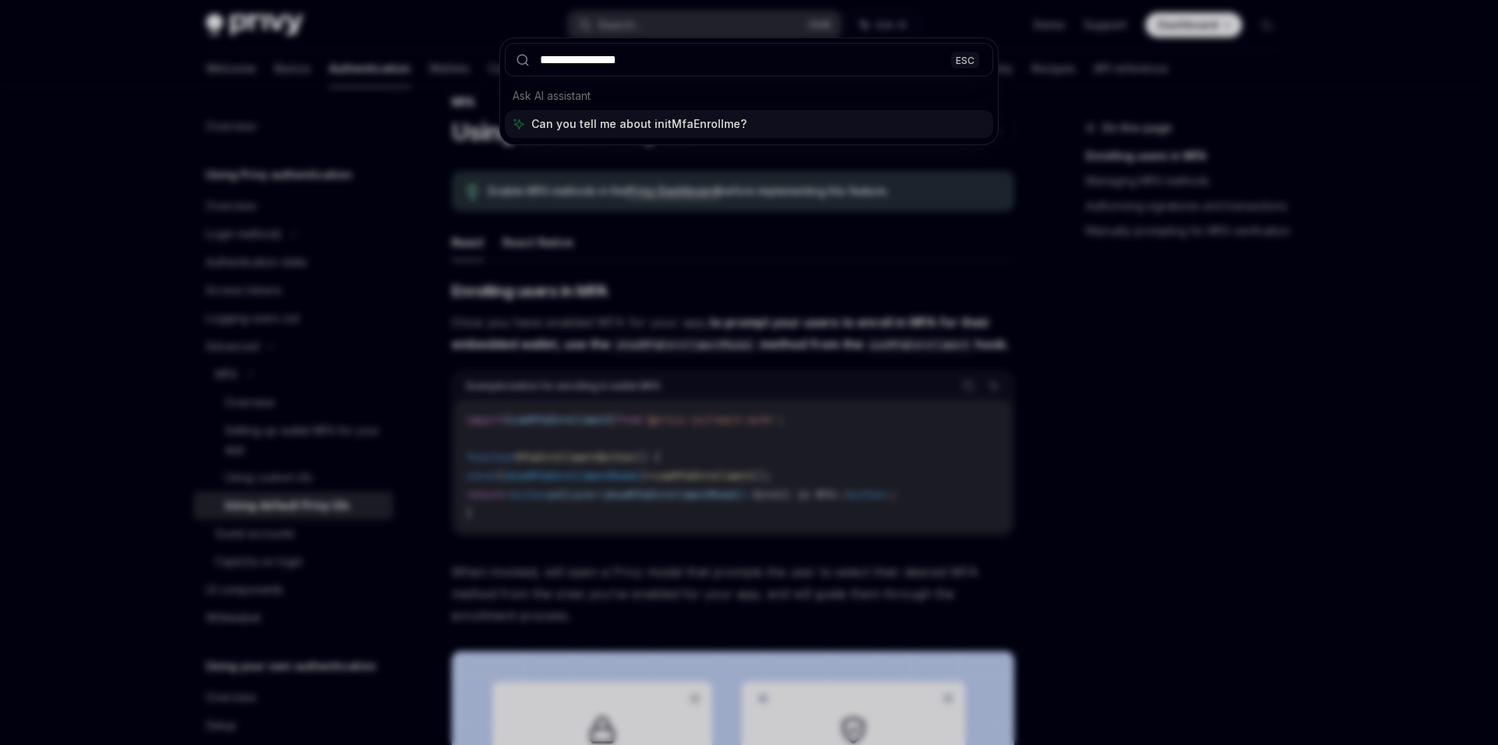
type input "**********"
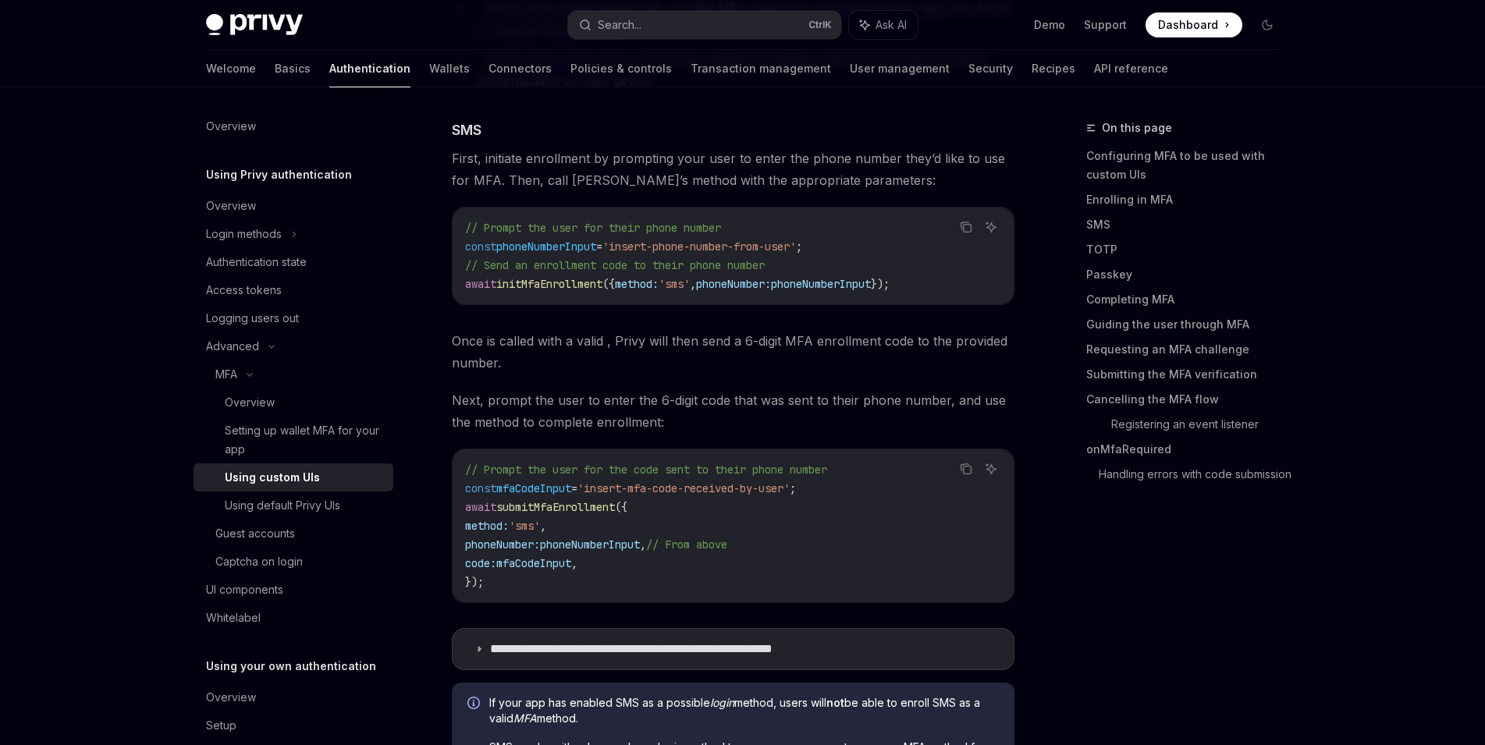
scroll to position [669, 0]
click at [340, 509] on div "Using default Privy UIs" at bounding box center [282, 505] width 115 height 19
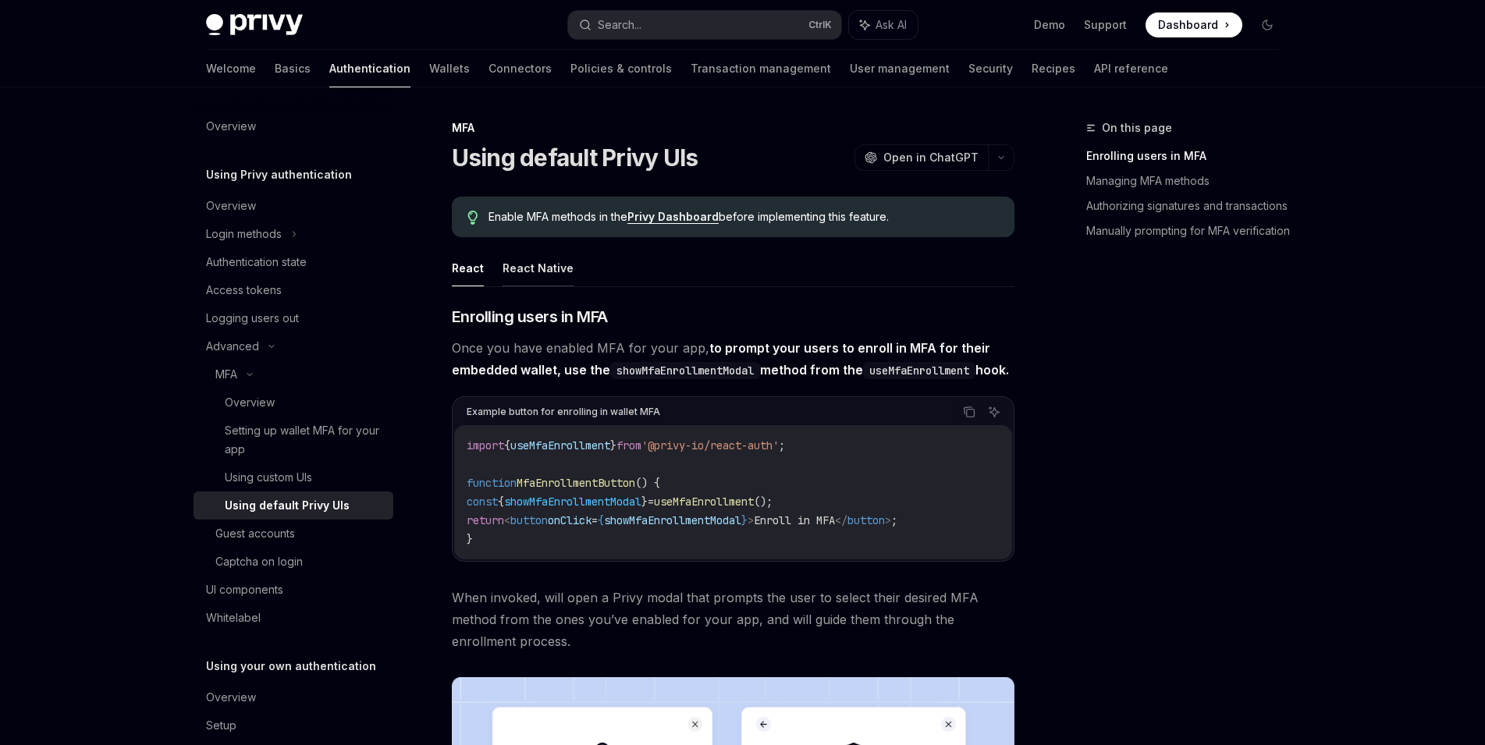
click at [541, 276] on button "React Native" at bounding box center [537, 268] width 71 height 37
type textarea "*"
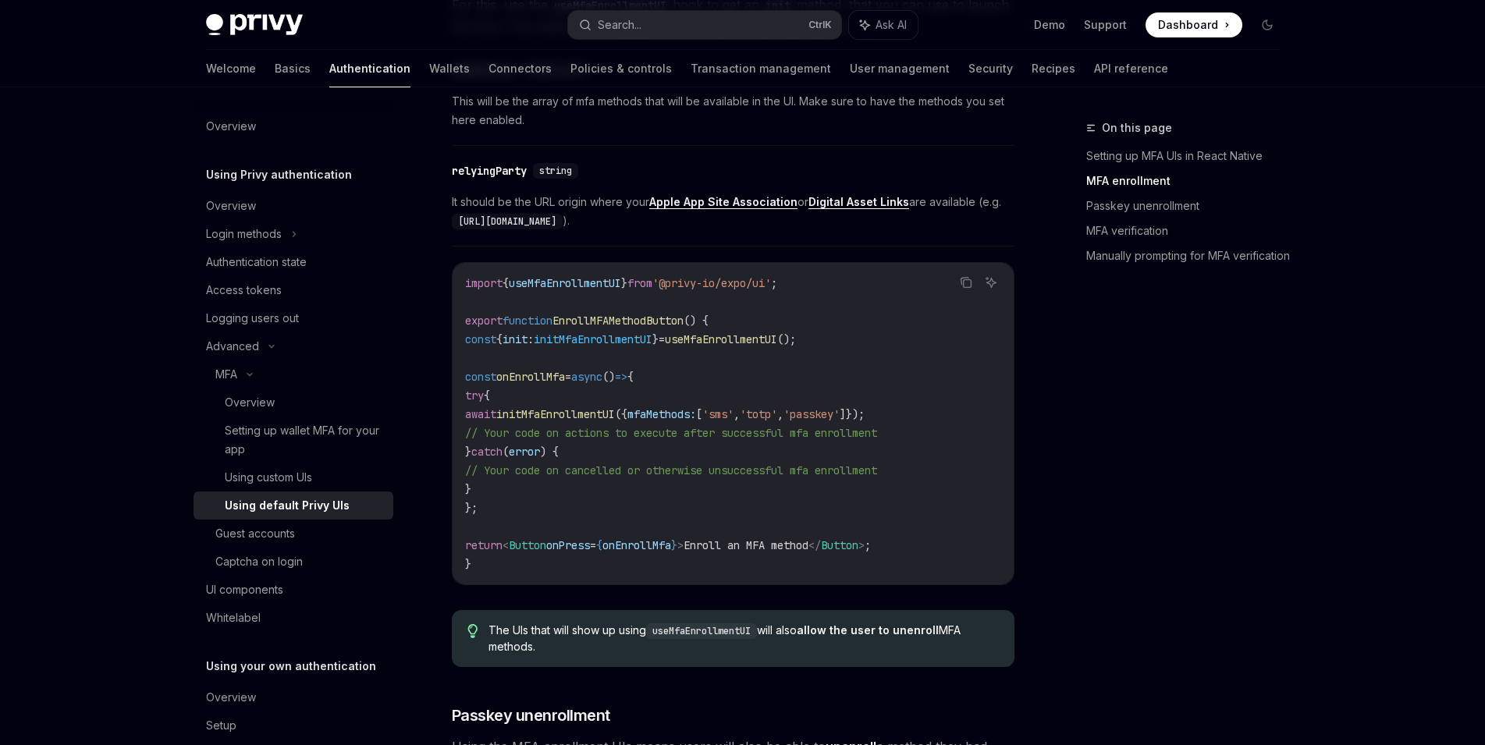
scroll to position [597, 0]
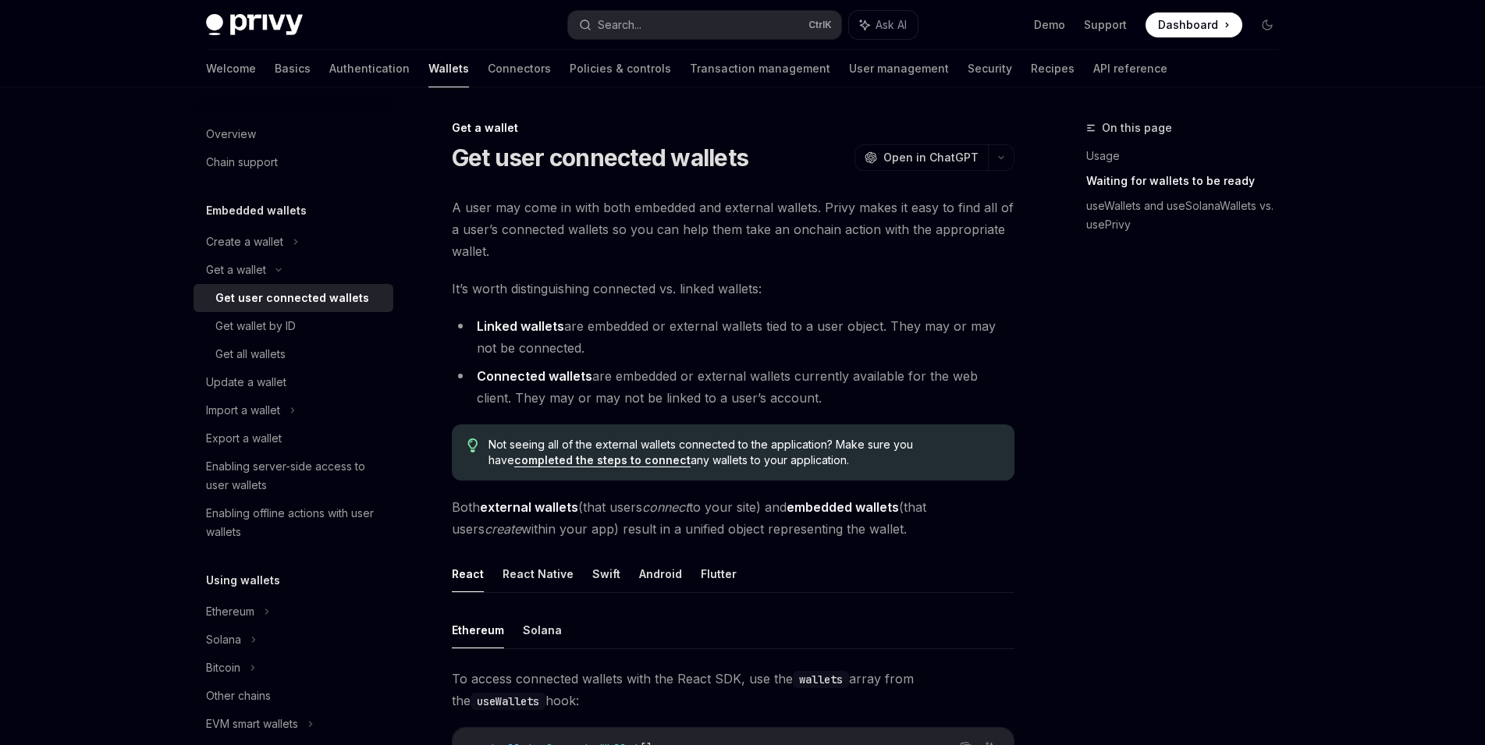
scroll to position [1109, 0]
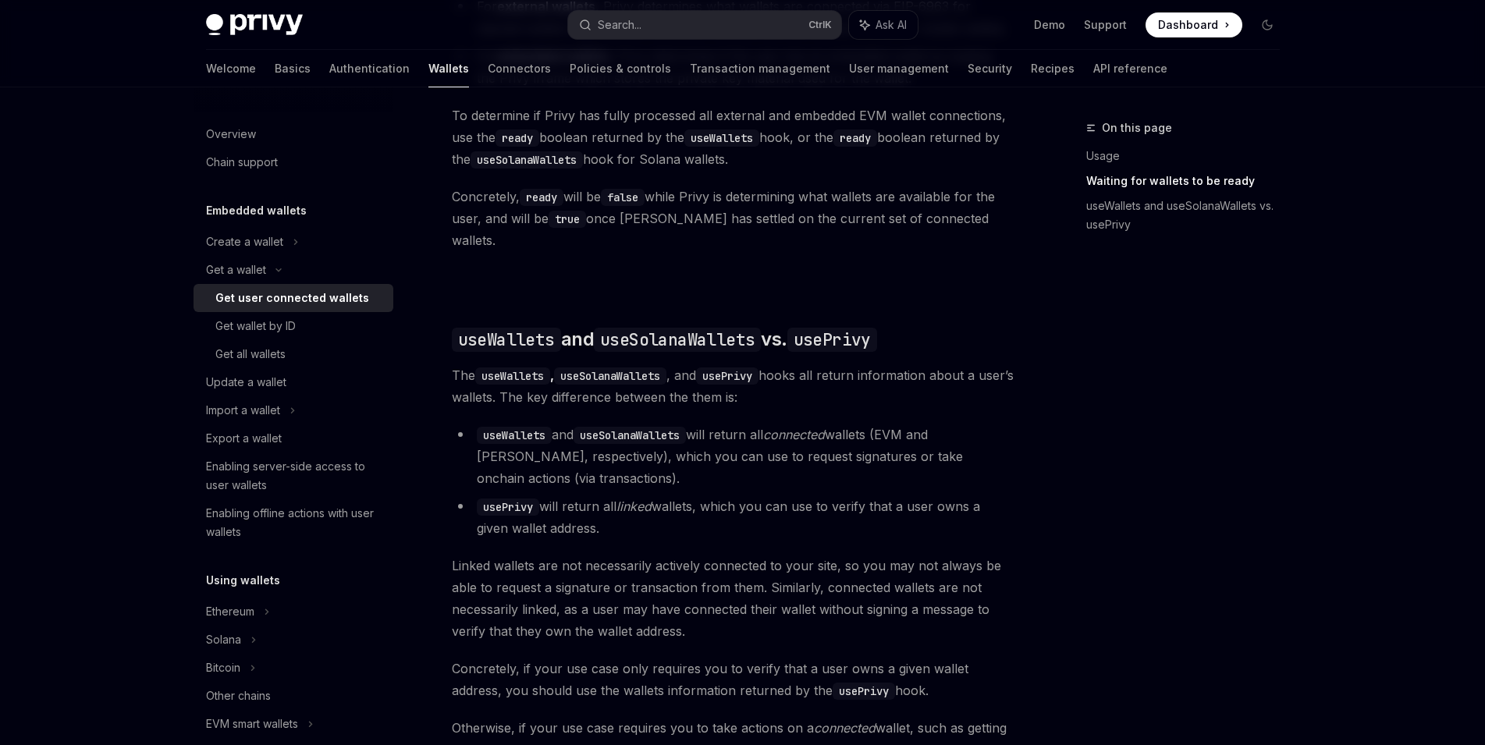
click at [1194, 30] on span "Dashboard" at bounding box center [1188, 25] width 60 height 16
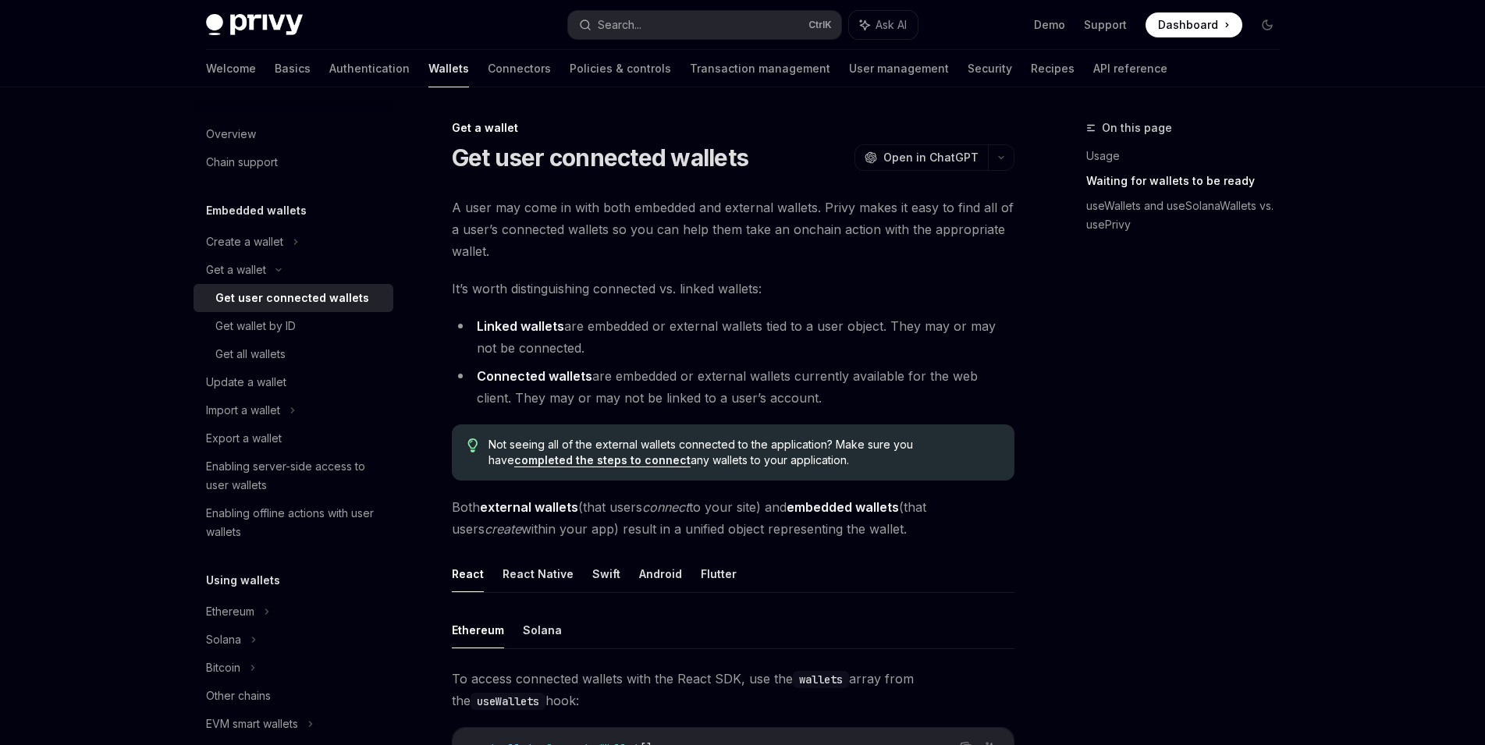
scroll to position [1109, 0]
